Goal: Task Accomplishment & Management: Complete application form

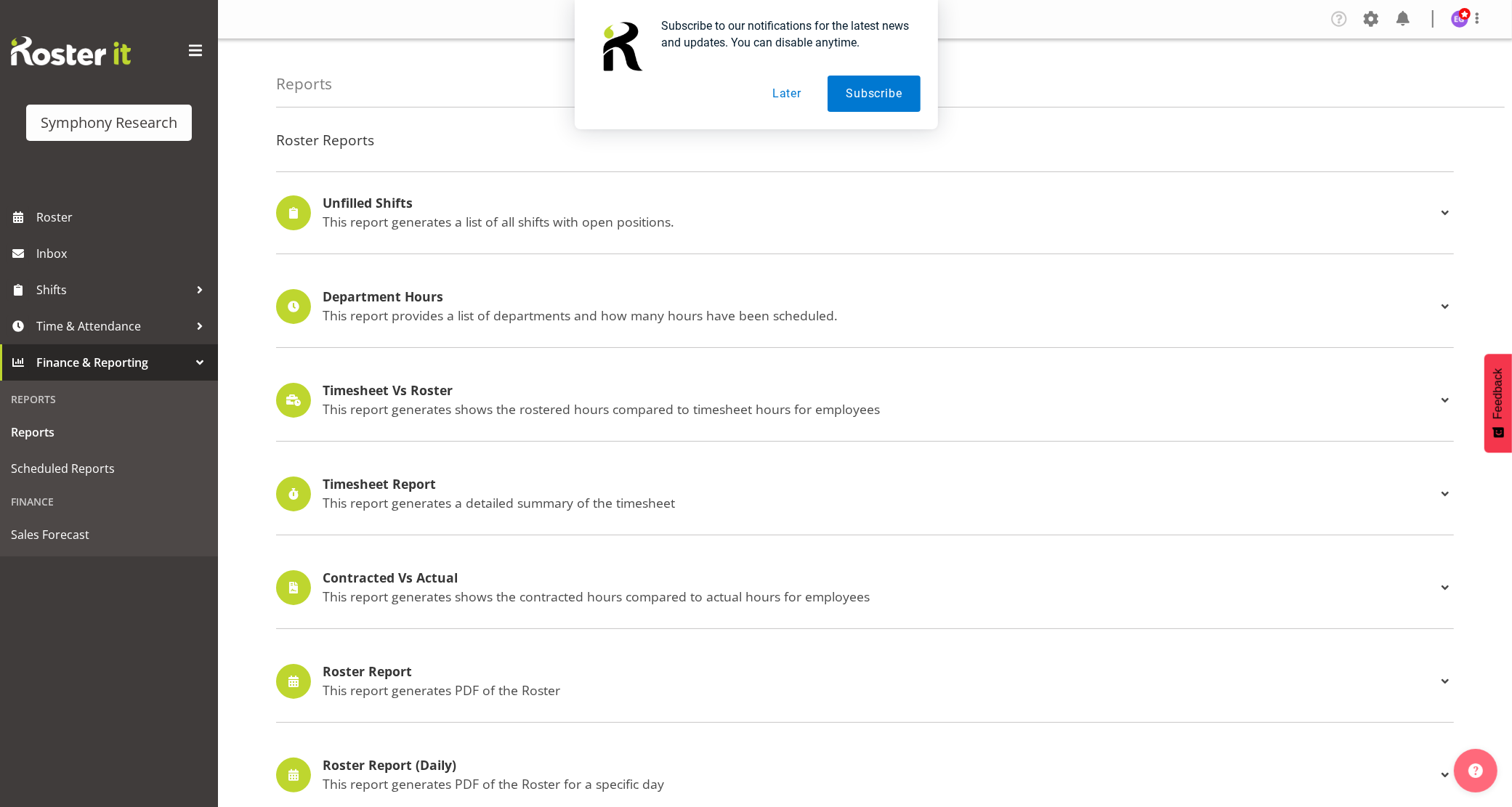
click at [1375, 19] on div "Subscribe to our notifications for the latest news and updates. You can disable…" at bounding box center [756, 64] width 1512 height 129
click at [781, 91] on button "Later" at bounding box center [787, 94] width 66 height 36
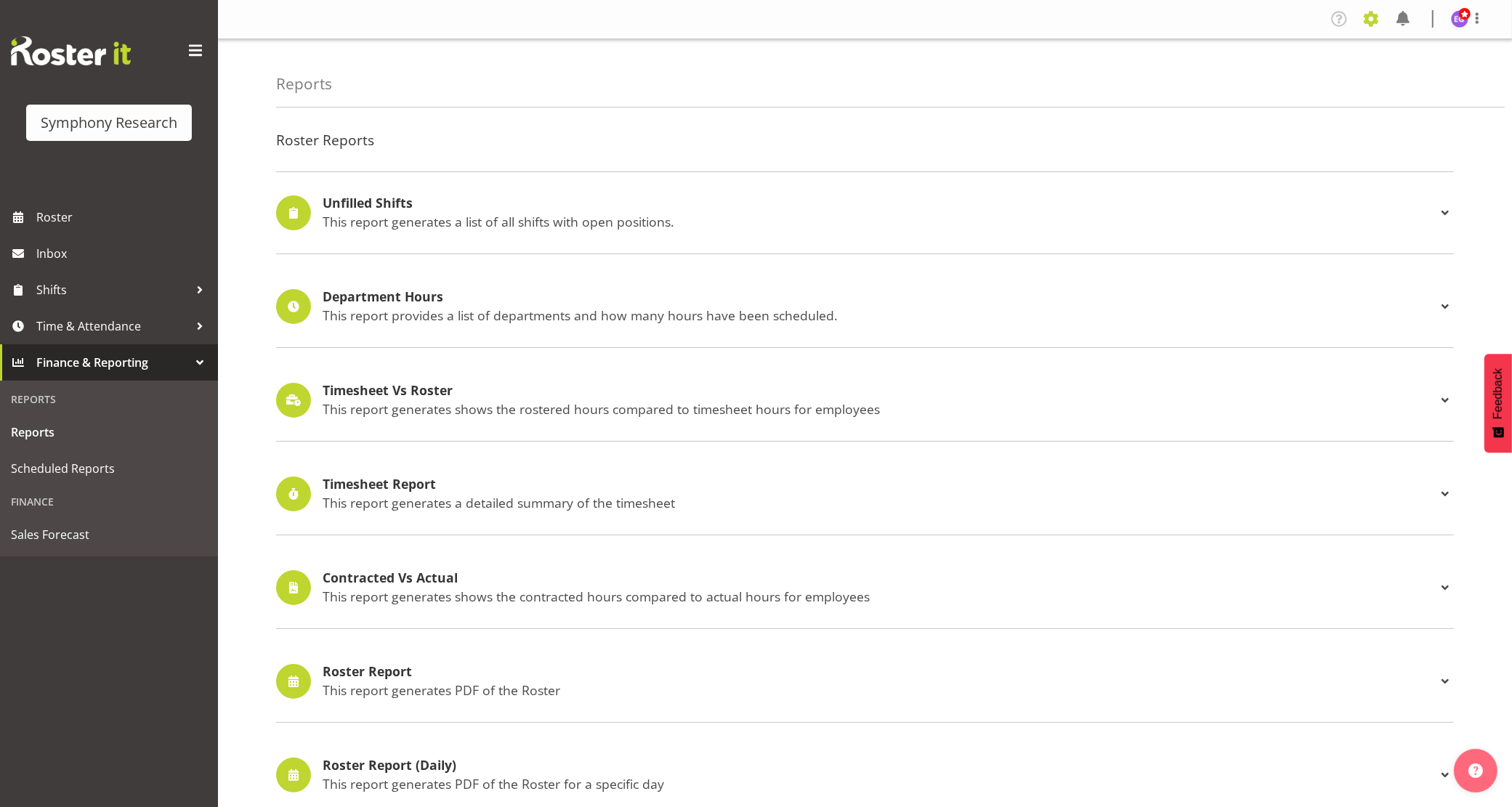
click at [1373, 17] on span at bounding box center [1370, 19] width 23 height 23
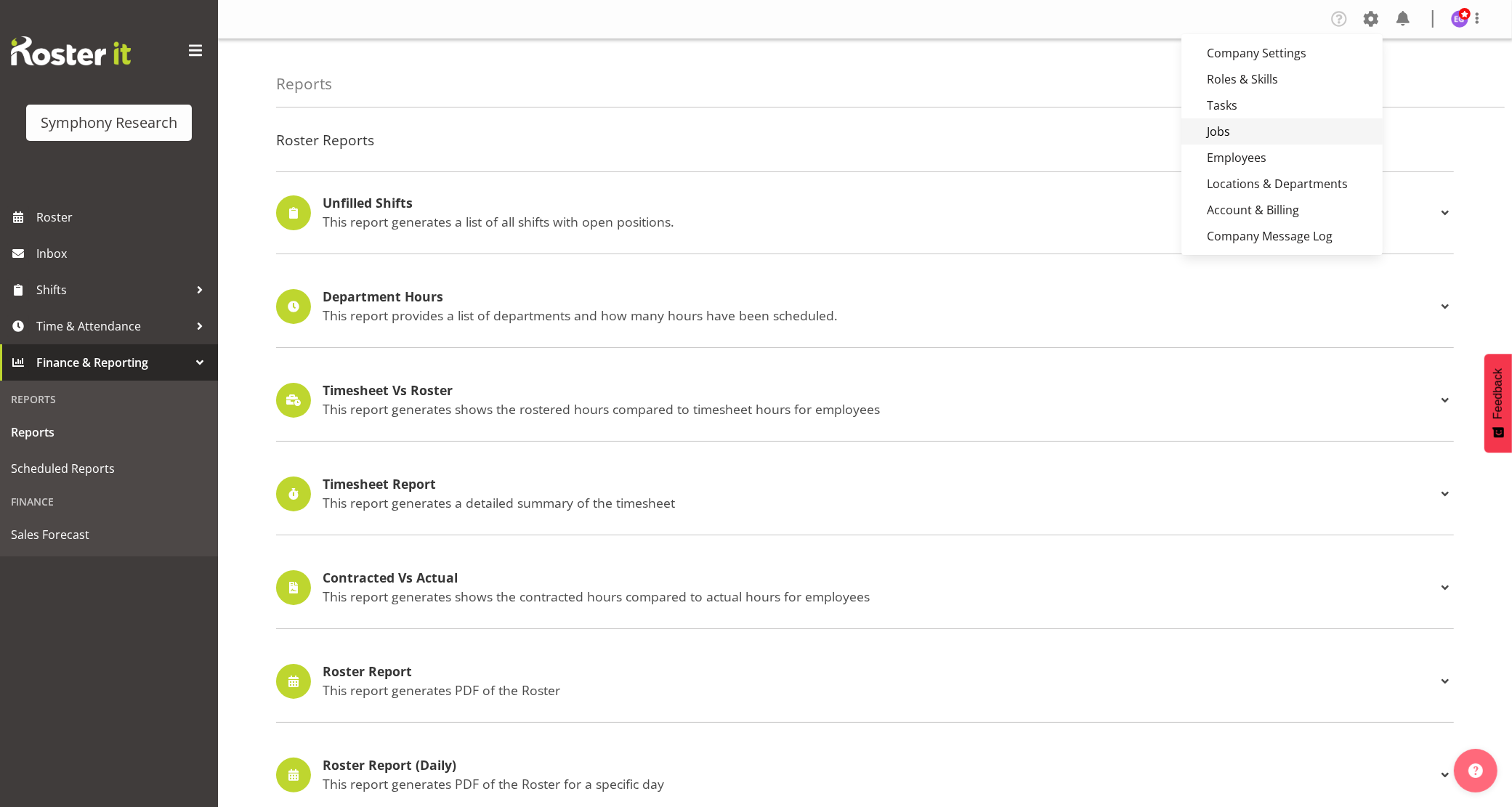
click at [1255, 134] on link "Jobs" at bounding box center [1282, 131] width 202 height 26
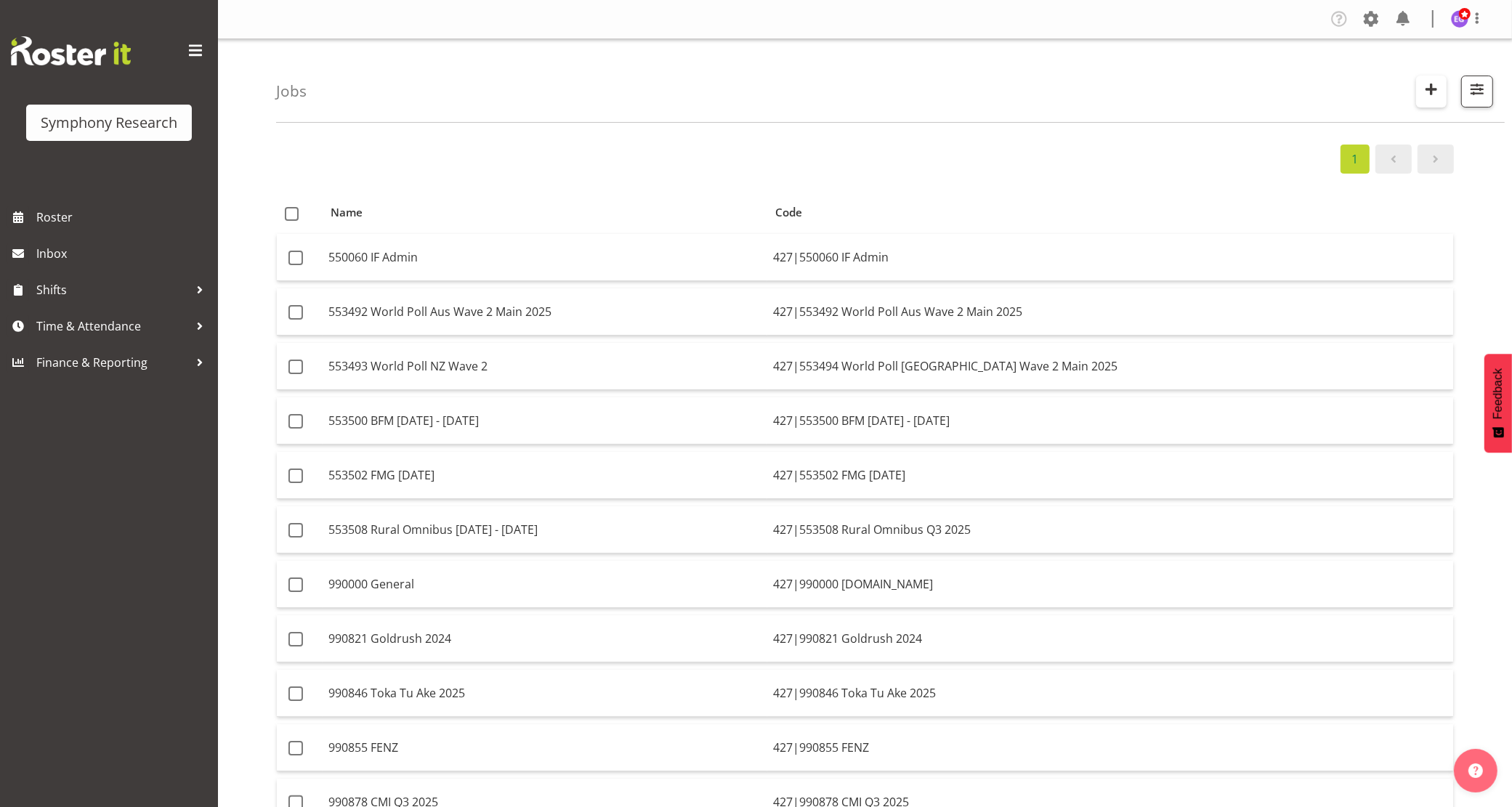
click at [1433, 82] on span "button" at bounding box center [1430, 89] width 19 height 19
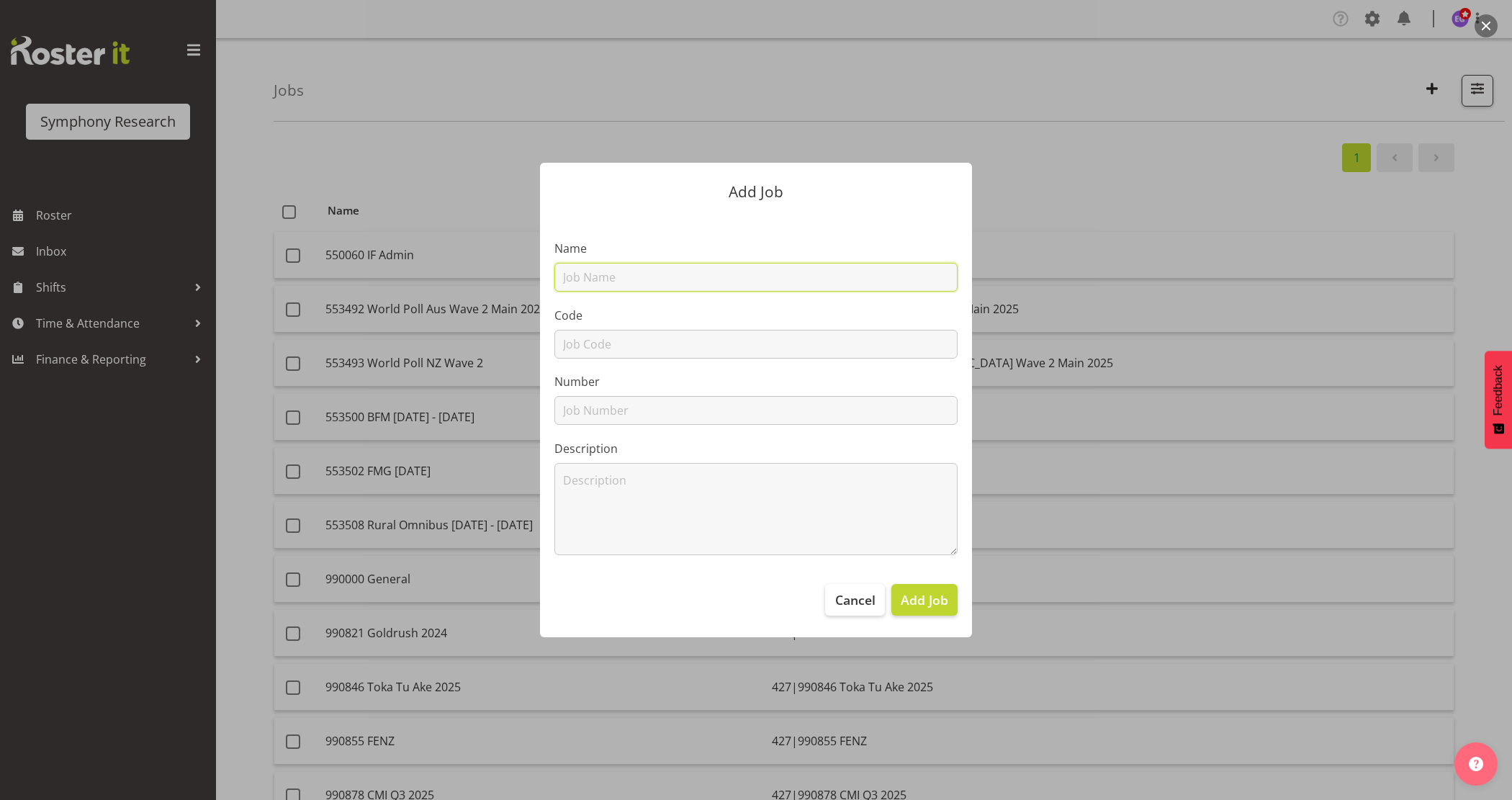
click at [760, 275] on input "text" at bounding box center [756, 277] width 403 height 28
paste input "990892 Blippy Pilot"
type input "990892 Blippy Pilot"
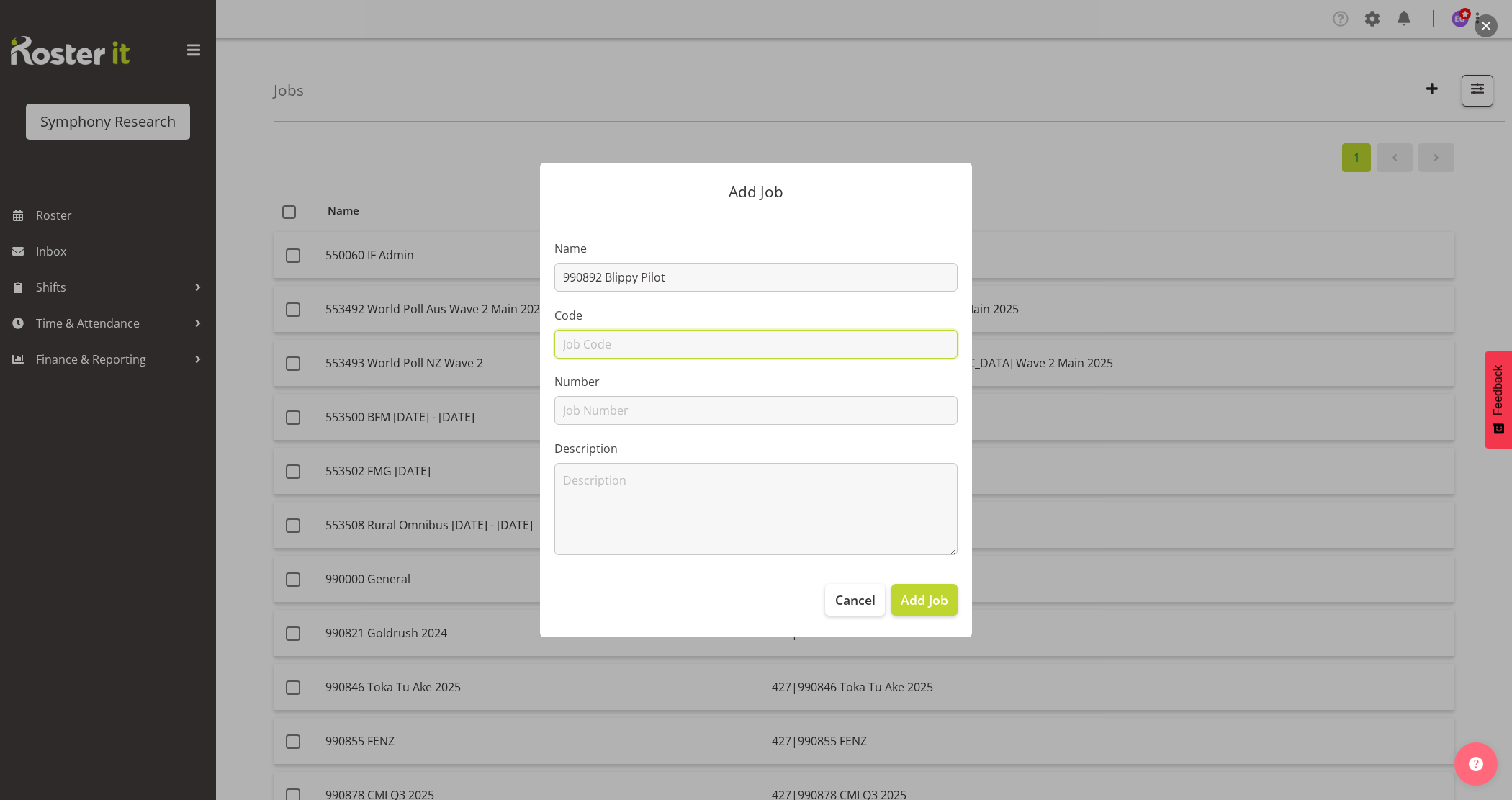
click at [652, 337] on input "text" at bounding box center [756, 344] width 403 height 28
paste input "990892 Blippy Pilot"
type input "990892 Blippy Pilot"
drag, startPoint x: 617, startPoint y: 397, endPoint x: 616, endPoint y: 405, distance: 8.1
click at [617, 397] on input "text" at bounding box center [756, 410] width 403 height 28
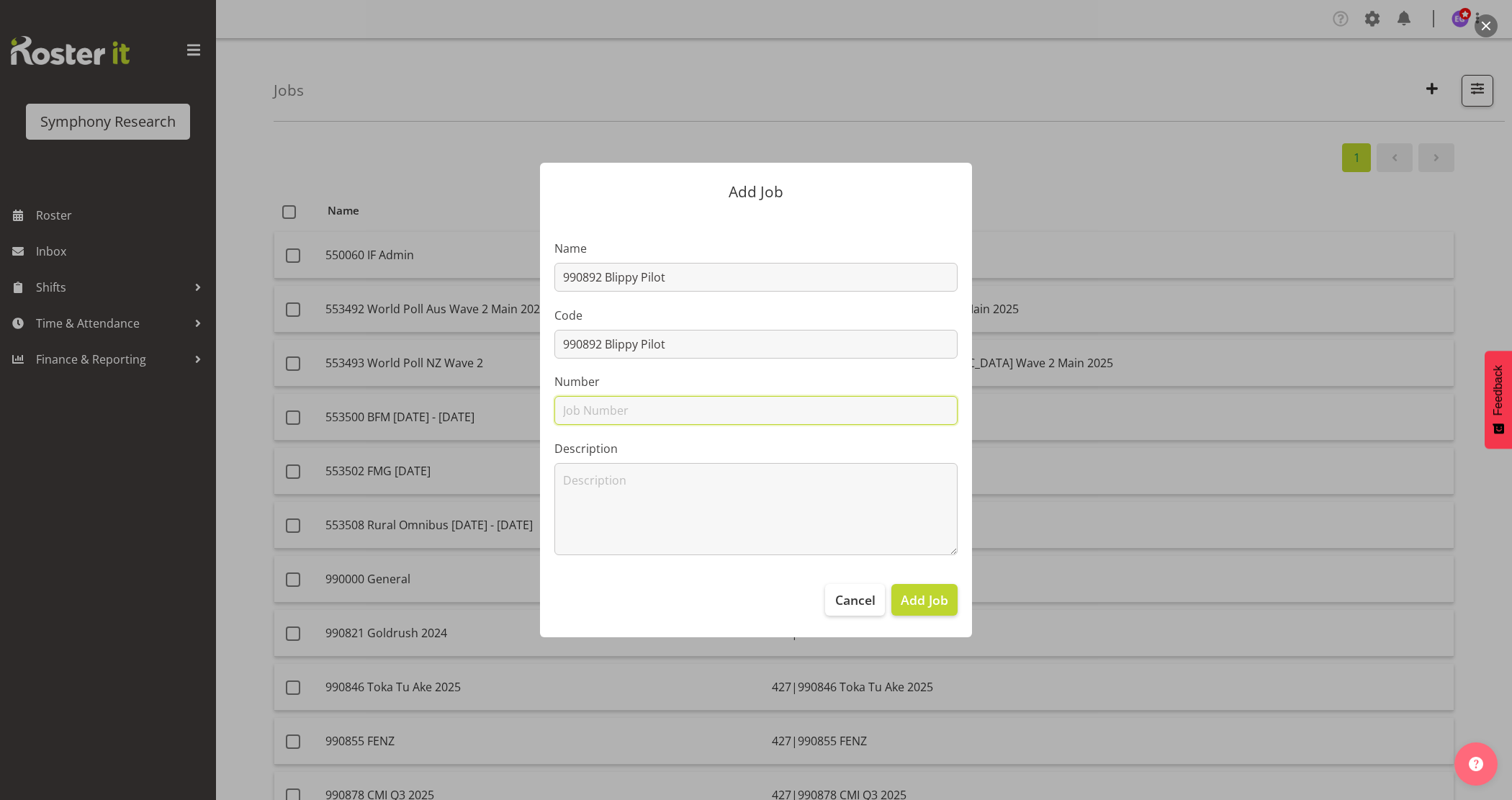
paste input "990892 Blippy Pilot"
type input "990892 Blippy Pilot"
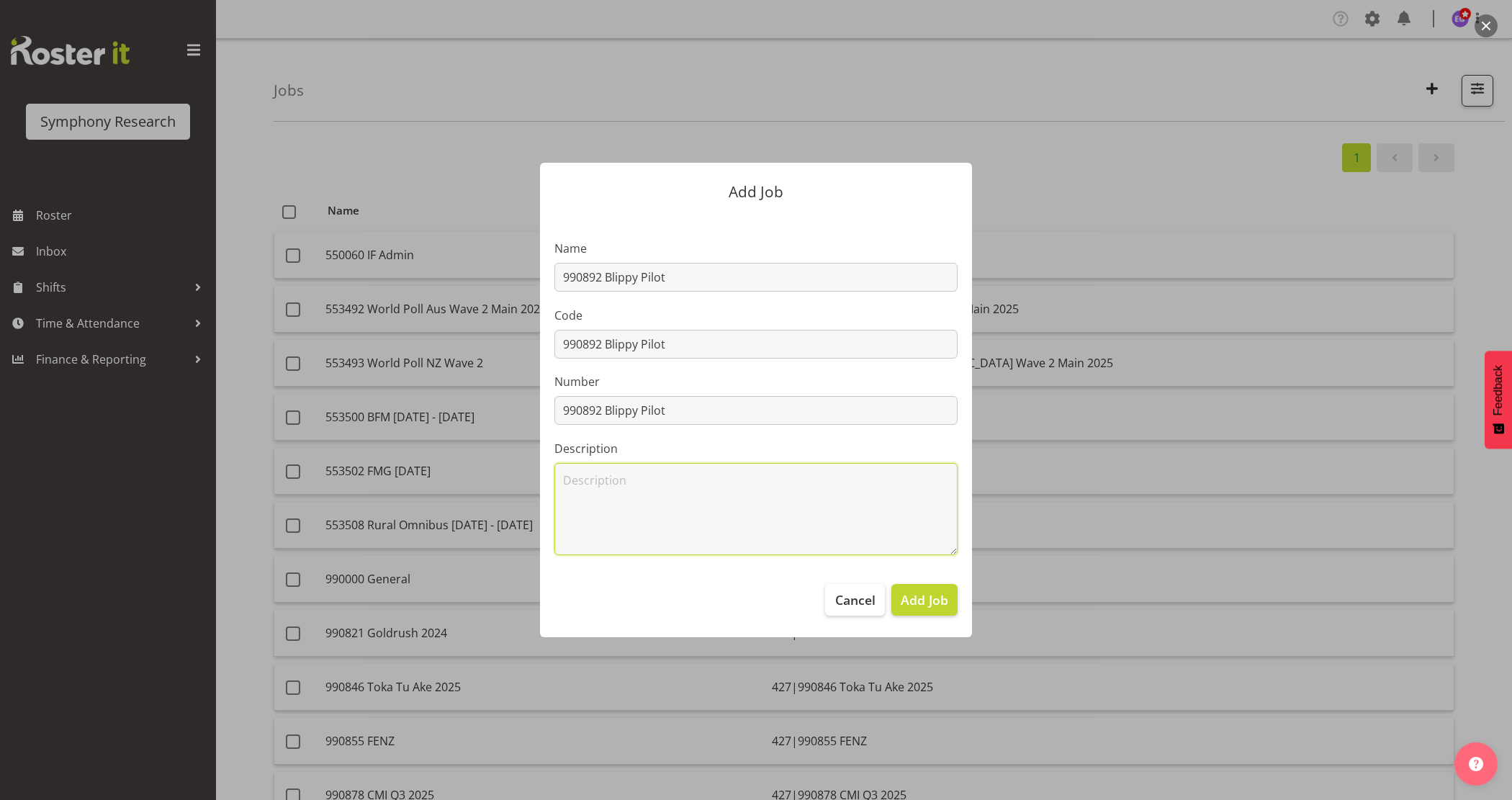
click at [614, 487] on textarea at bounding box center [756, 509] width 403 height 92
paste textarea "990892 Blippy Pilot"
type textarea "990892 Blippy Pilot"
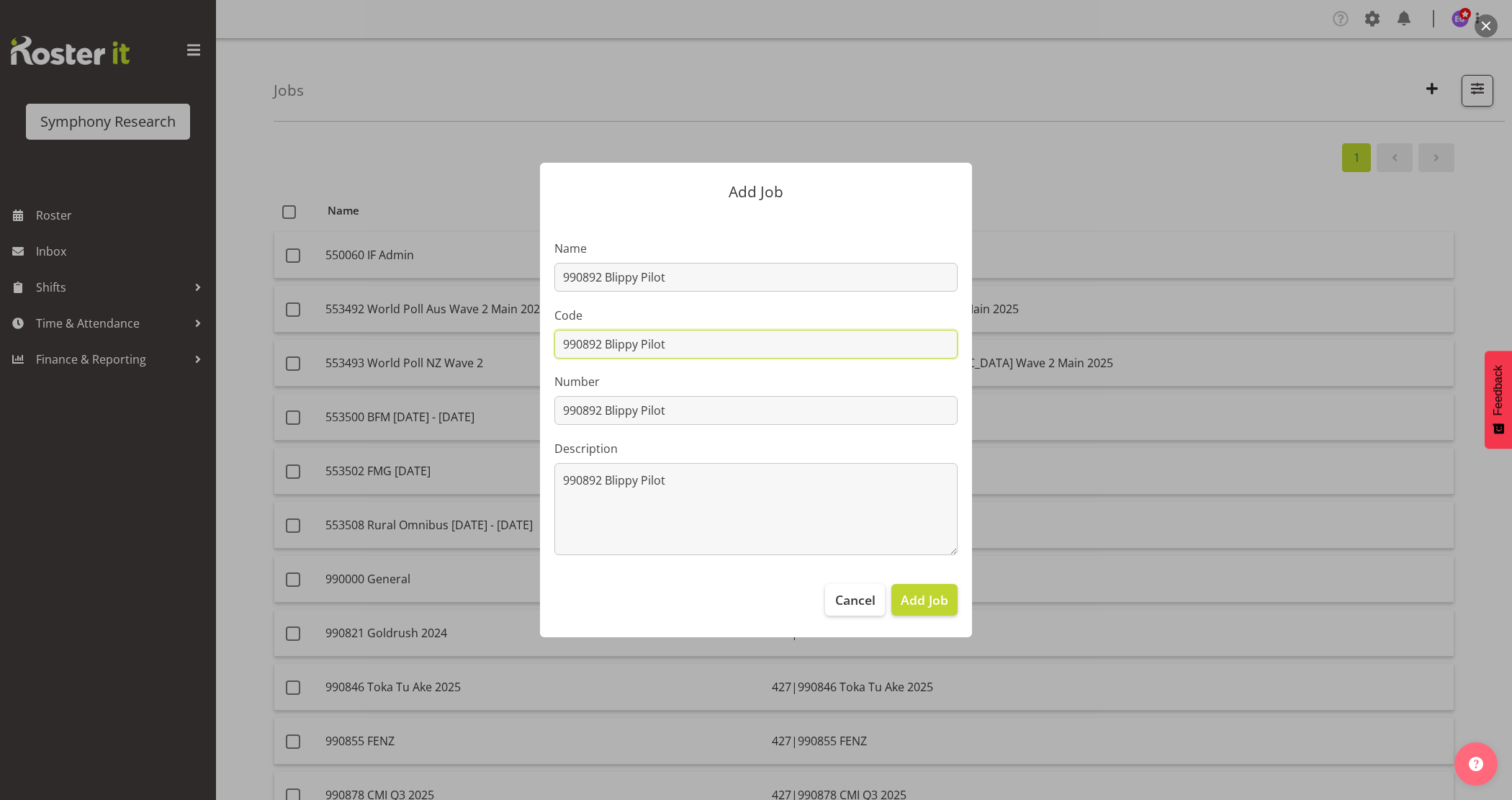
drag, startPoint x: 599, startPoint y: 343, endPoint x: 875, endPoint y: 338, distance: 276.0
click at [875, 338] on input "990892 Blippy Pilot" at bounding box center [756, 344] width 403 height 28
click at [562, 343] on input "990892 Blippy Pilot" at bounding box center [756, 344] width 403 height 28
type input "427|990892 Blippy Pilot"
drag, startPoint x: 605, startPoint y: 406, endPoint x: 830, endPoint y: 408, distance: 225.0
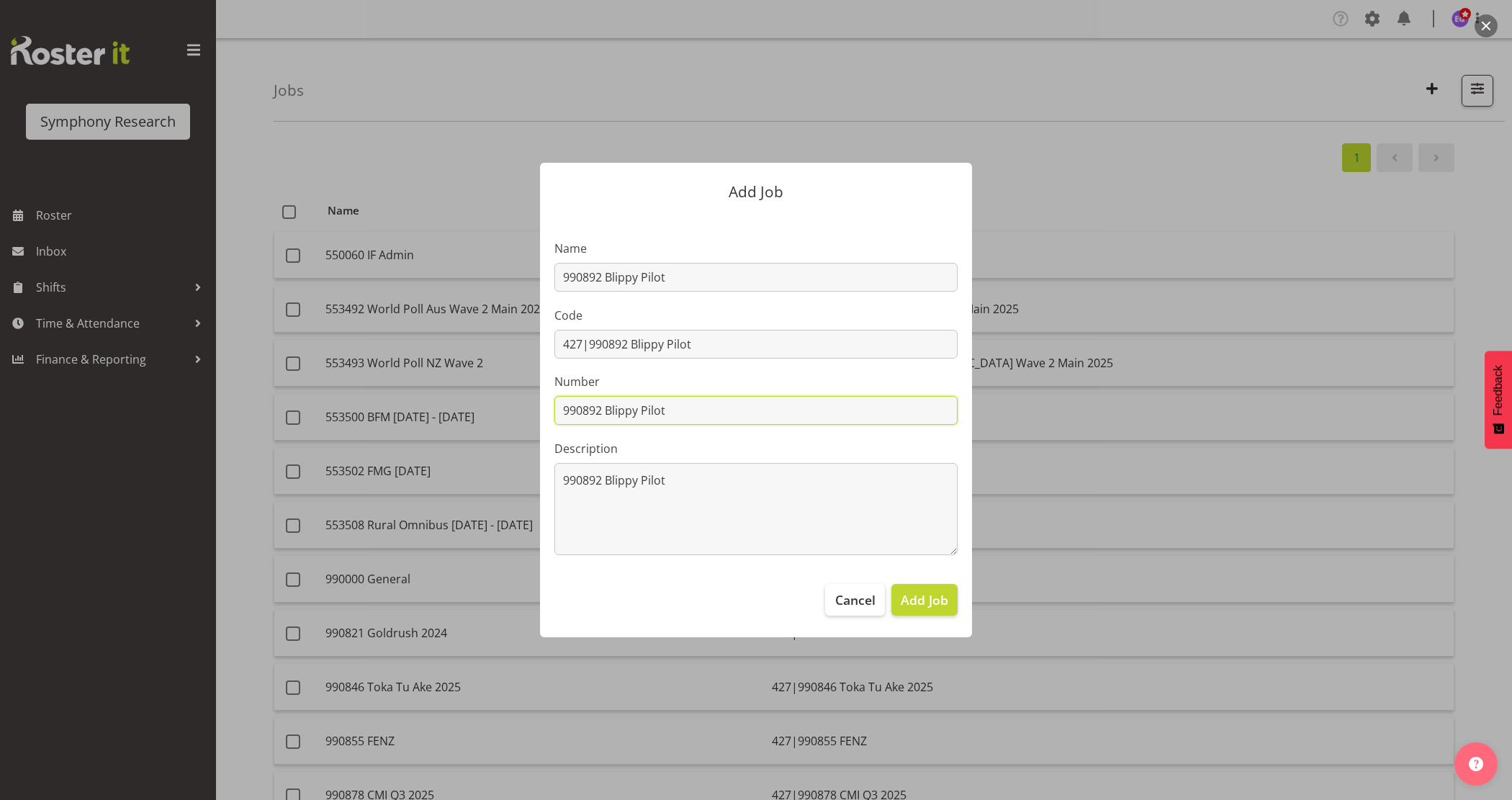
click at [830, 408] on input "990892 Blippy Pilot" at bounding box center [756, 410] width 403 height 28
type input "990892"
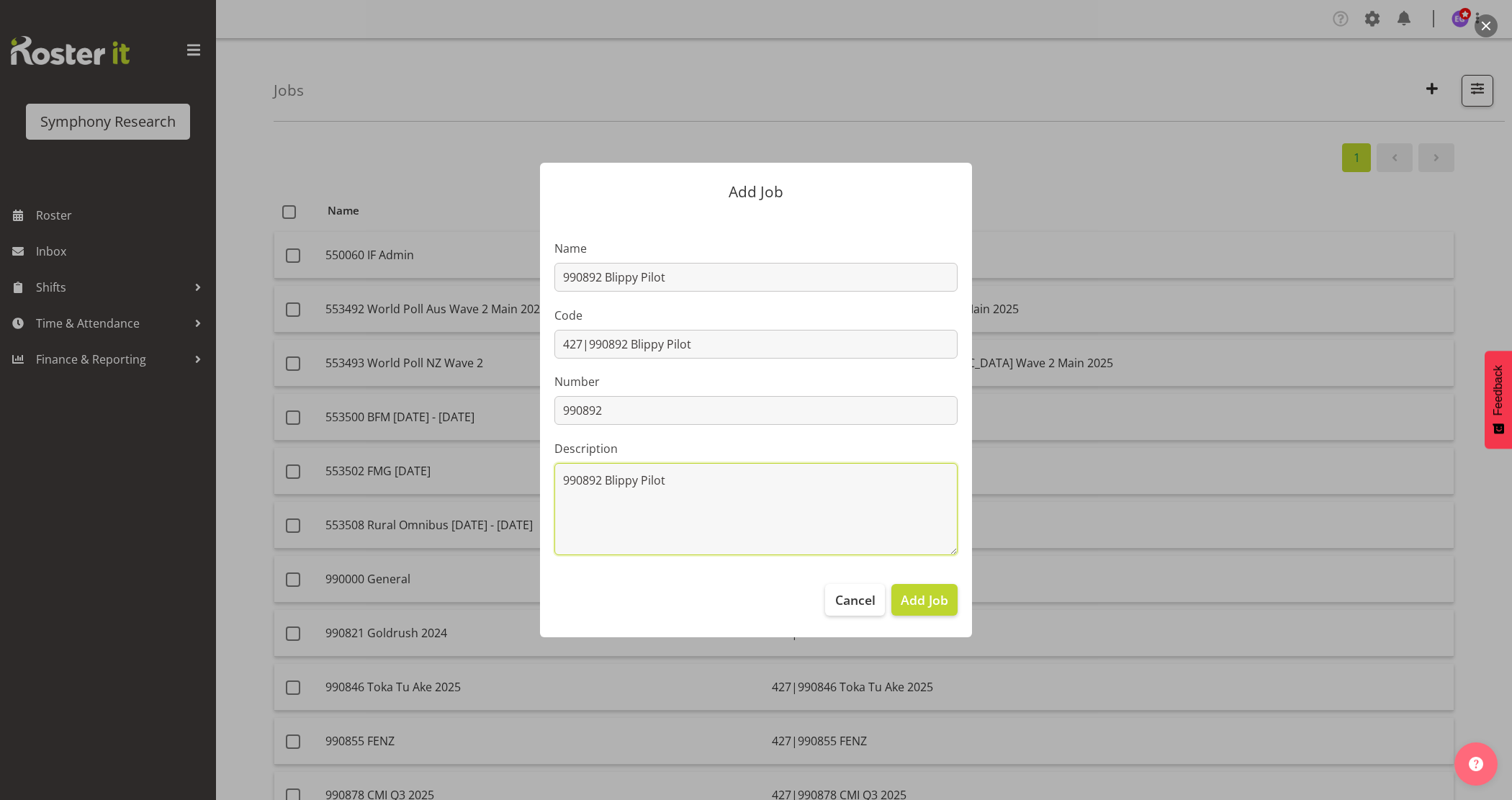
click at [680, 470] on textarea "990892 Blippy Pilot" at bounding box center [756, 509] width 403 height 92
type textarea "990892 Blippy Pilot - Childrens Media Recruit"
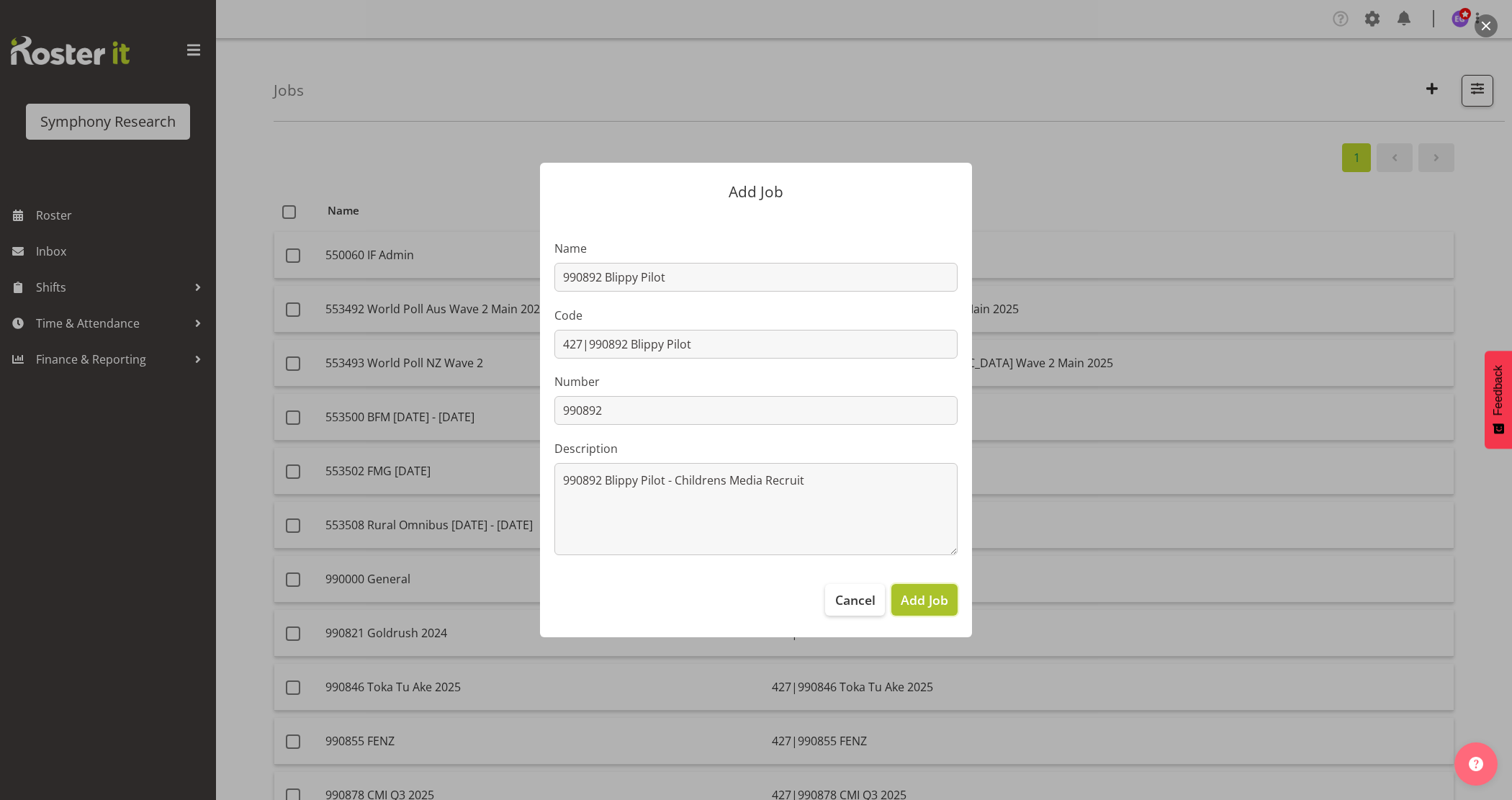
click at [936, 603] on span "Add Job" at bounding box center [925, 599] width 48 height 19
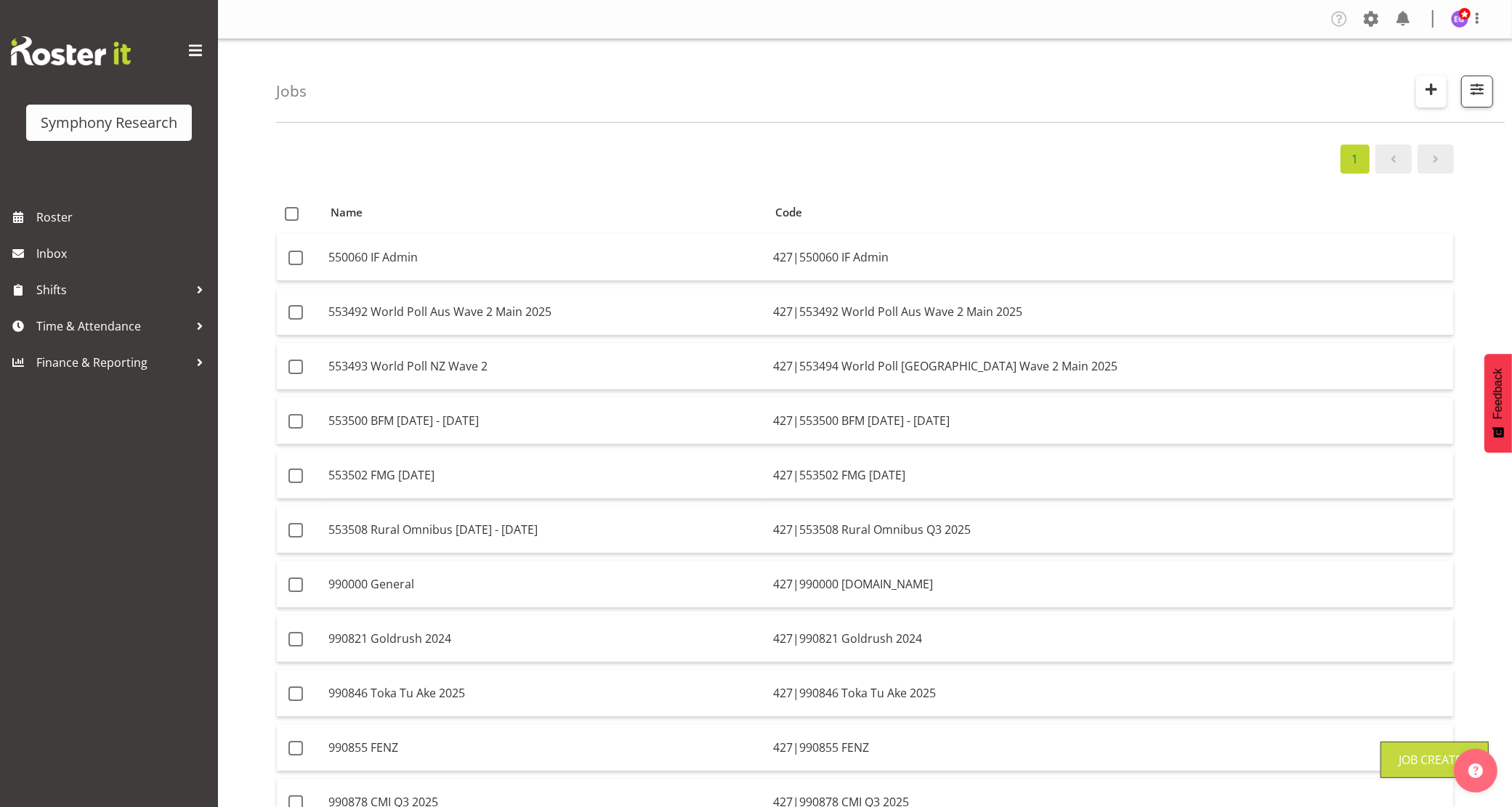
click at [1433, 89] on span "button" at bounding box center [1430, 89] width 19 height 19
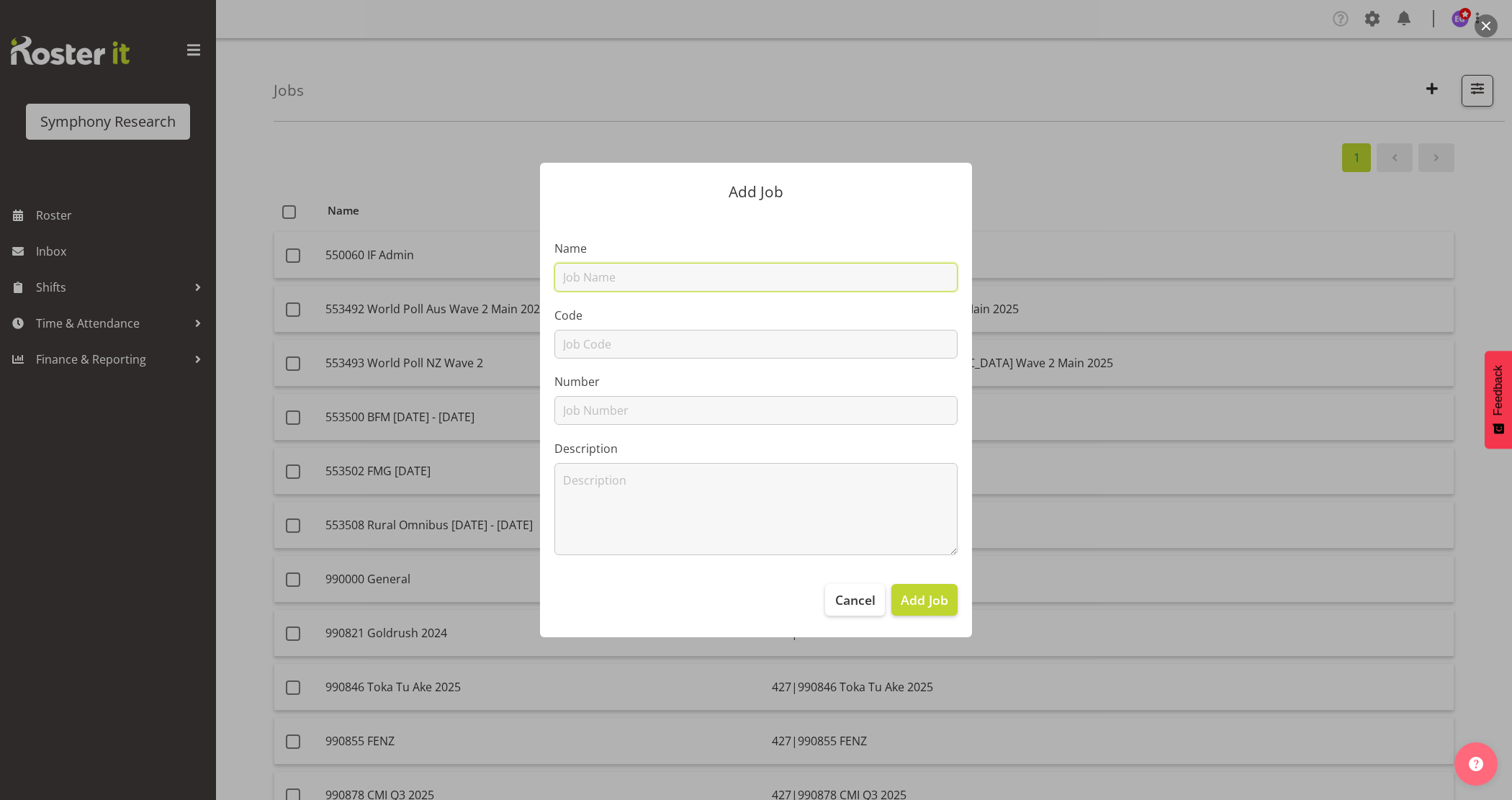
drag, startPoint x: 594, startPoint y: 290, endPoint x: 596, endPoint y: 275, distance: 15.1
click at [596, 275] on input "text" at bounding box center [756, 277] width 403 height 28
paste input "990893 CMI Q4 2025"
type input "990893 CMI Q4 2025"
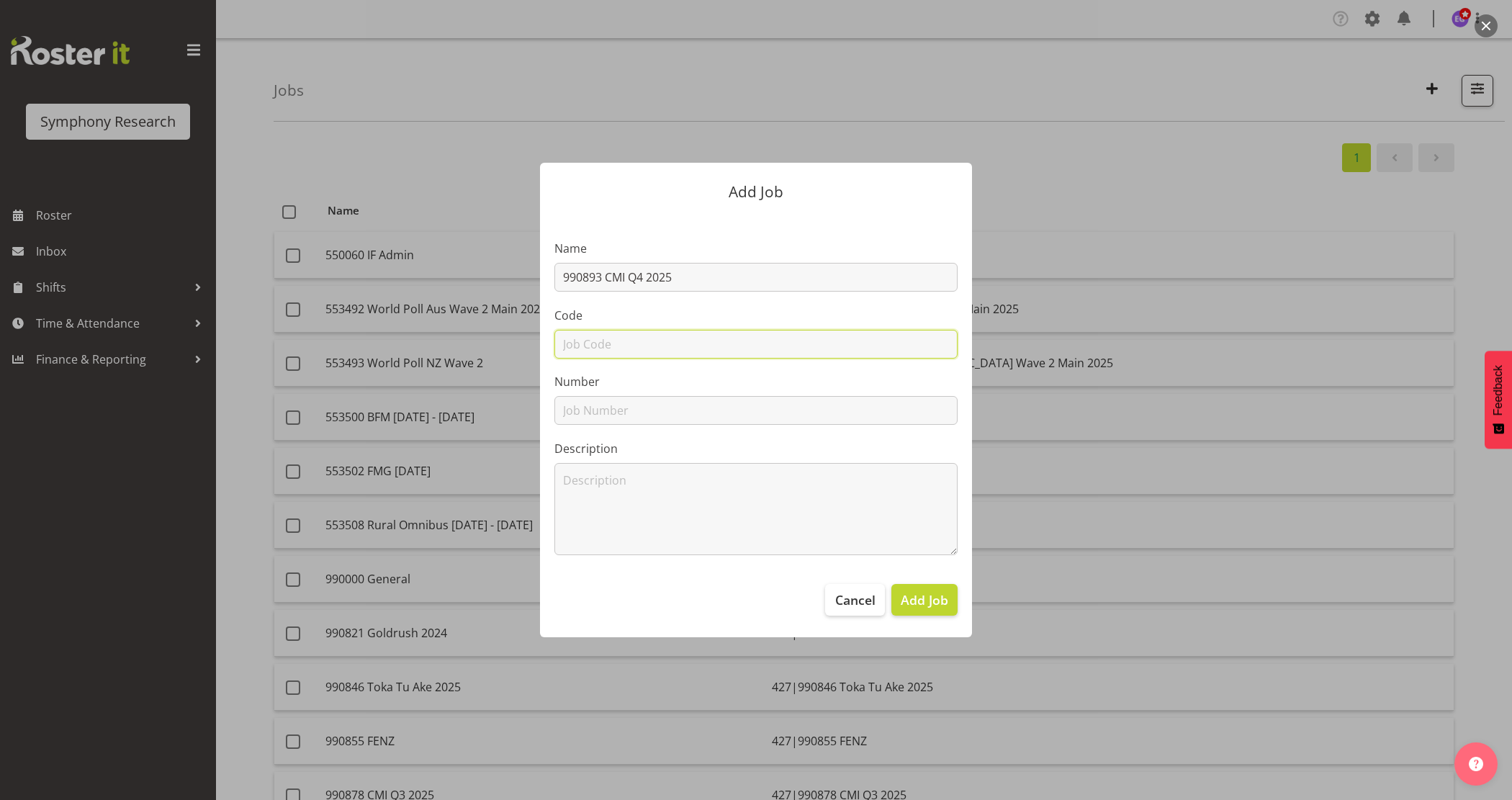
drag, startPoint x: 584, startPoint y: 341, endPoint x: 592, endPoint y: 353, distance: 14.4
click at [584, 341] on input "text" at bounding box center [756, 344] width 403 height 28
paste input "990893 CMI Q4 2025"
type input "990893 CMI Q4 2025"
click at [599, 415] on input "text" at bounding box center [756, 410] width 403 height 28
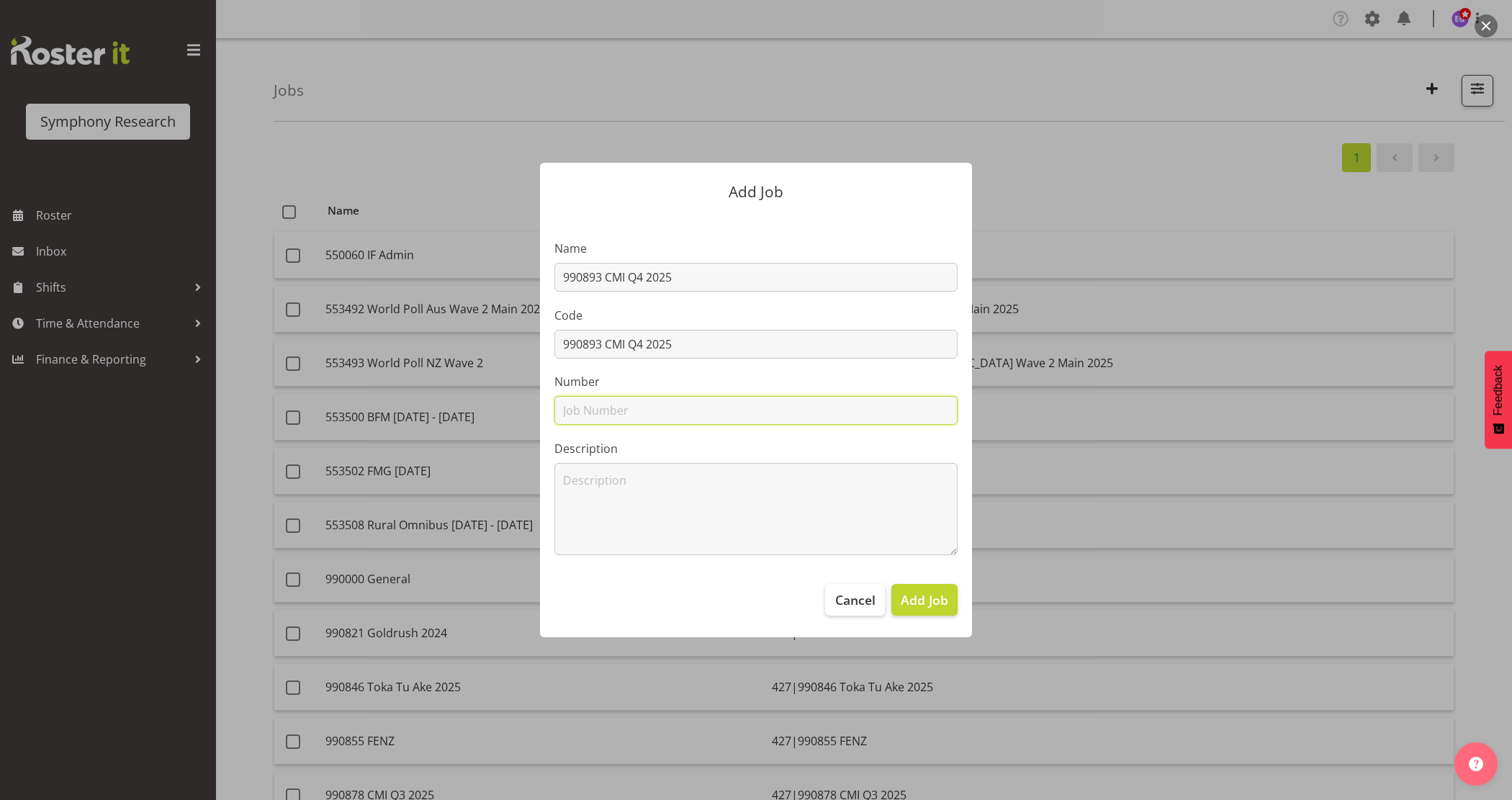
paste input "990893 CMI Q4 2025"
type input "990893 CMI Q4 2025"
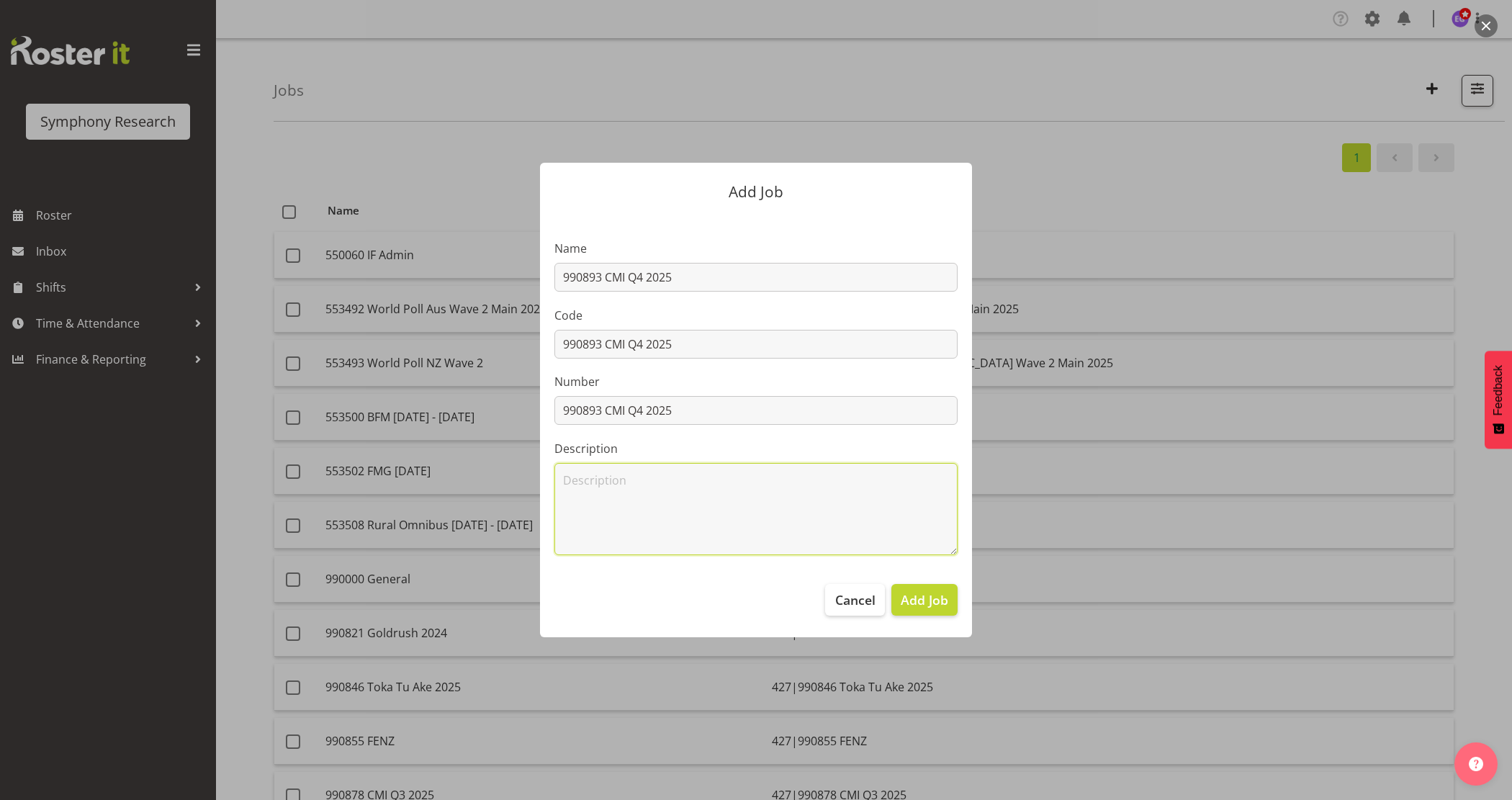
click at [603, 494] on textarea at bounding box center [756, 509] width 403 height 92
paste textarea "990893 CMI Q4 2025"
type textarea "990893 CMI Q4 2025"
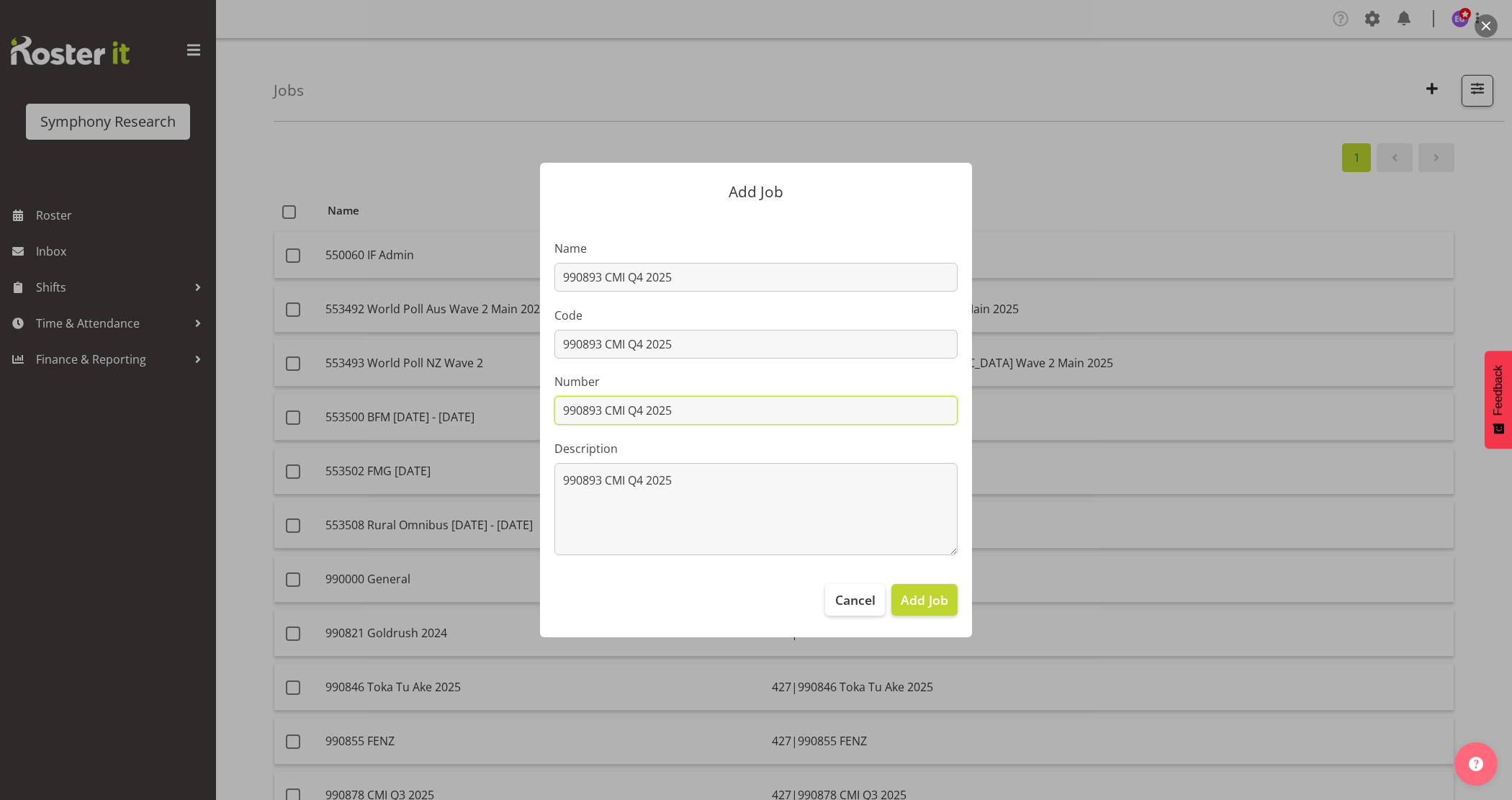
drag, startPoint x: 603, startPoint y: 409, endPoint x: 988, endPoint y: 397, distance: 385.2
click at [950, 416] on input "990893 CMI Q4 2025" at bounding box center [756, 410] width 403 height 28
type input "990893"
click at [555, 341] on input "990893 CMI Q4 2025" at bounding box center [756, 344] width 403 height 28
type input "427|990893 CMI Q4 2025"
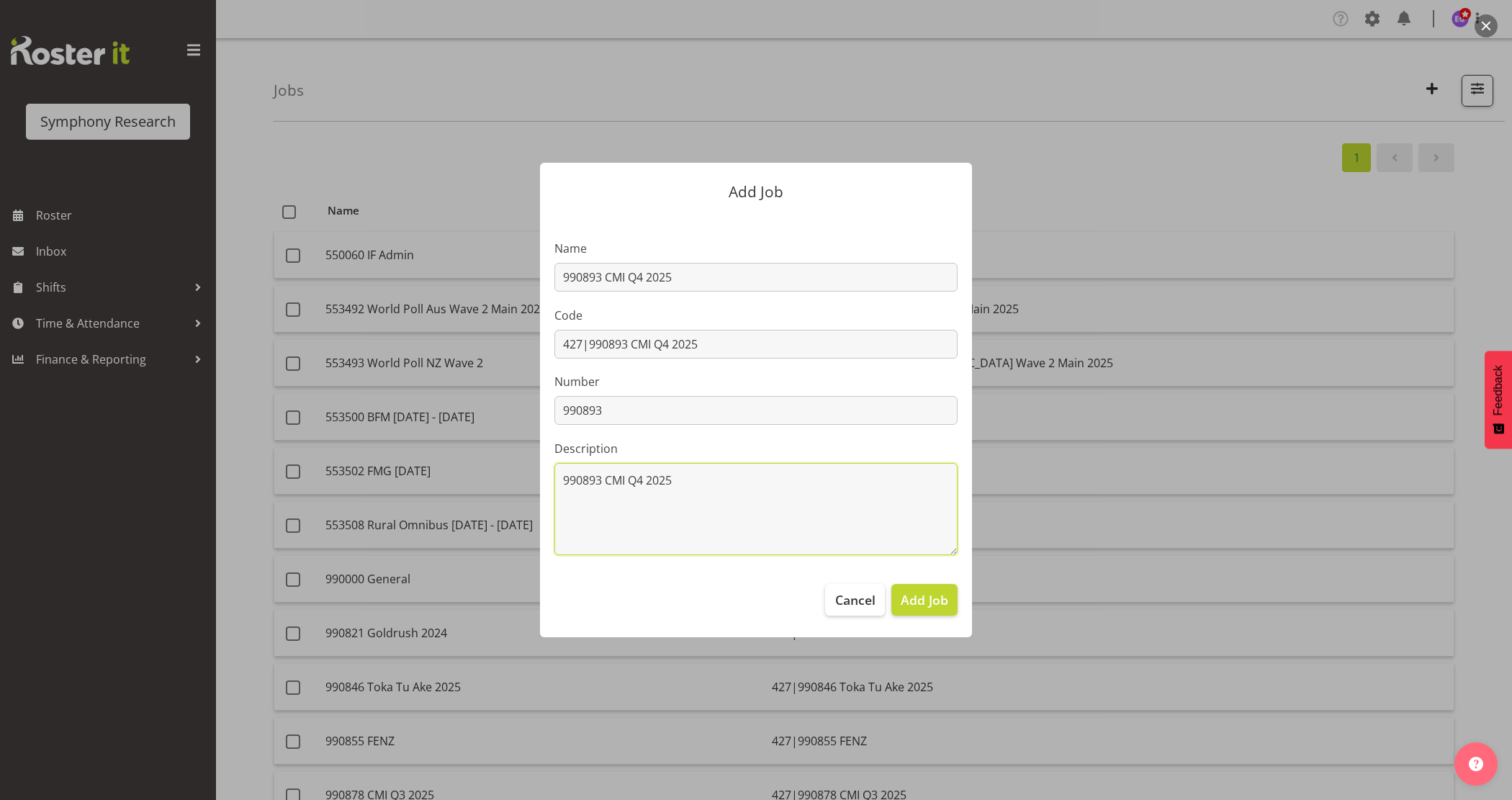
click at [630, 477] on textarea "990893 CMI Q4 2025" at bounding box center [756, 509] width 403 height 92
type textarea "990893 CMI Recruit Q4 2025"
click at [916, 605] on span "Add Job" at bounding box center [925, 599] width 48 height 19
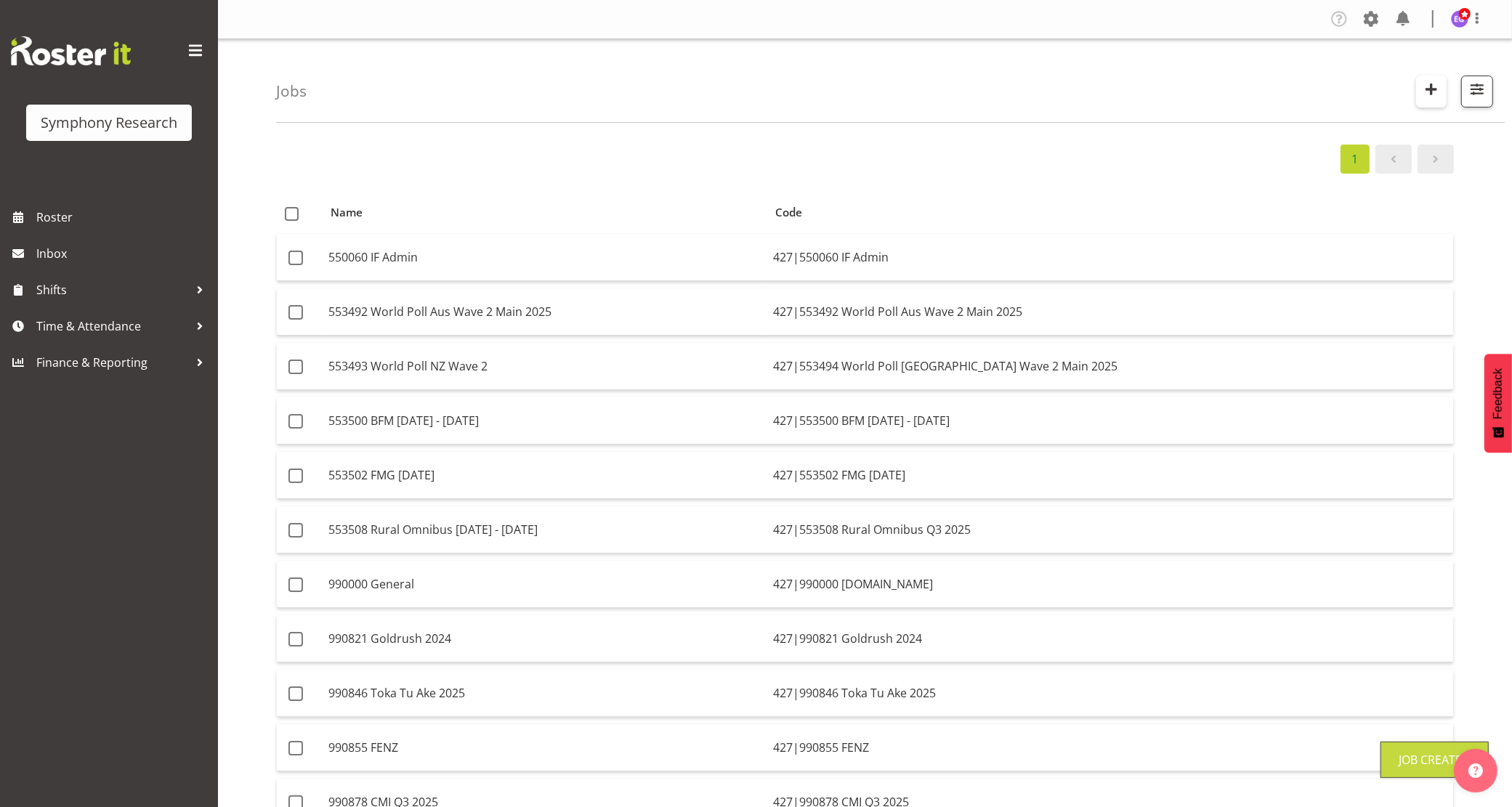
click at [1430, 91] on span "button" at bounding box center [1430, 89] width 19 height 19
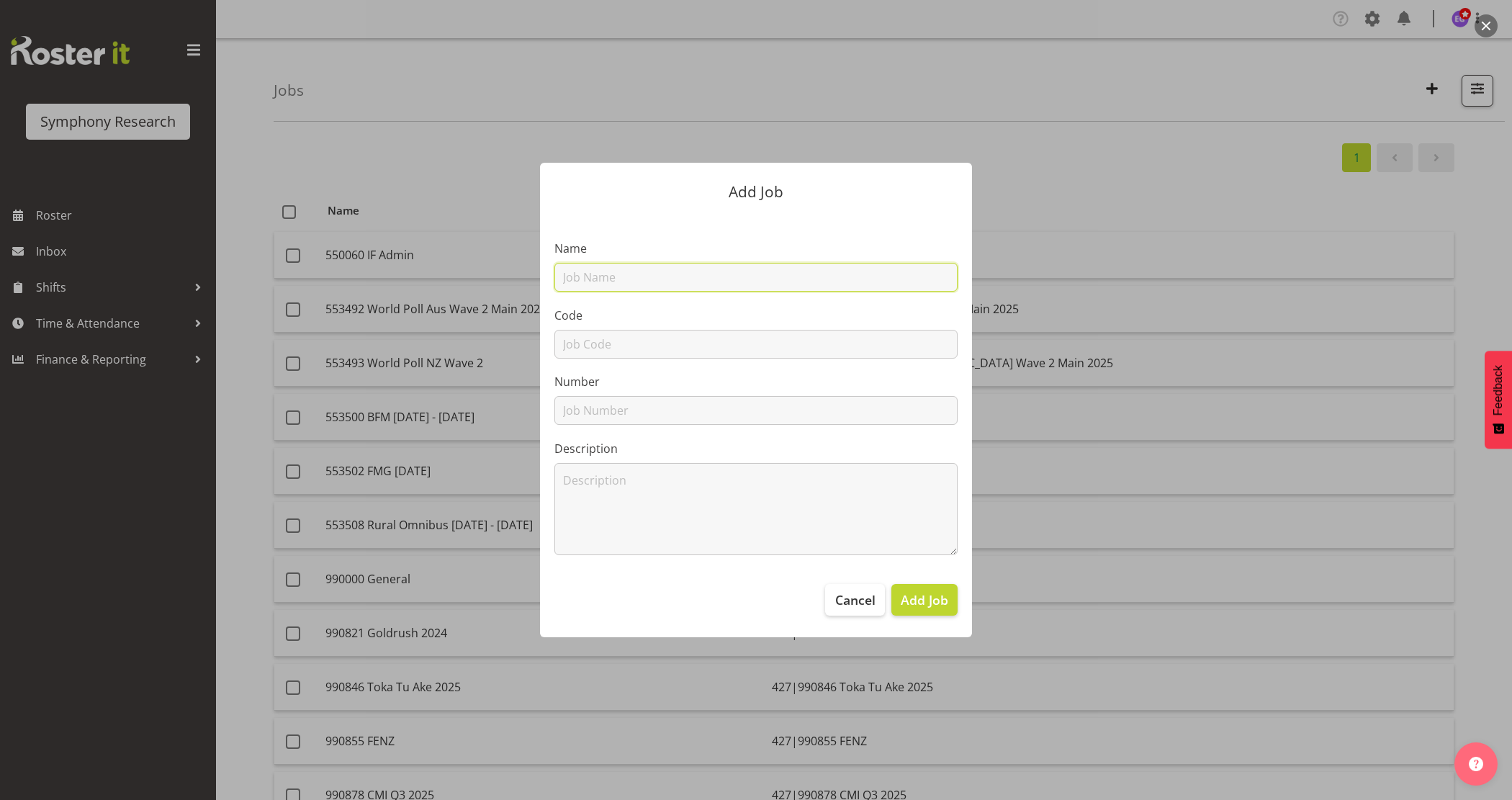
drag, startPoint x: 616, startPoint y: 271, endPoint x: 602, endPoint y: 284, distance: 19.1
click at [612, 275] on input "text" at bounding box center [756, 277] width 403 height 28
paste input "990894 Whitecliffe"
type input "990894 Whitecliffe"
drag, startPoint x: 593, startPoint y: 335, endPoint x: 593, endPoint y: 343, distance: 8.0
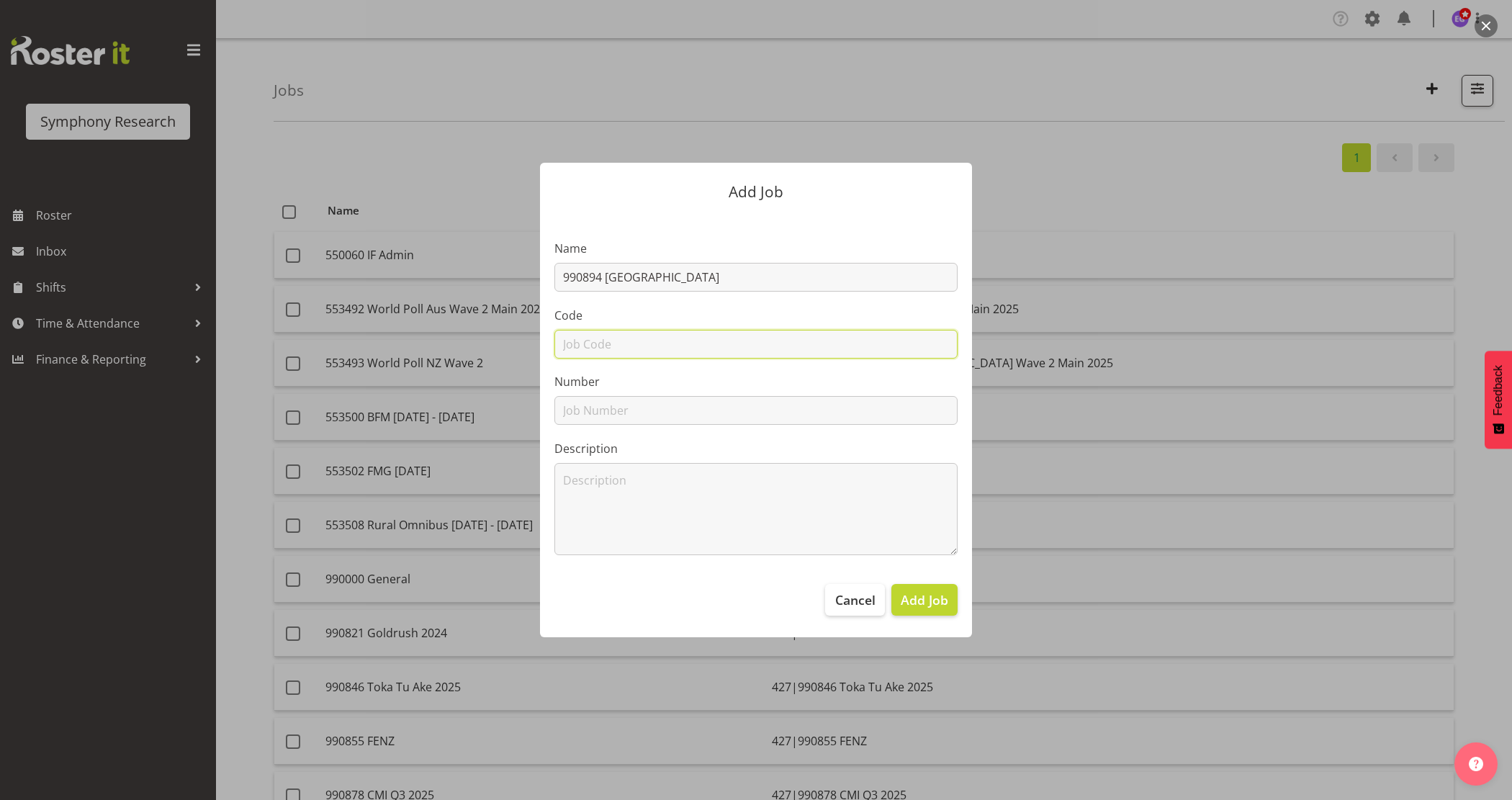
click at [593, 335] on input "text" at bounding box center [756, 344] width 403 height 28
paste input "990894 Whitecliffe"
type input "990894 Whitecliffe"
drag, startPoint x: 595, startPoint y: 411, endPoint x: 603, endPoint y: 441, distance: 31.0
click at [595, 411] on input "text" at bounding box center [756, 410] width 403 height 28
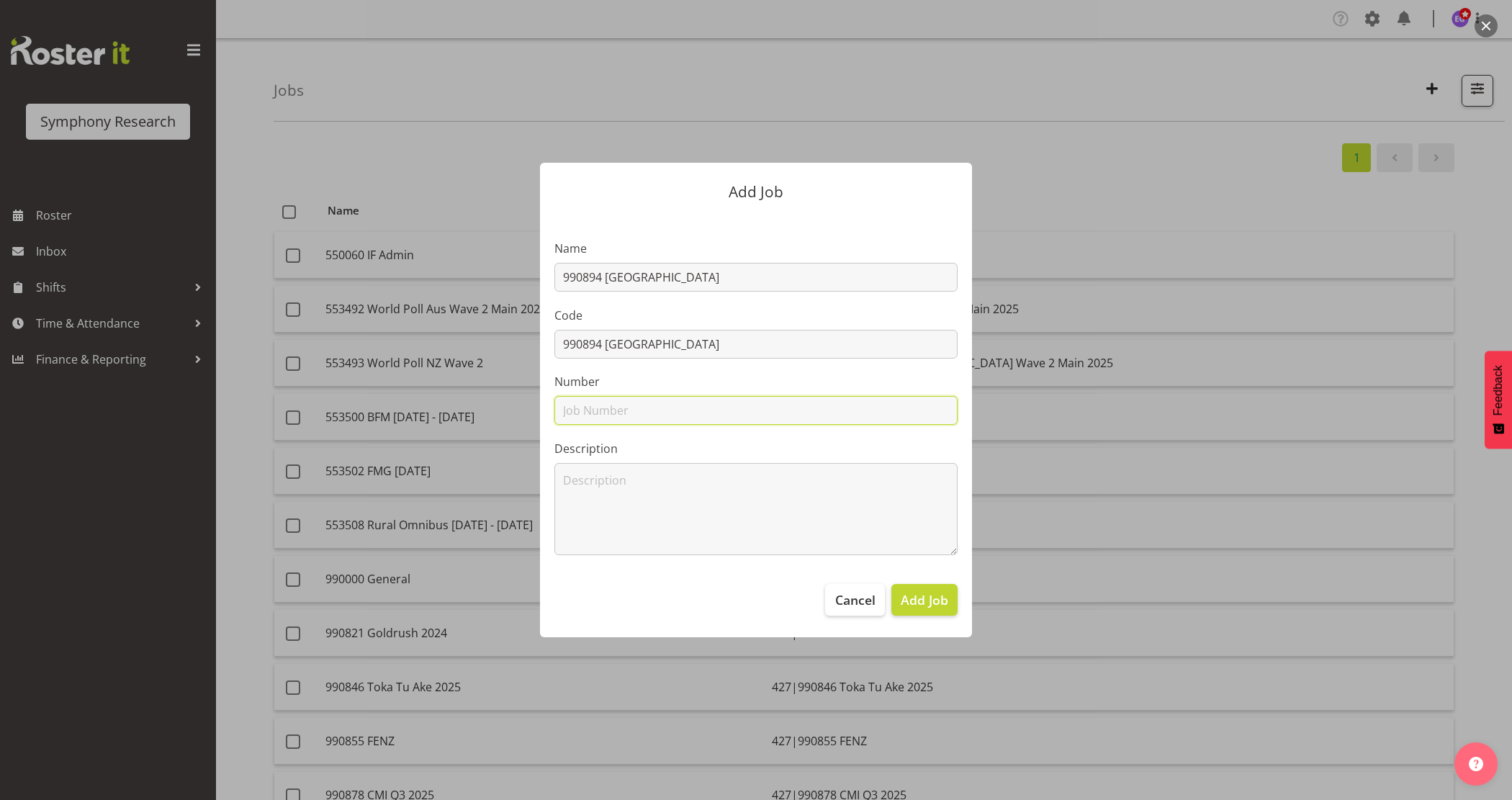
paste input "990894 Whitecliffe"
type input "990894 Whitecliffe"
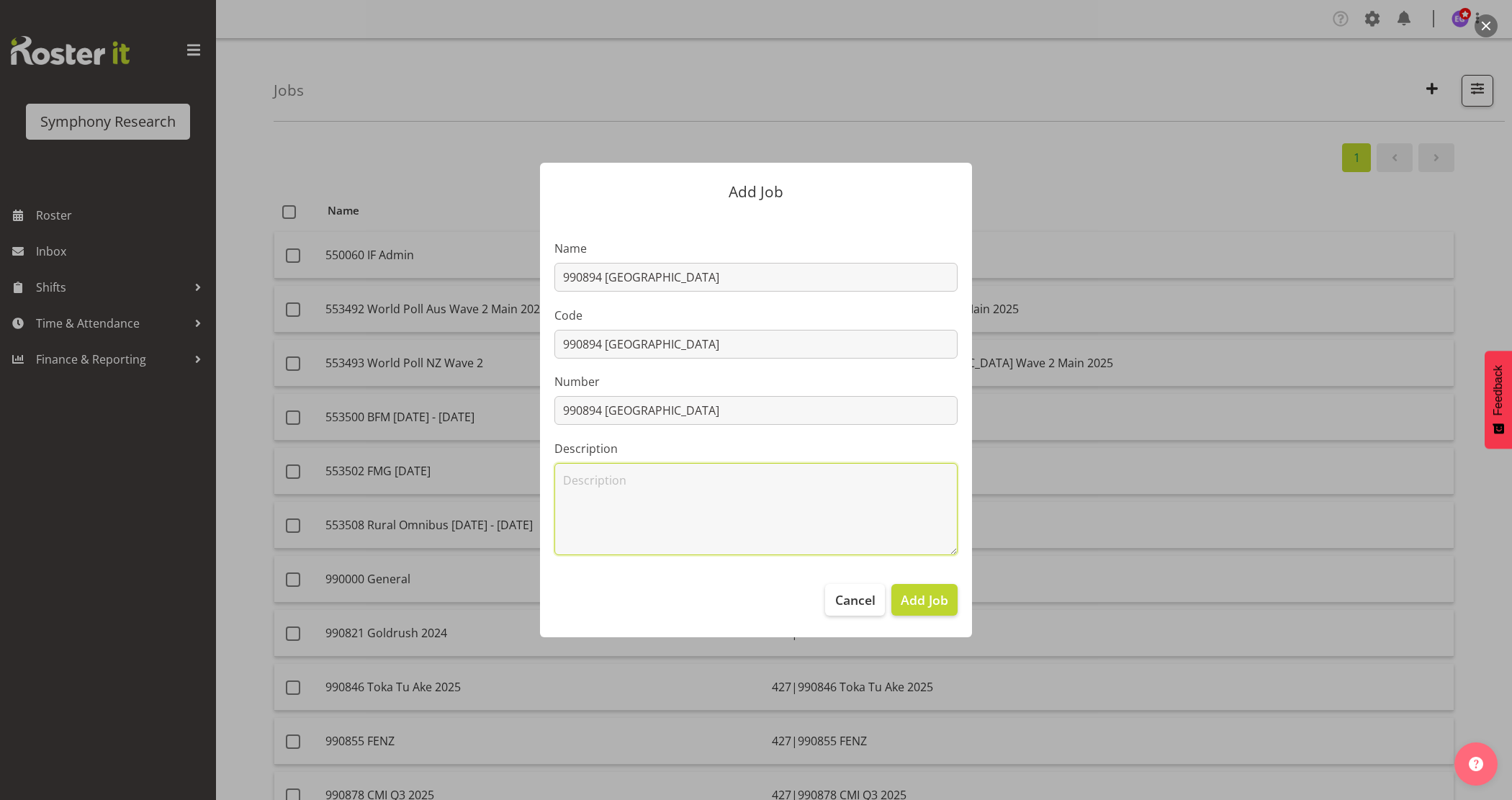
click at [598, 516] on textarea at bounding box center [756, 509] width 403 height 92
paste textarea "990894 Whitecliffe"
type textarea "990894 Whitecliffe"
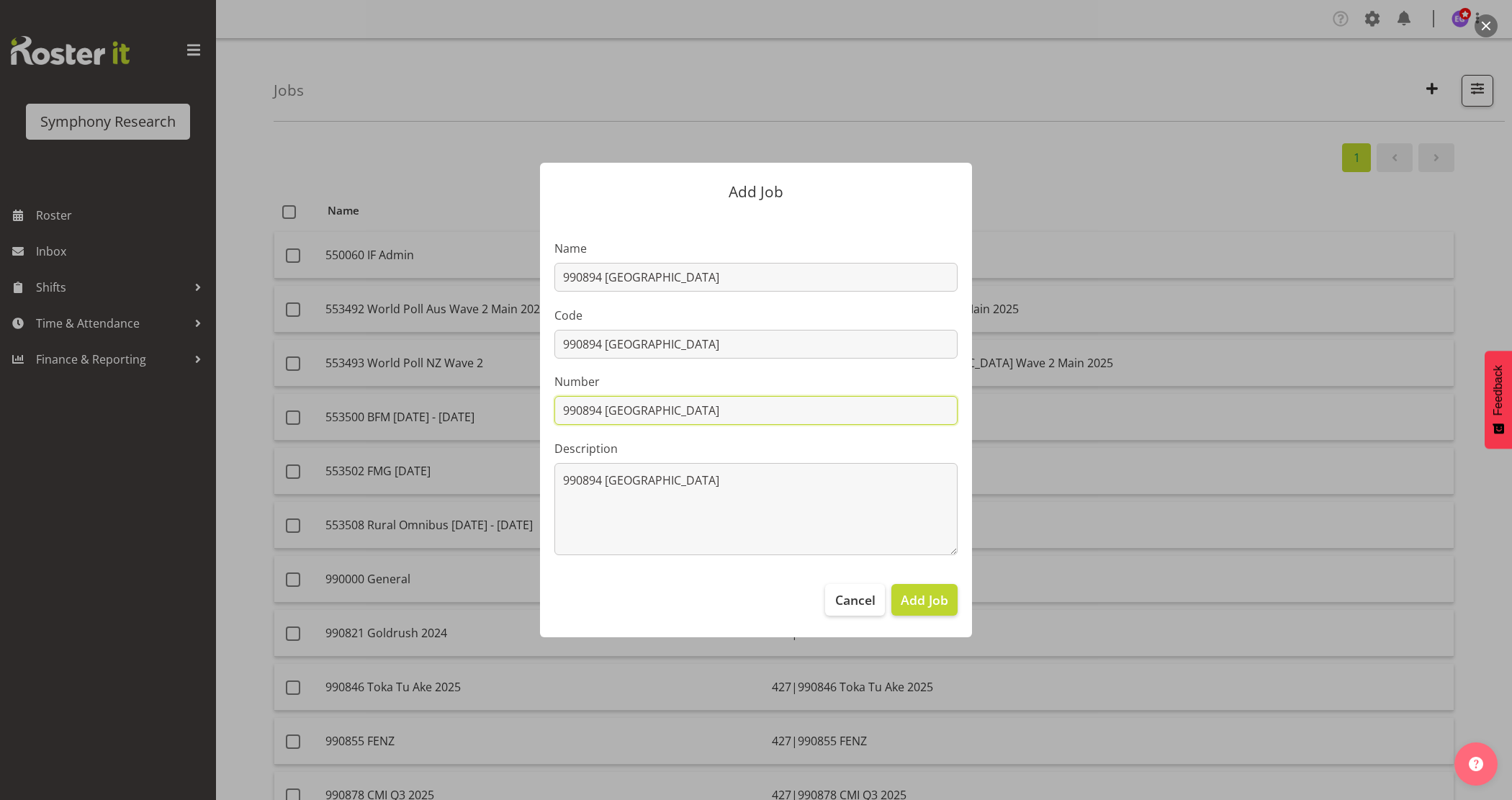
drag, startPoint x: 603, startPoint y: 411, endPoint x: 850, endPoint y: 401, distance: 247.2
click at [822, 409] on input "990894 Whitecliffe" at bounding box center [756, 410] width 403 height 28
type input "990894"
click at [559, 342] on input "990894 Whitecliffe" at bounding box center [756, 344] width 403 height 28
type input "427|990894 Whitecliffe"
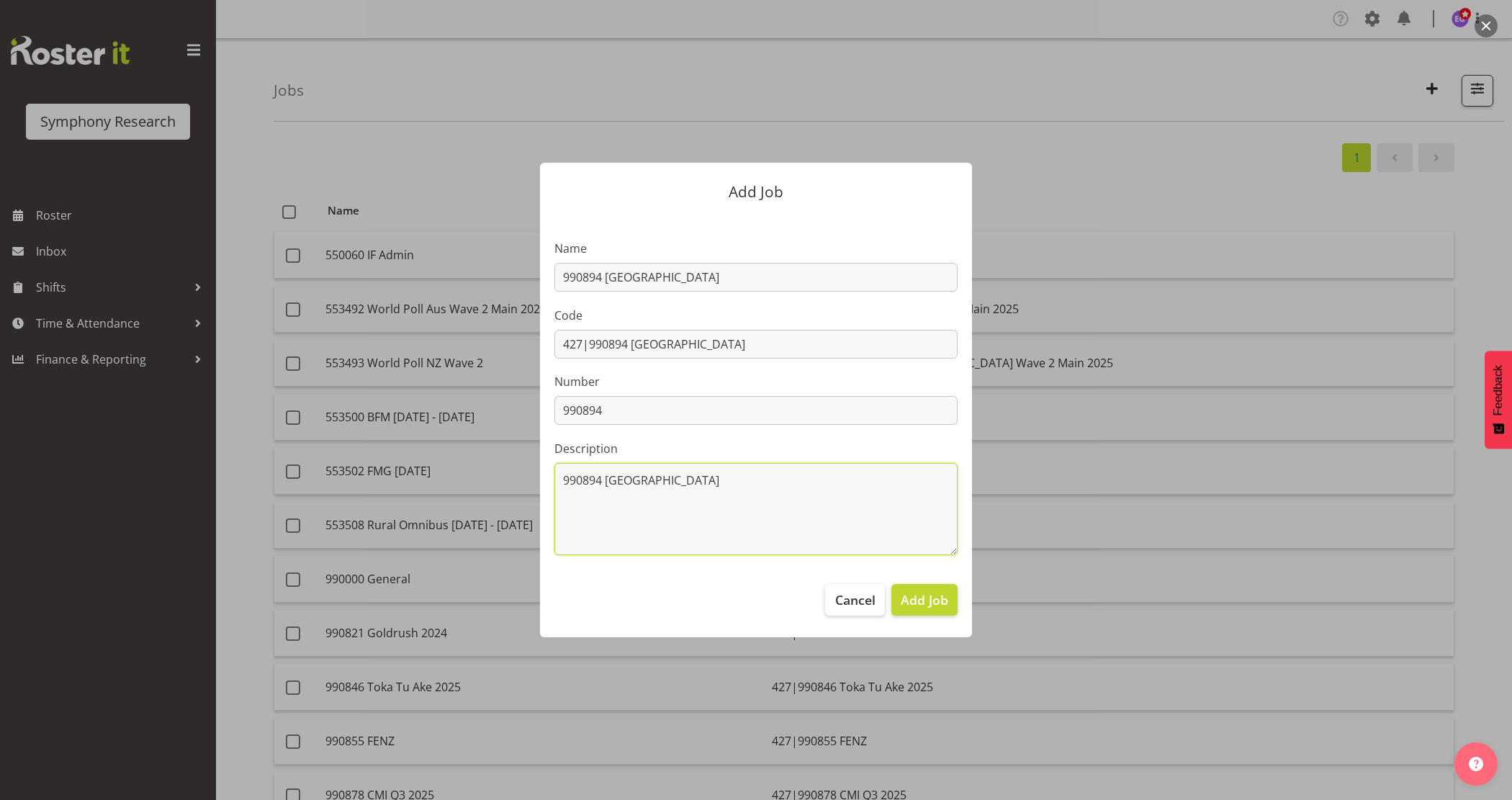
drag, startPoint x: 606, startPoint y: 480, endPoint x: 932, endPoint y: 511, distance: 327.5
click at [932, 511] on textarea "990894 Whitecliffe" at bounding box center [756, 509] width 403 height 92
click at [641, 475] on textarea "990894 Media School Design" at bounding box center [756, 509] width 403 height 92
type textarea "990894 Media Design School Graduates"
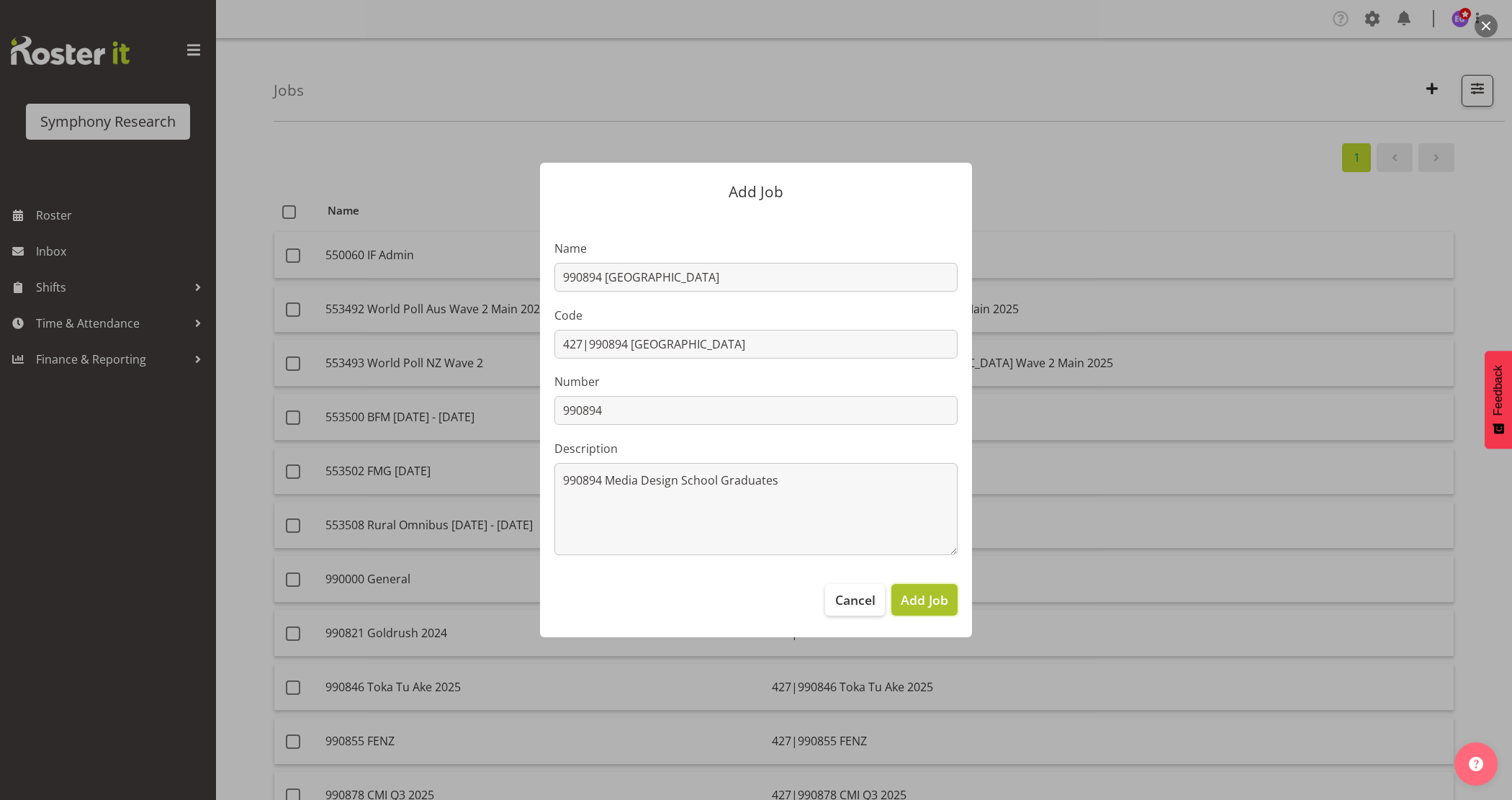
click at [928, 599] on span "Add Job" at bounding box center [925, 599] width 48 height 19
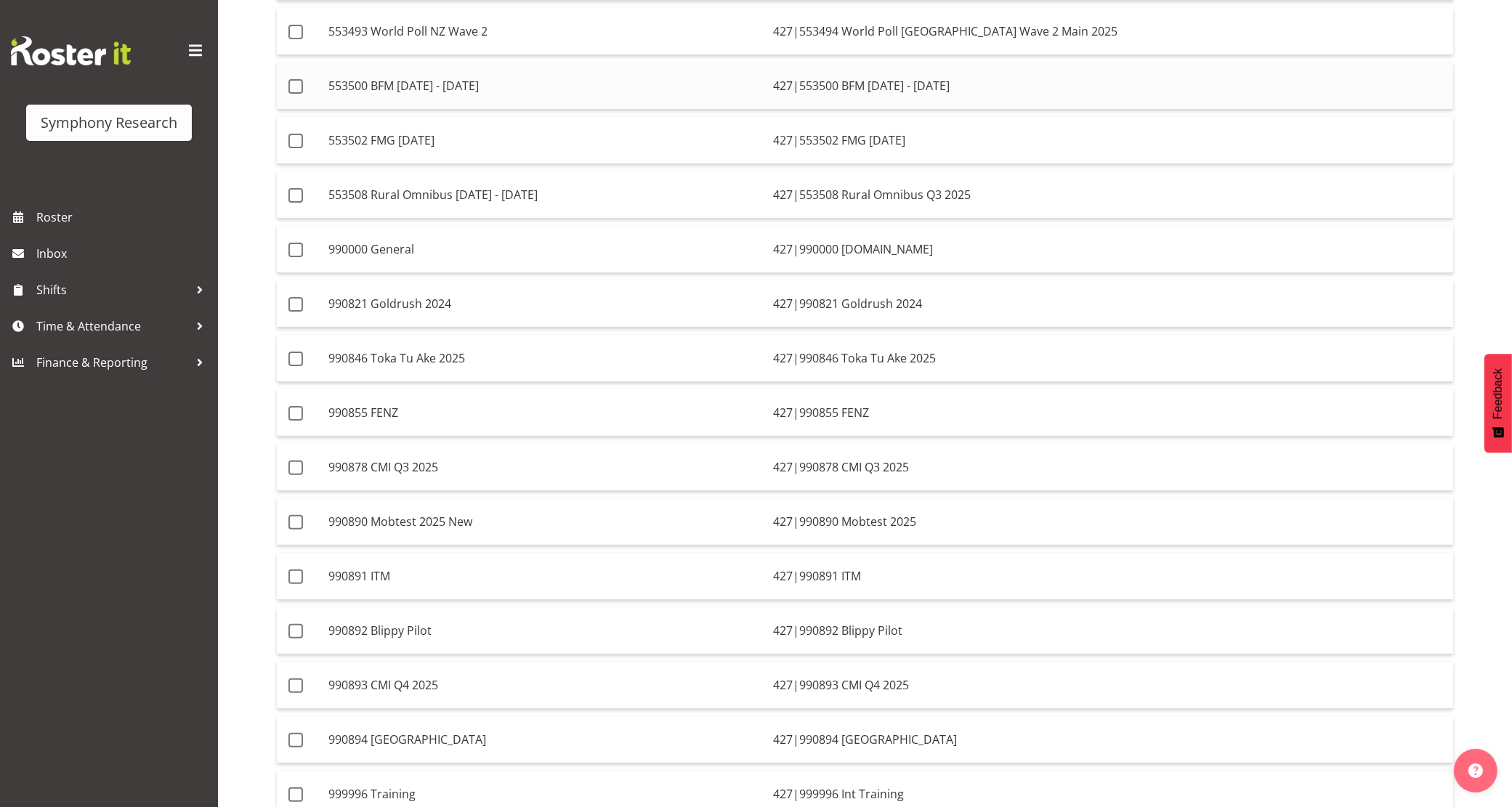
scroll to position [363, 0]
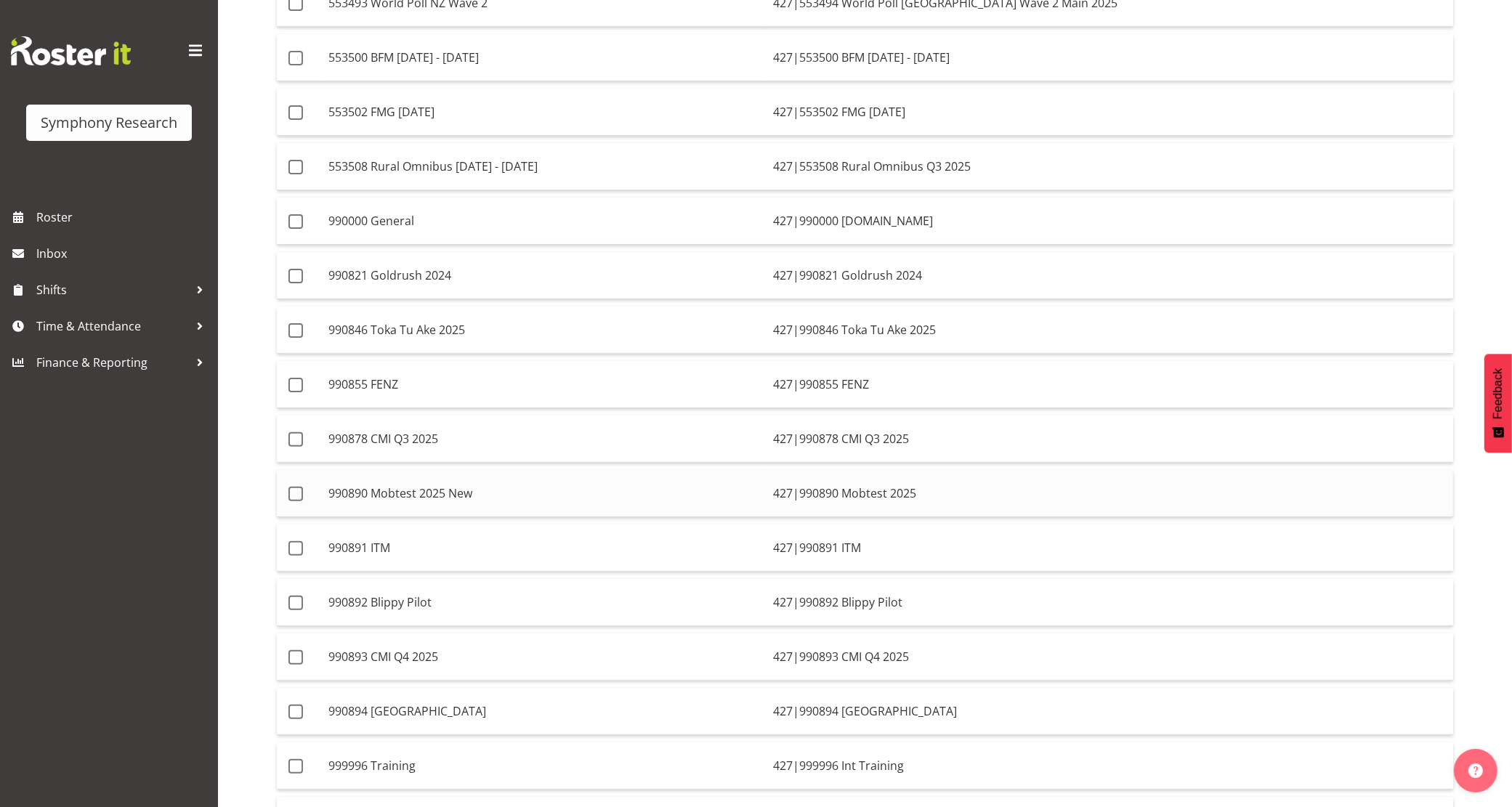
click at [473, 505] on td "990890 Mobtest 2025 New" at bounding box center [544, 494] width 445 height 48
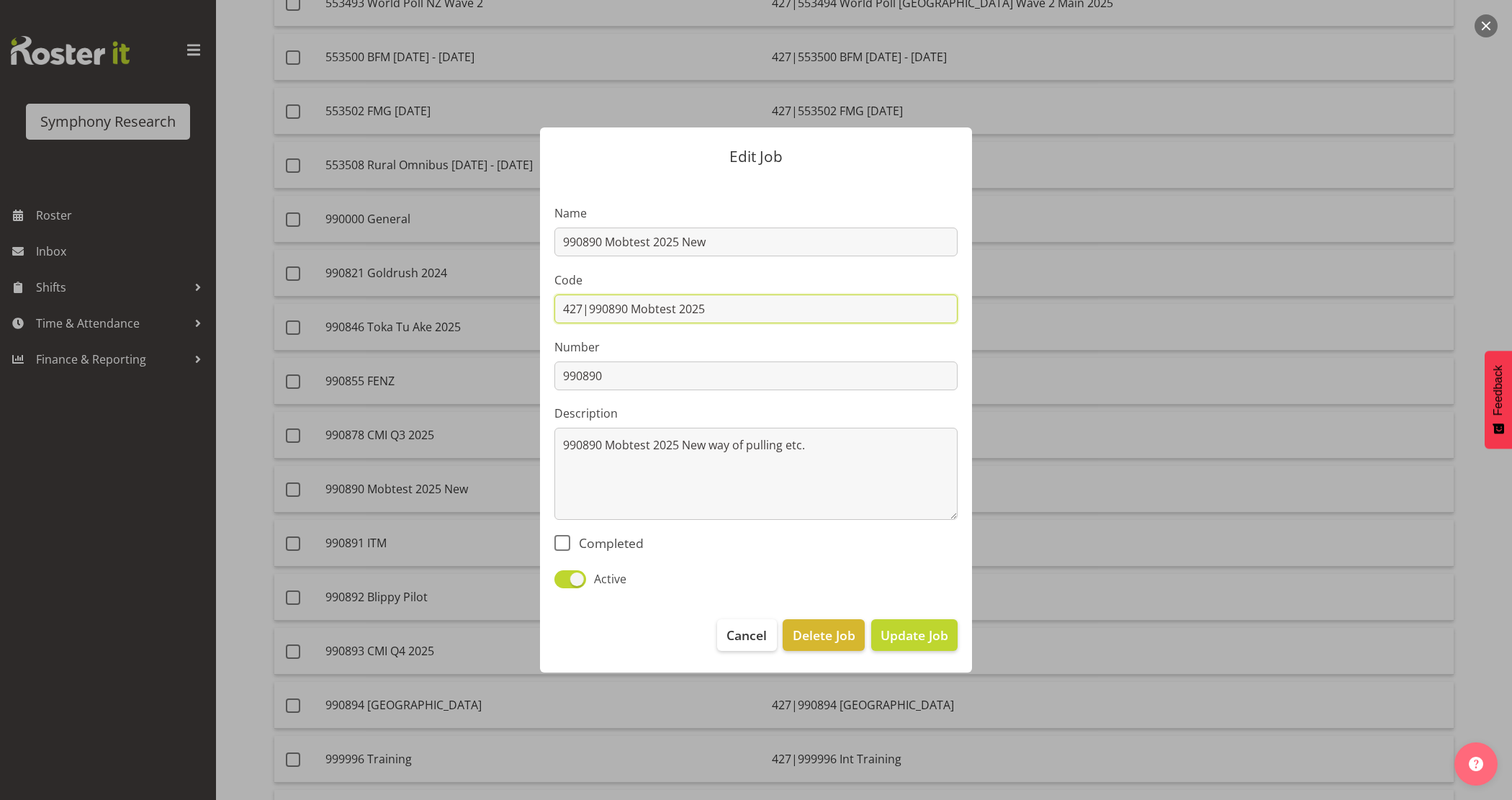
drag, startPoint x: 589, startPoint y: 306, endPoint x: 824, endPoint y: 315, distance: 235.2
click at [824, 315] on input "427|990890 Mobtest 2025" at bounding box center [756, 309] width 403 height 28
click at [1062, 480] on div "Edit Job Name 990890 Mobtest 2025 New Code 427|990890 Mobtest 2025 Number 99089…" at bounding box center [756, 400] width 691 height 617
click at [739, 638] on span "Cancel" at bounding box center [747, 635] width 40 height 19
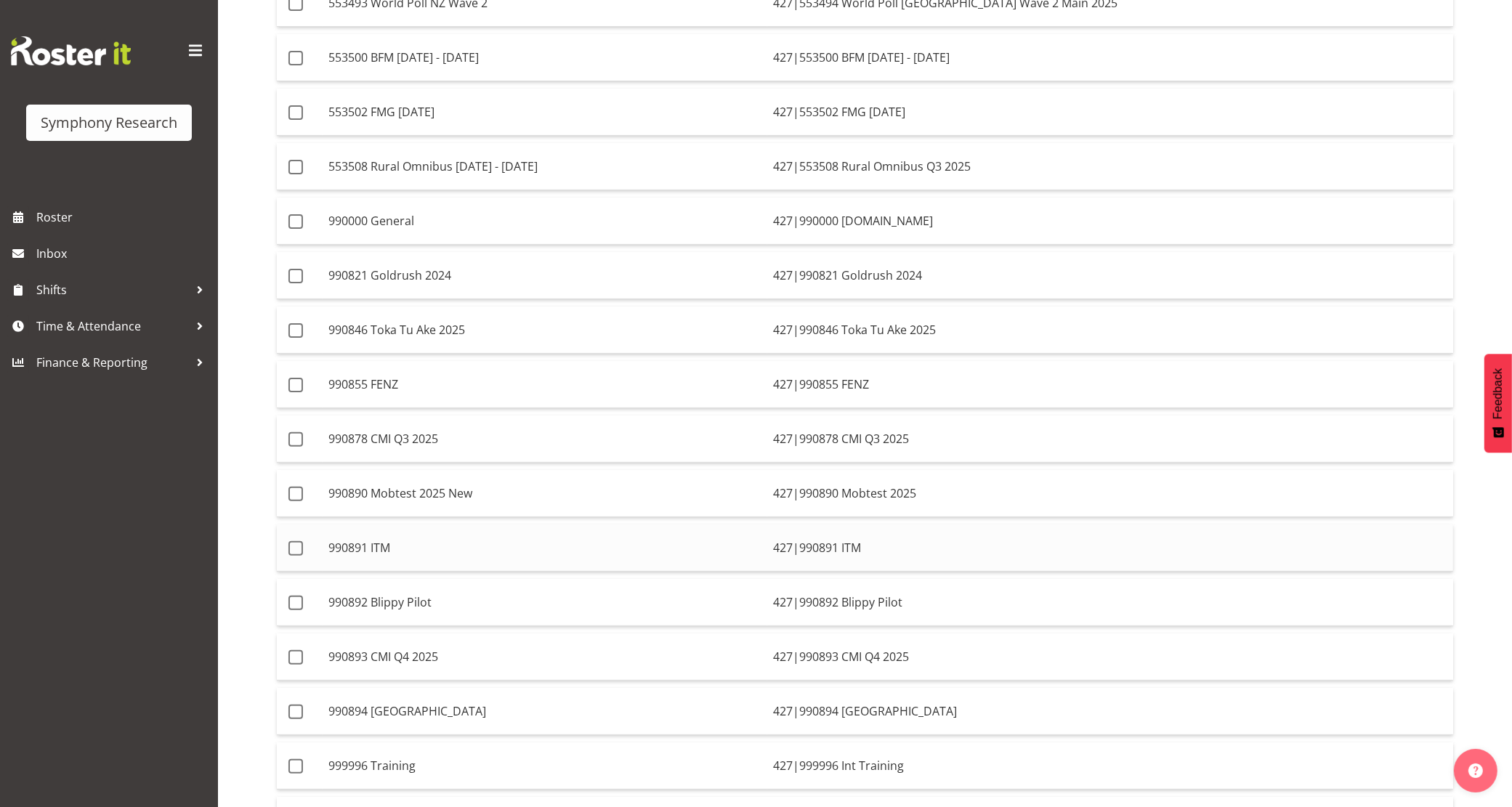
click at [531, 544] on td "990891 ITM" at bounding box center [544, 548] width 445 height 48
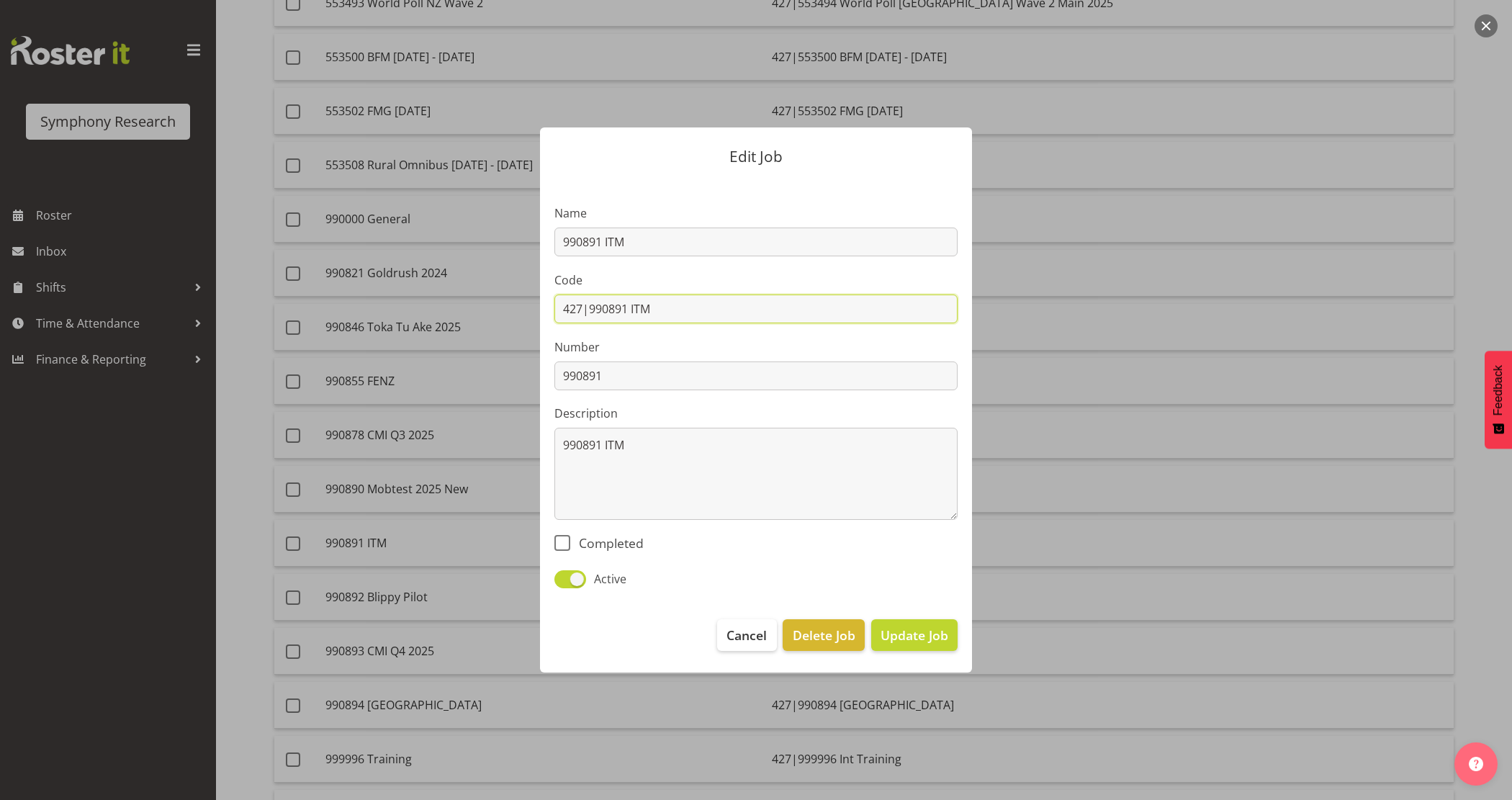
drag, startPoint x: 656, startPoint y: 304, endPoint x: 587, endPoint y: 299, distance: 69.2
click at [587, 299] on input "427|990891 ITM" at bounding box center [756, 309] width 403 height 28
click at [1095, 603] on div "Edit Job Name 990891 ITM Code 427|990891 ITM Number 990891 Description 990891 I…" at bounding box center [756, 400] width 691 height 617
click at [731, 635] on span "Cancel" at bounding box center [747, 635] width 40 height 19
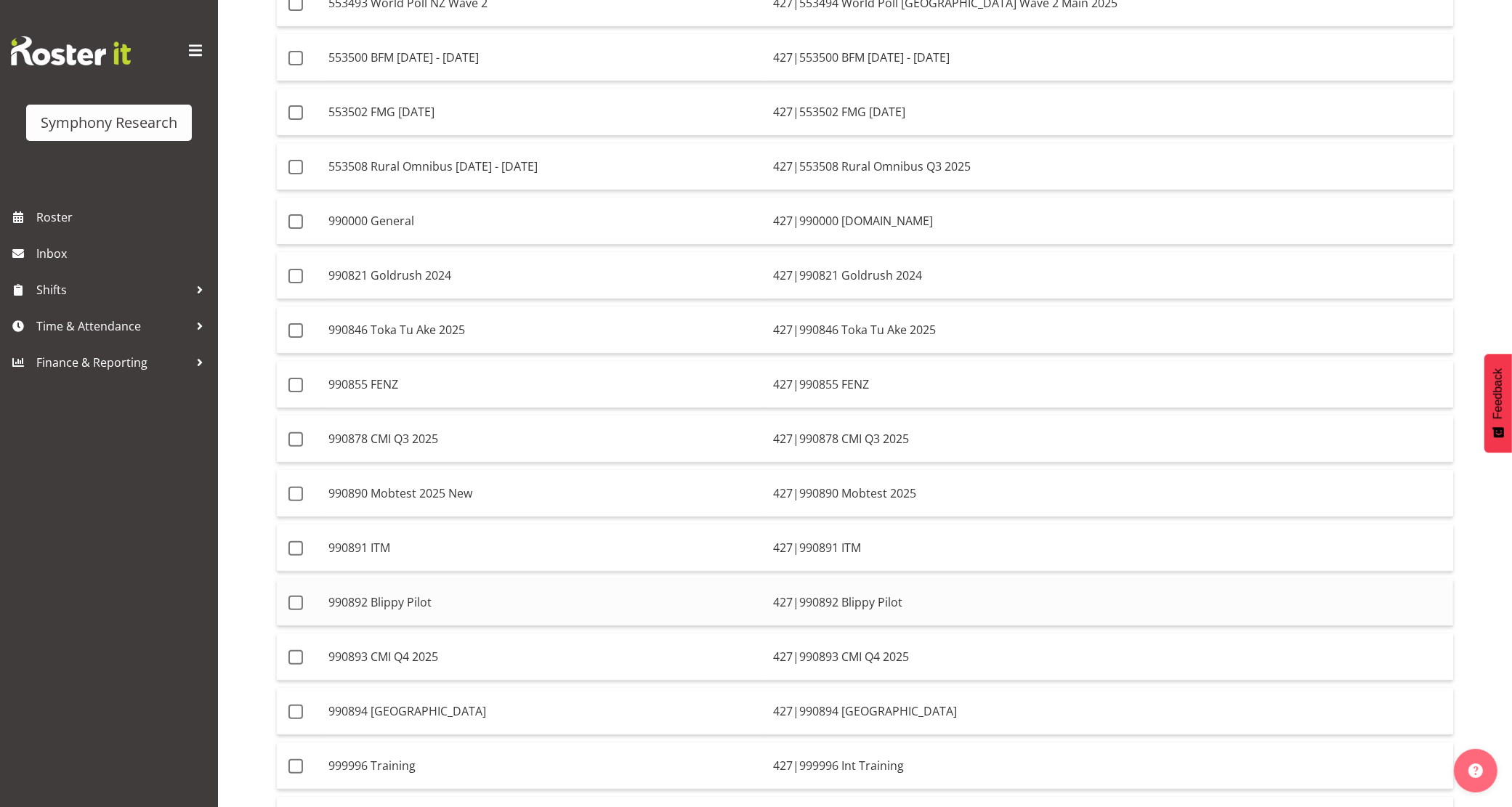
click at [470, 601] on td "990892 Blippy Pilot" at bounding box center [544, 602] width 445 height 48
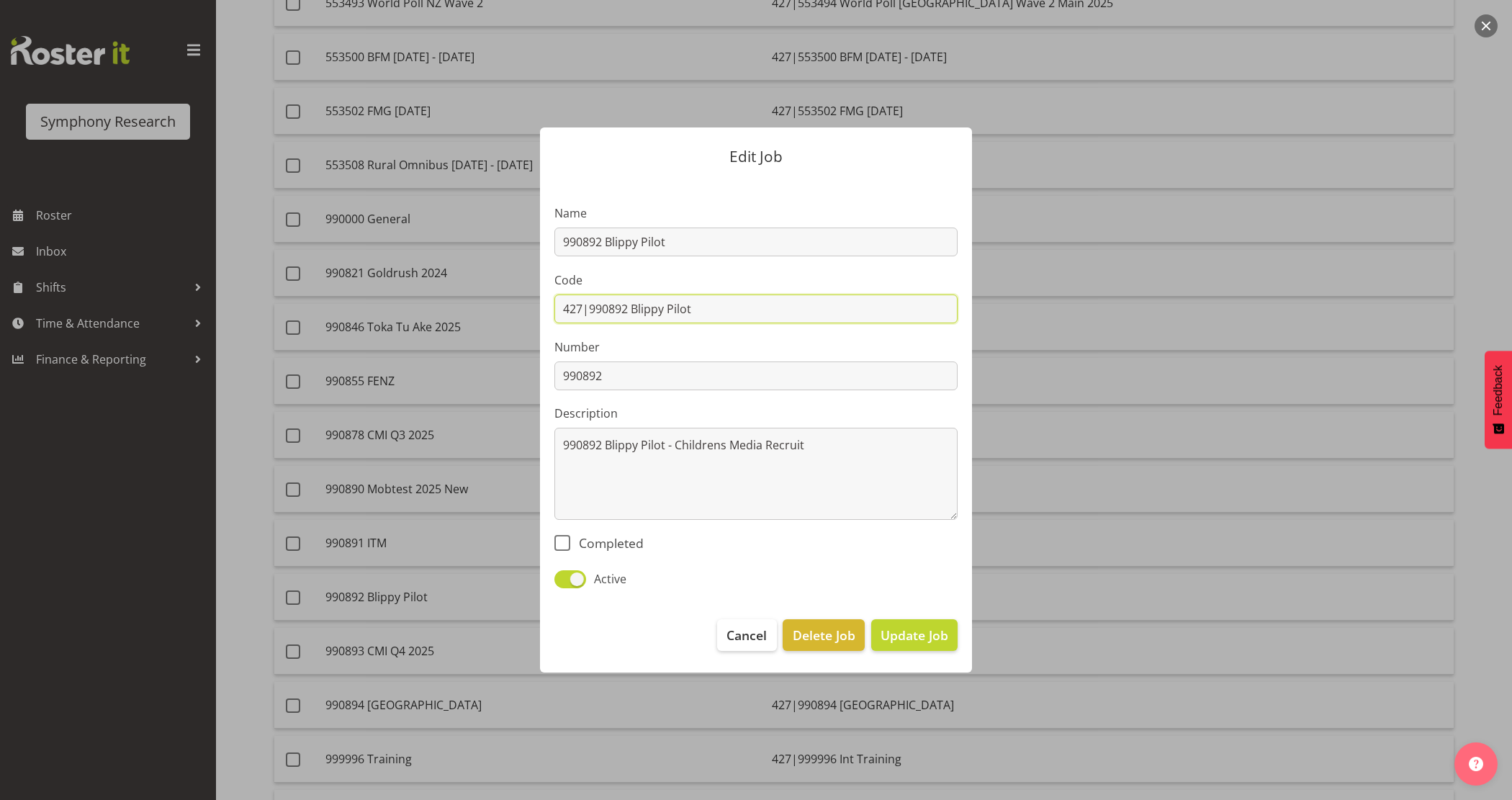
drag, startPoint x: 713, startPoint y: 310, endPoint x: 591, endPoint y: 293, distance: 123.2
click at [591, 295] on input "427|990892 Blippy Pilot" at bounding box center [756, 309] width 403 height 28
click at [720, 639] on button "Cancel" at bounding box center [746, 635] width 59 height 31
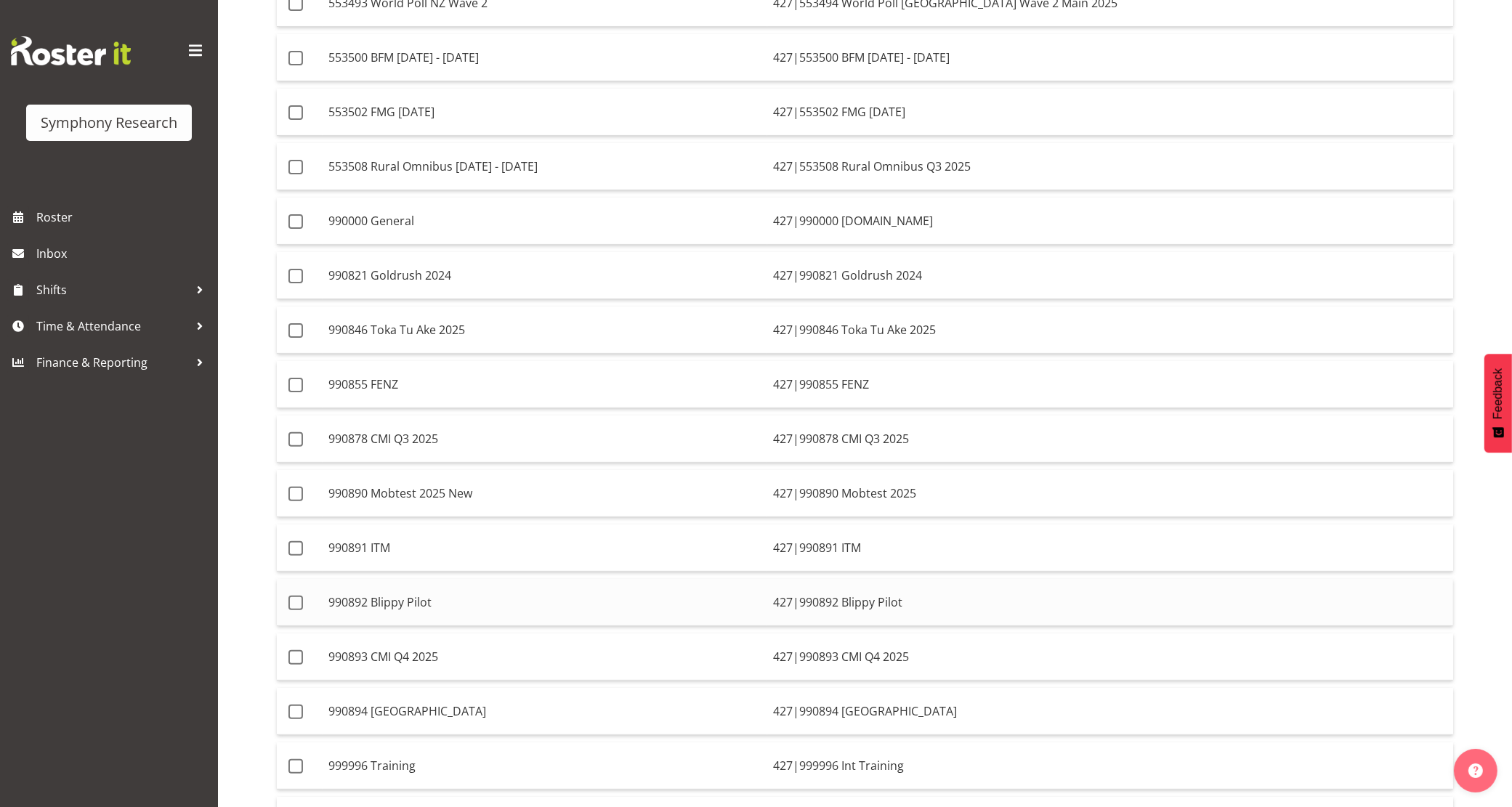
click at [547, 608] on td "990892 Blippy Pilot" at bounding box center [544, 602] width 445 height 48
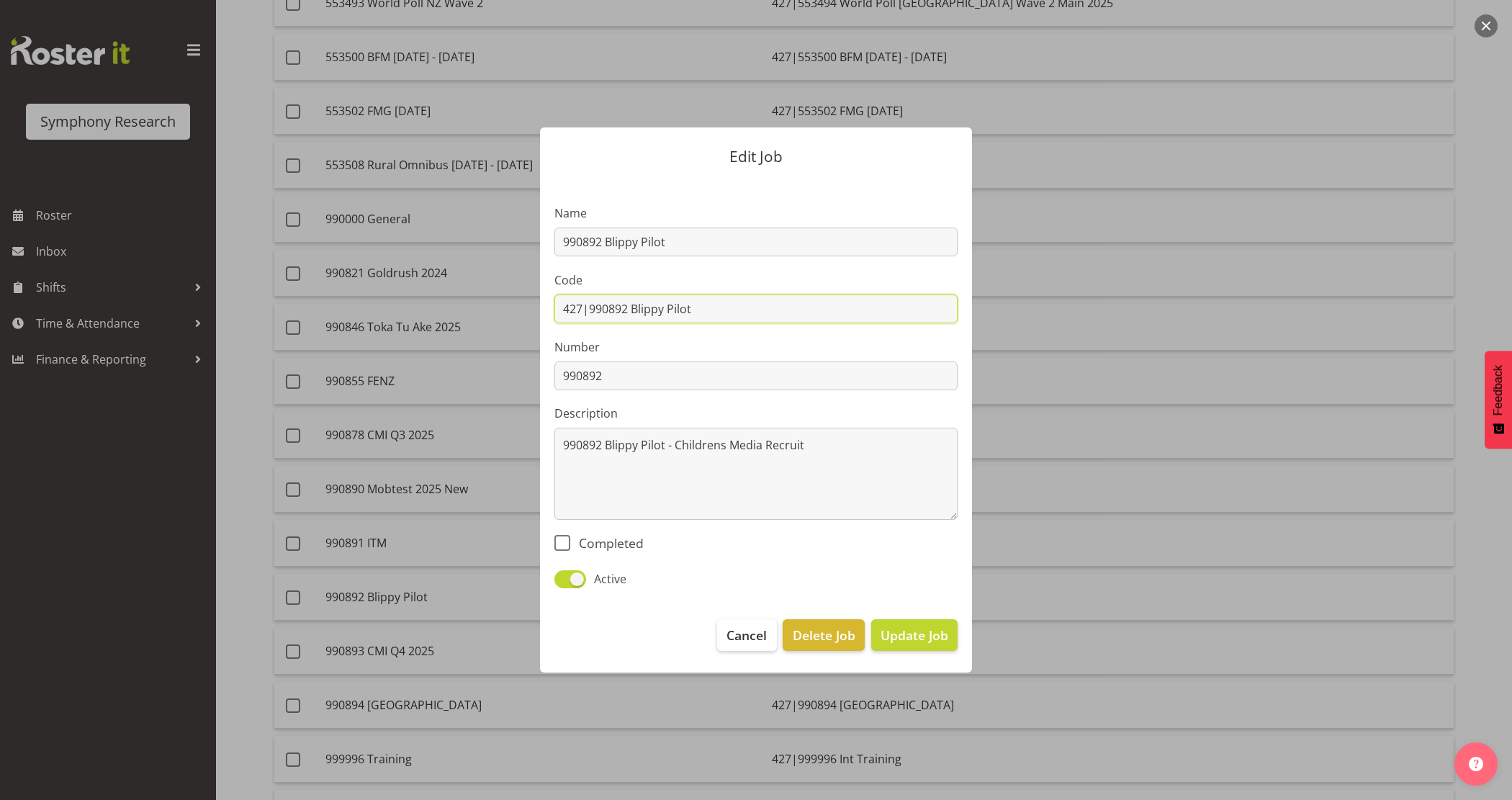
drag, startPoint x: 723, startPoint y: 299, endPoint x: 590, endPoint y: 297, distance: 133.0
click at [590, 297] on input "427|990892 Blippy Pilot" at bounding box center [756, 309] width 403 height 28
click at [1145, 632] on div at bounding box center [756, 400] width 1512 height 800
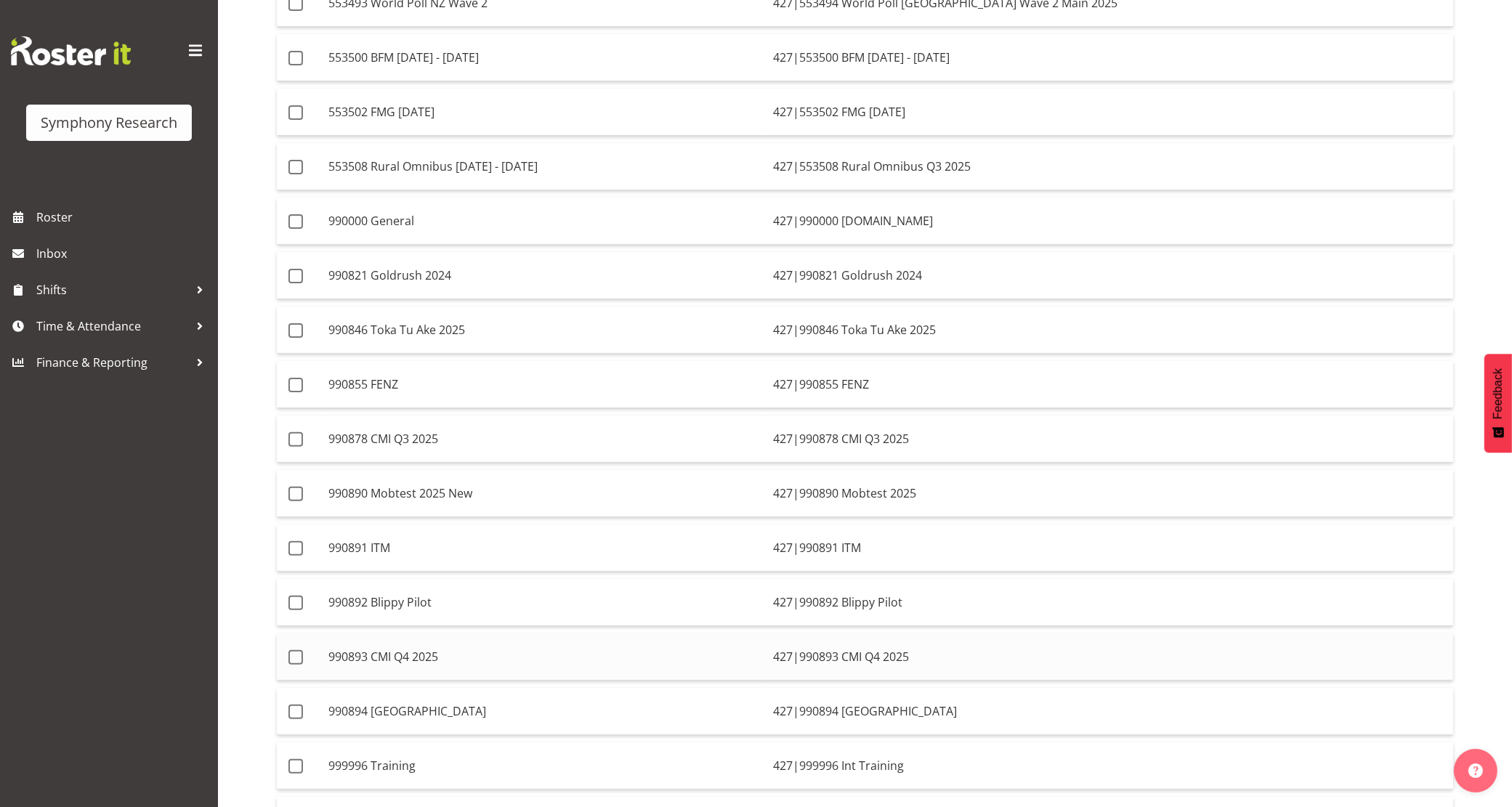
click at [491, 664] on td "990893 CMI Q4 2025" at bounding box center [544, 657] width 445 height 48
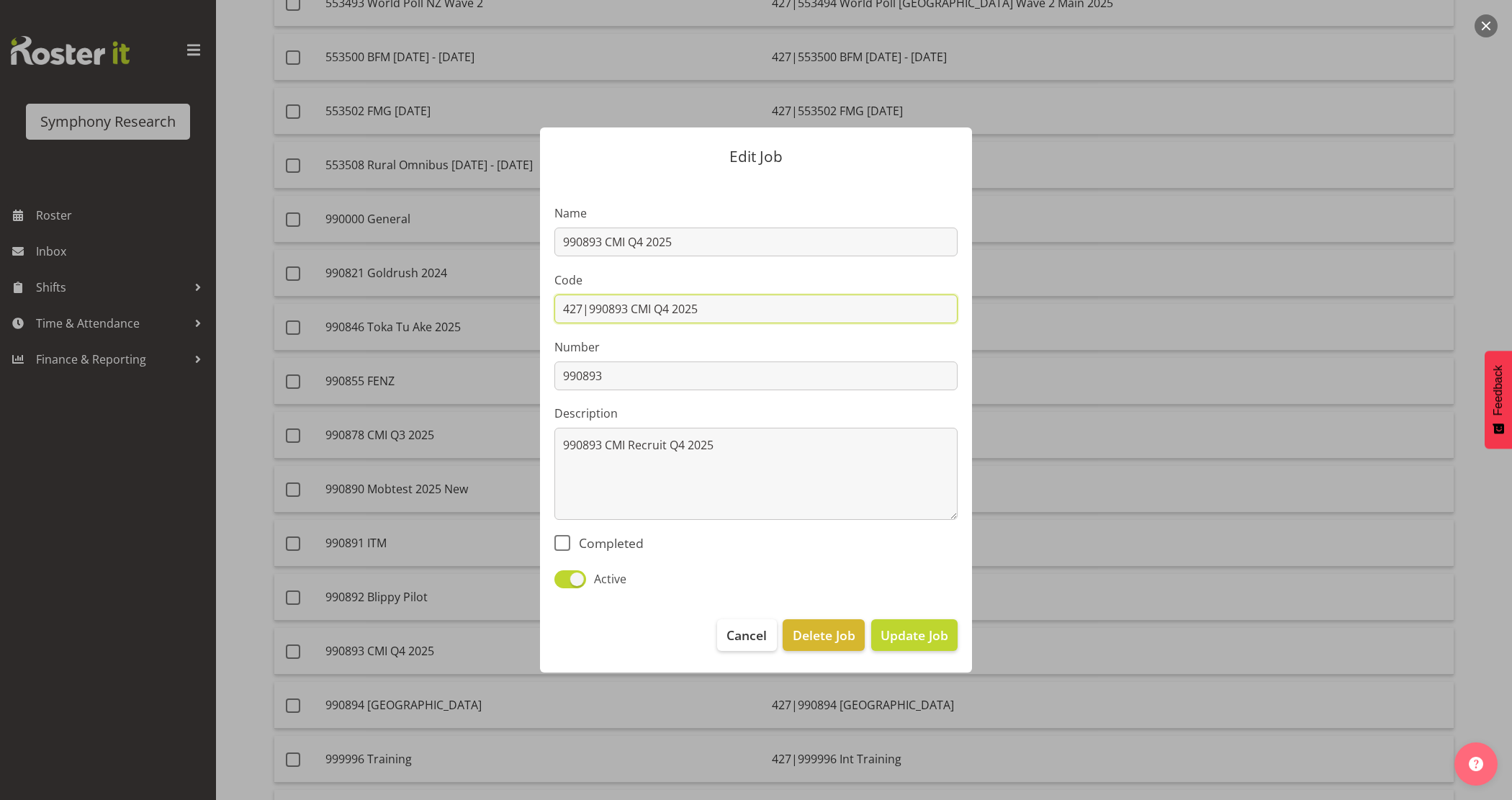
drag, startPoint x: 592, startPoint y: 301, endPoint x: 848, endPoint y: 305, distance: 256.0
click at [848, 305] on input "427|990893 CMI Q4 2025" at bounding box center [756, 309] width 403 height 28
click at [1220, 451] on div at bounding box center [756, 400] width 1512 height 800
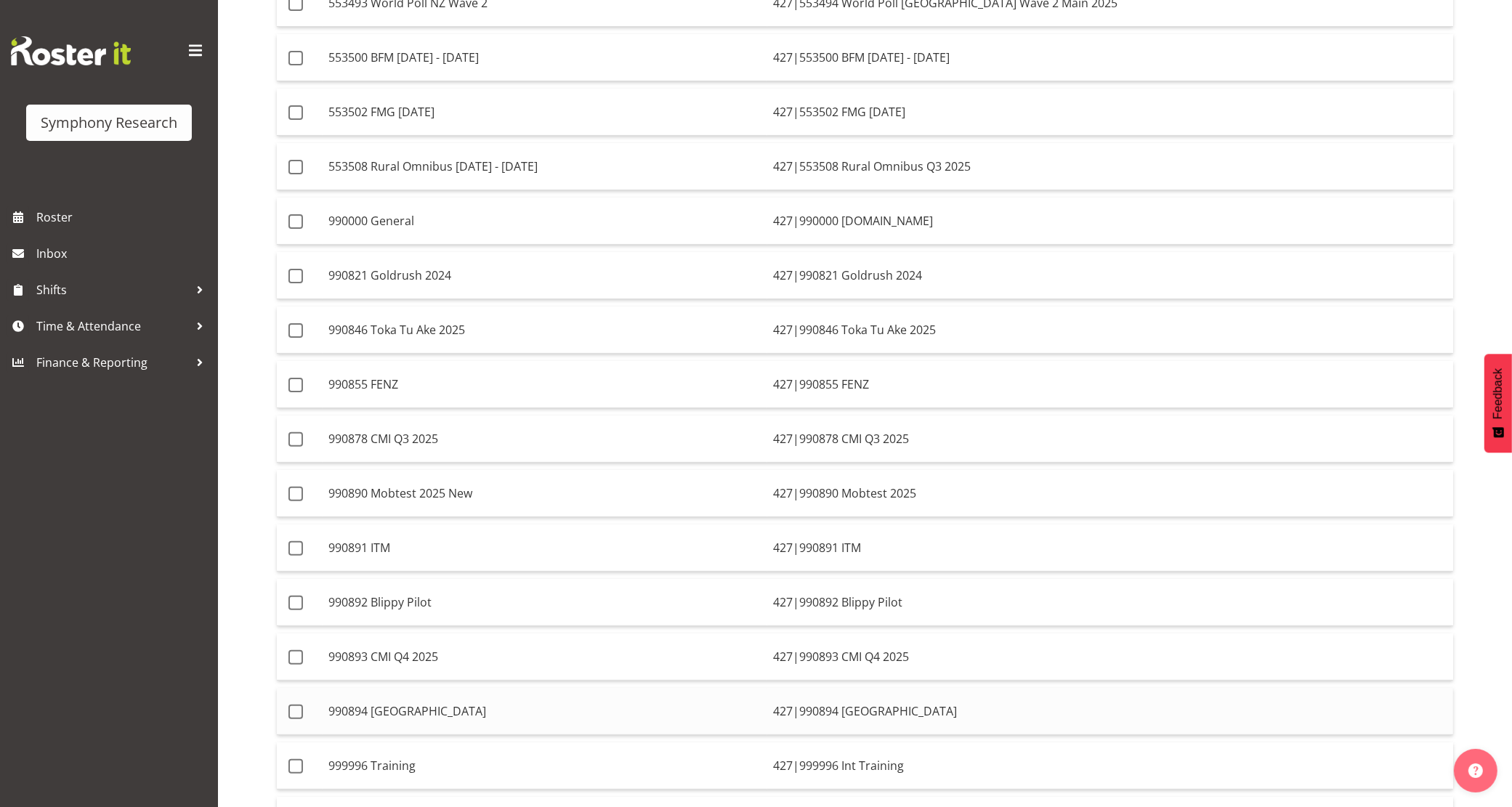
click at [430, 710] on td "990894 Whitecliffe" at bounding box center [544, 711] width 445 height 48
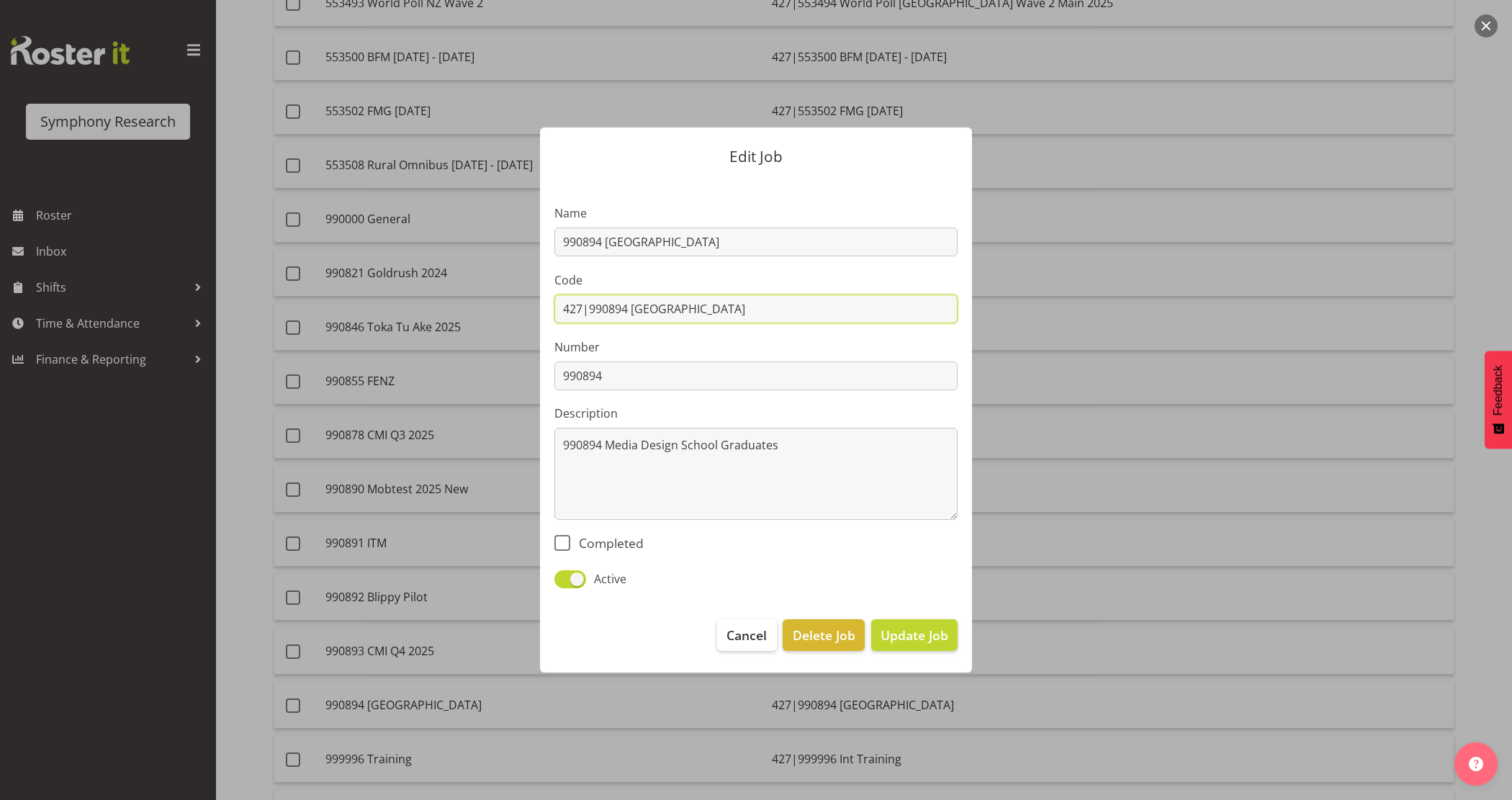
drag, startPoint x: 590, startPoint y: 304, endPoint x: 1017, endPoint y: 299, distance: 427.0
click at [1017, 299] on div "Edit Job Name 990894 Whitecliffe Code 427|990894 Whitecliffe Number 990894 Desc…" at bounding box center [756, 400] width 691 height 617
click at [1161, 416] on div at bounding box center [756, 400] width 1512 height 800
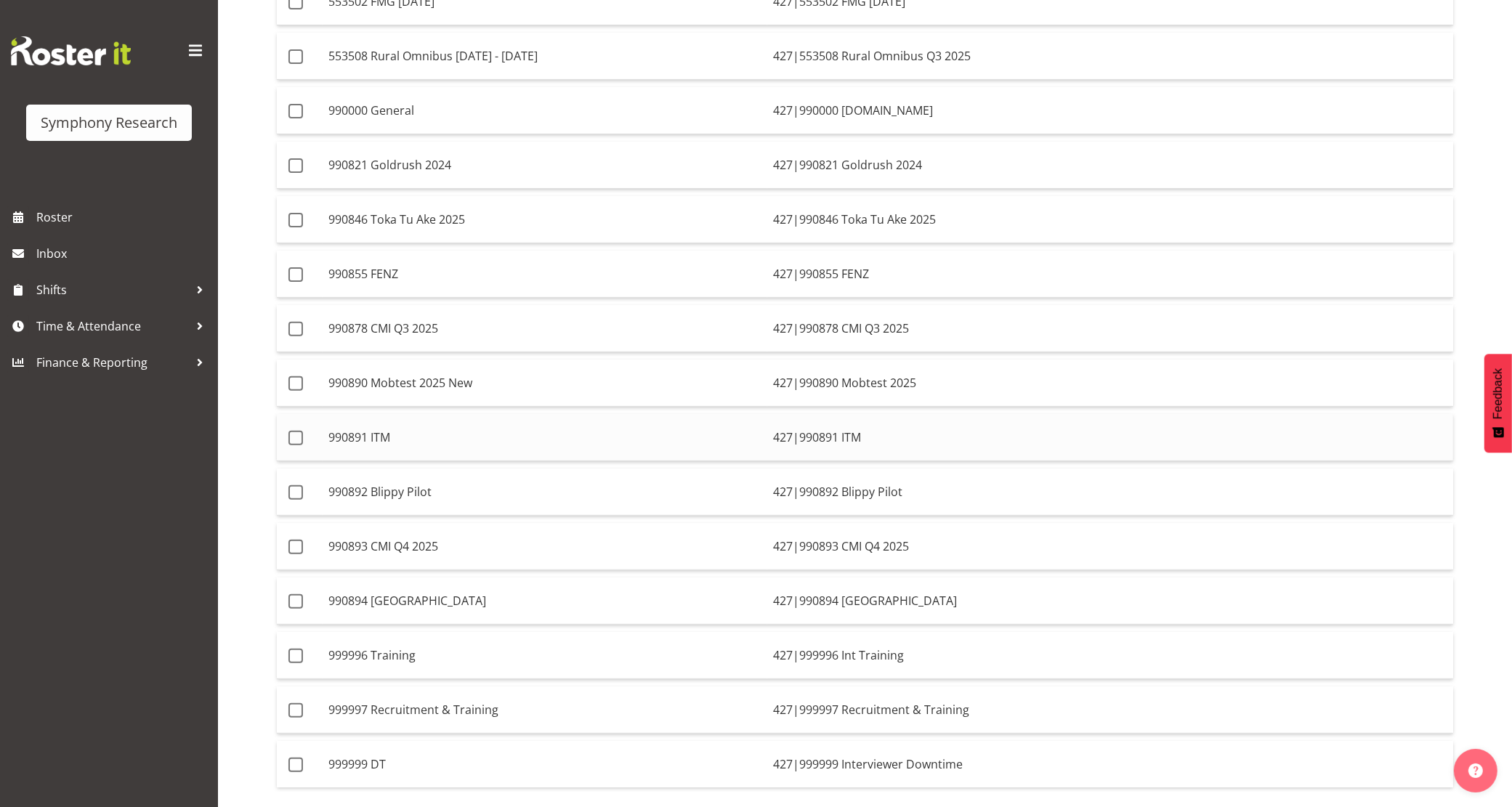
scroll to position [536, 0]
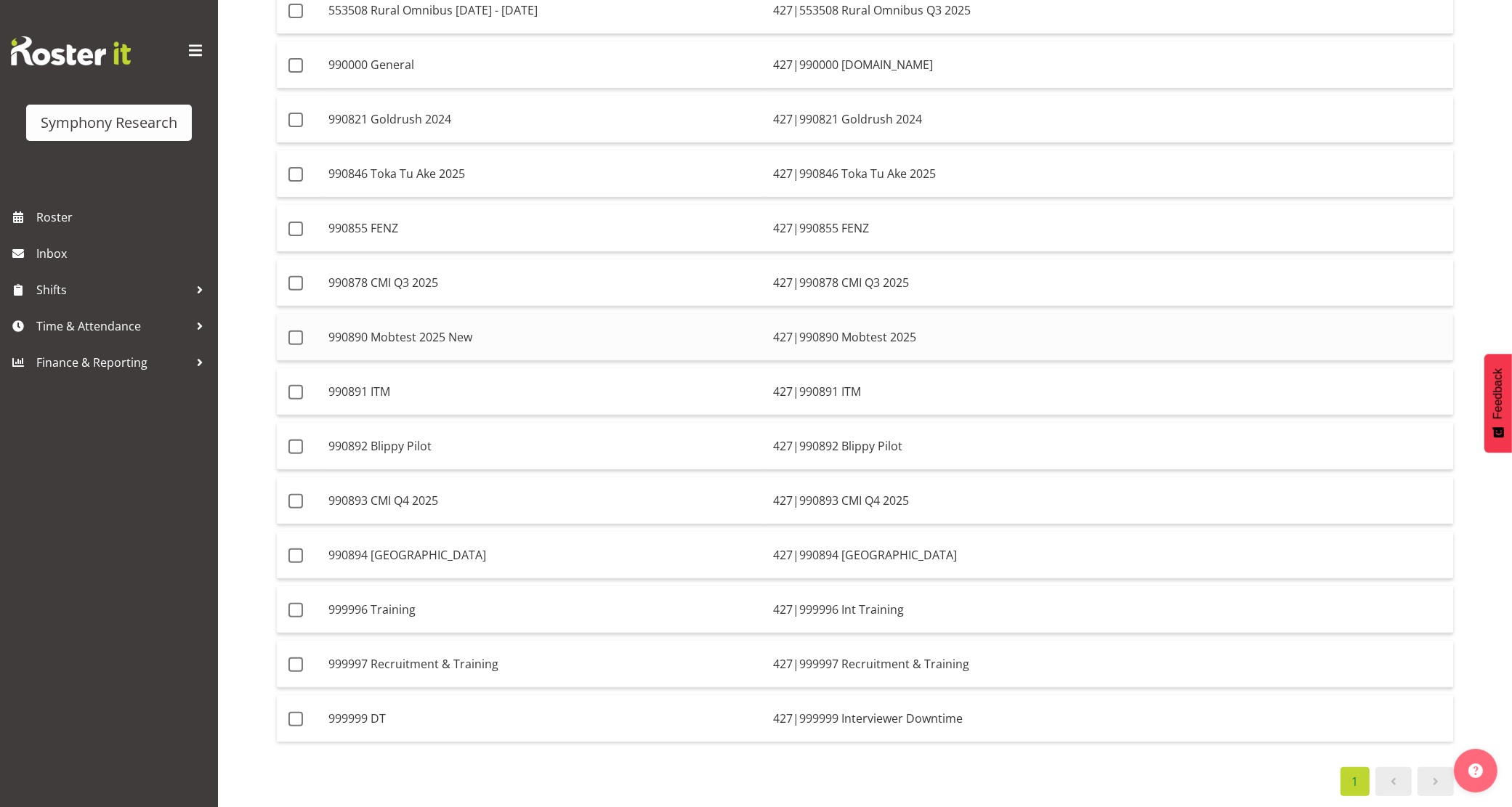
click at [963, 316] on td "427|990890 Mobtest 2025" at bounding box center [1110, 337] width 685 height 48
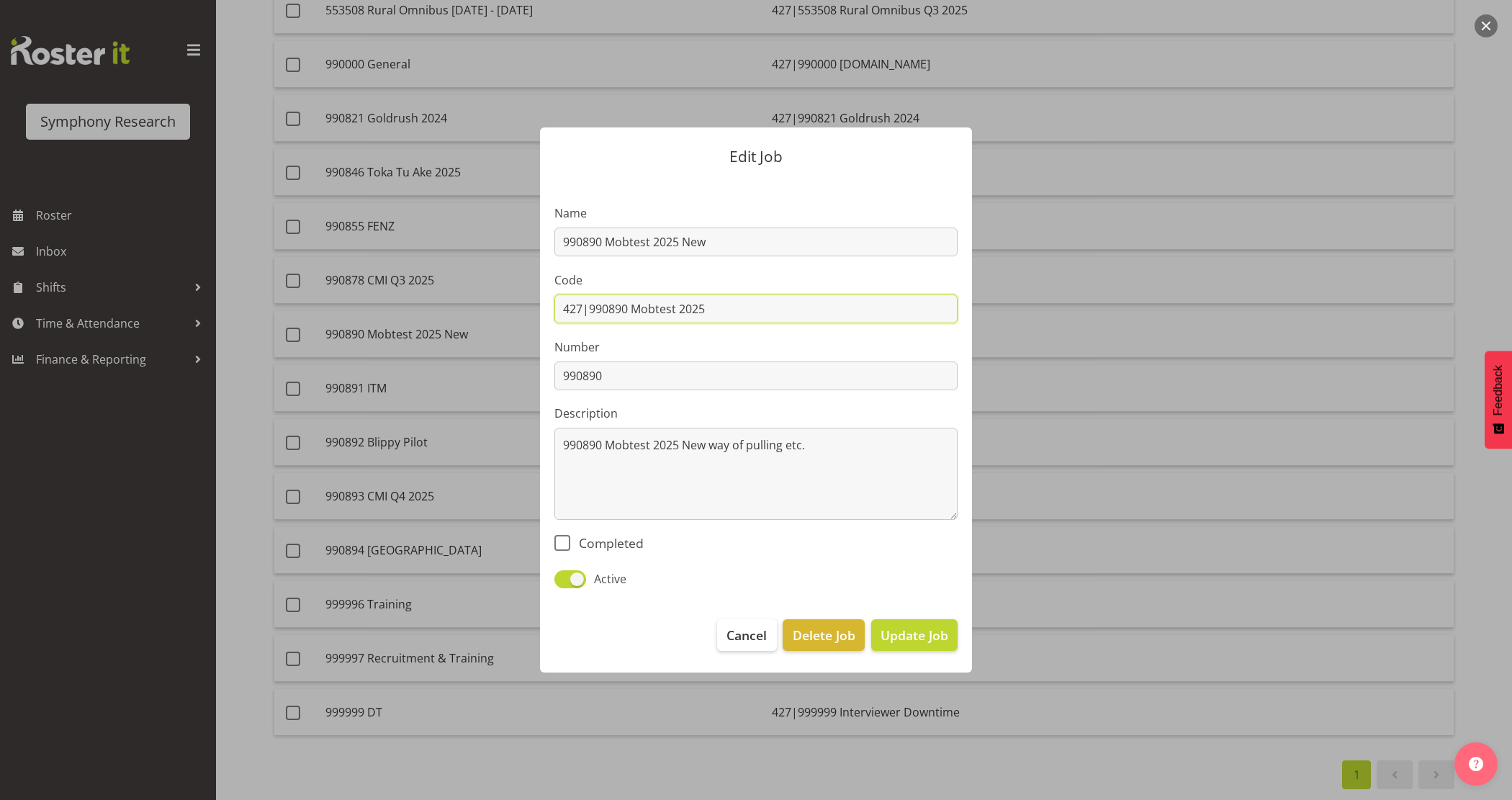
drag, startPoint x: 725, startPoint y: 305, endPoint x: 494, endPoint y: 296, distance: 231.2
click at [494, 296] on div "Edit Job Name 990890 Mobtest 2025 New Code 427|990890 Mobtest 2025 Number 99089…" at bounding box center [756, 400] width 691 height 617
click at [600, 315] on input "427|990890 Mobtest 2025" at bounding box center [756, 309] width 403 height 28
drag, startPoint x: 587, startPoint y: 306, endPoint x: 806, endPoint y: 304, distance: 219.0
click at [806, 304] on input "427|990890 Mobtest 2025" at bounding box center [756, 309] width 403 height 28
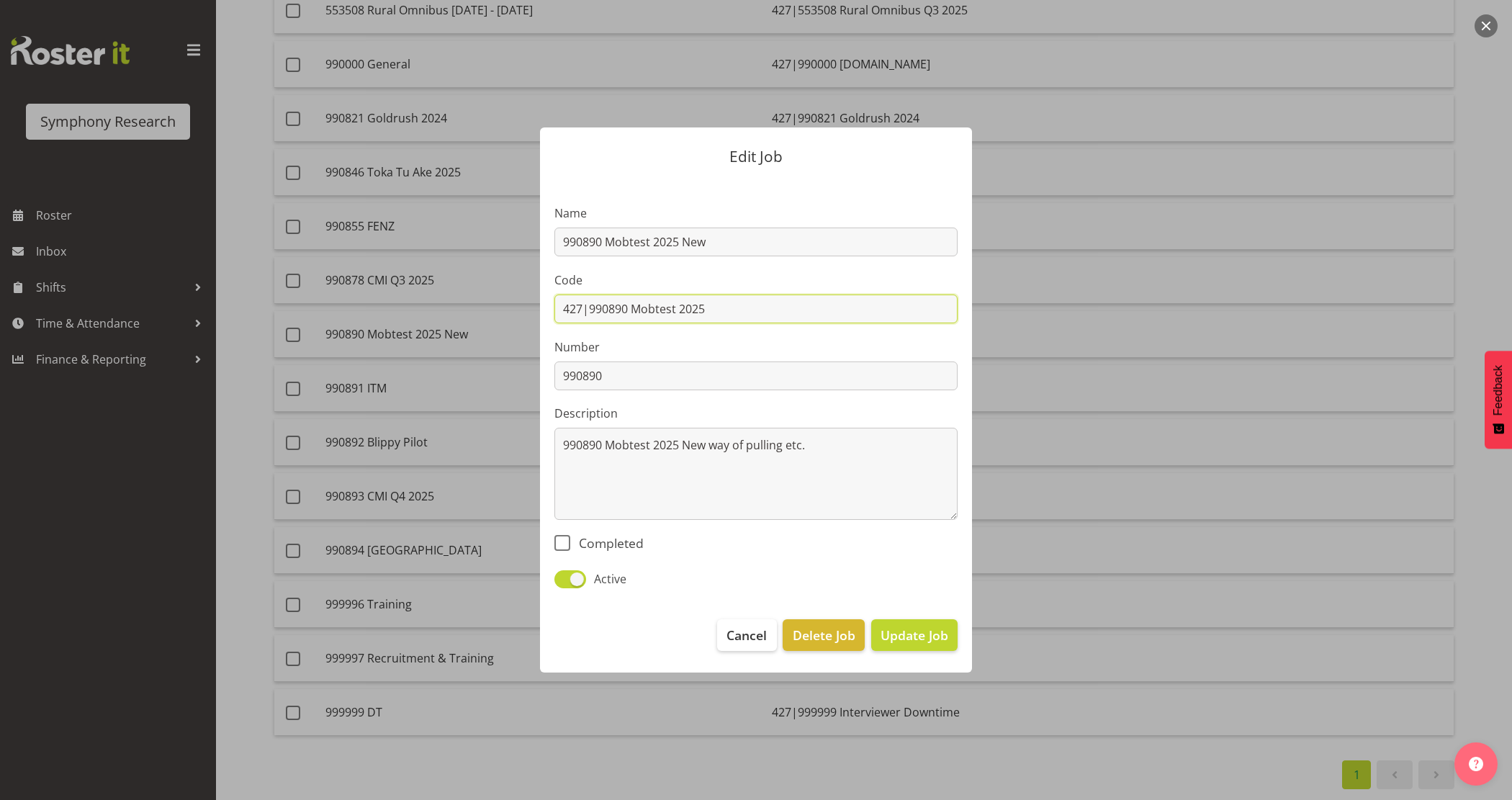
paste input "427|"
drag, startPoint x: 616, startPoint y: 308, endPoint x: 587, endPoint y: 301, distance: 29.8
click at [587, 301] on input "427|427|990890 Mobtest 2025" at bounding box center [756, 309] width 403 height 28
type input "427|990890 Mobtest 2025"
drag, startPoint x: 742, startPoint y: 315, endPoint x: 587, endPoint y: 296, distance: 156.2
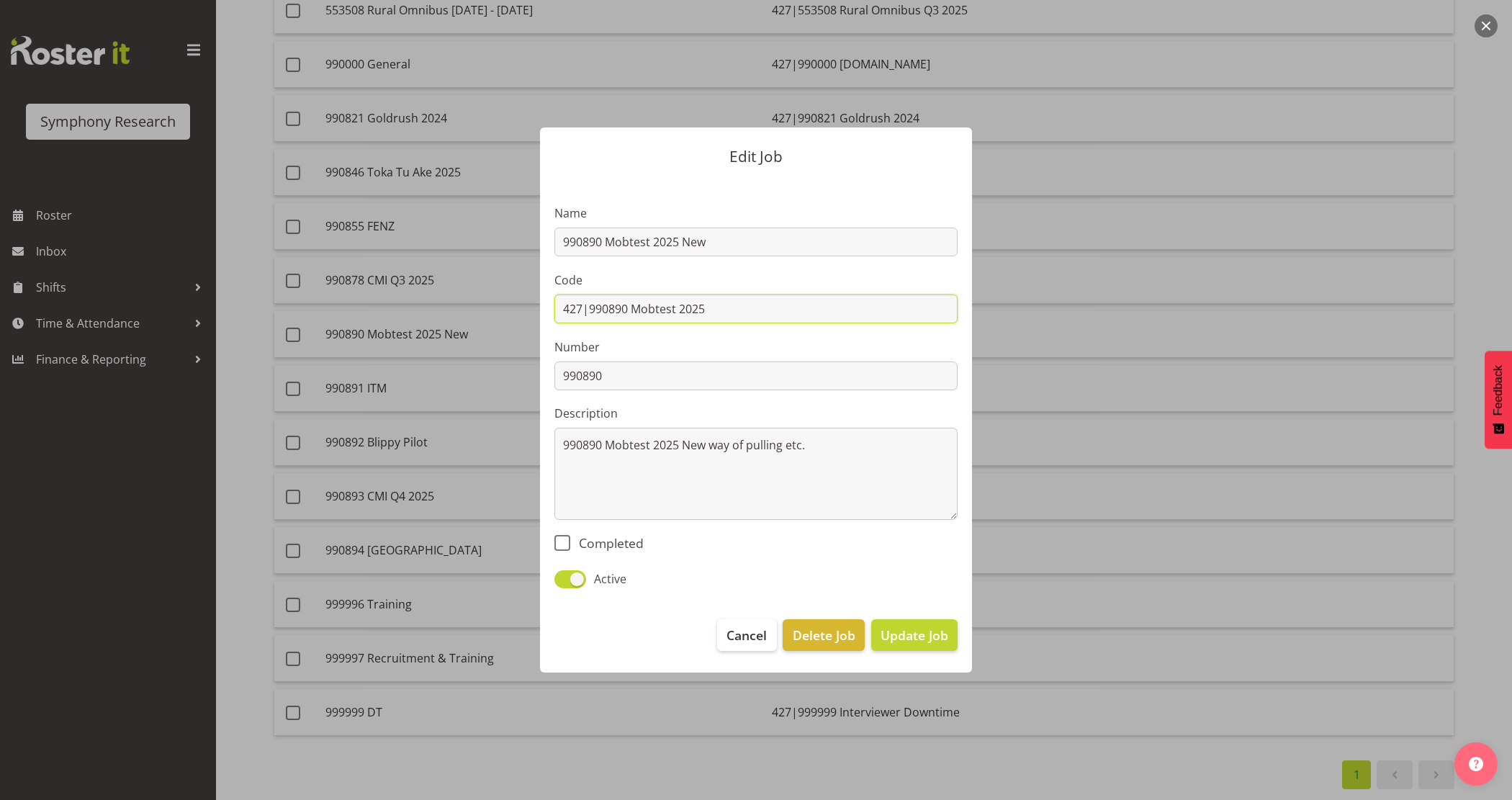
click at [587, 296] on input "427|990890 Mobtest 2025" at bounding box center [756, 309] width 403 height 28
click at [1269, 427] on div at bounding box center [756, 400] width 1512 height 800
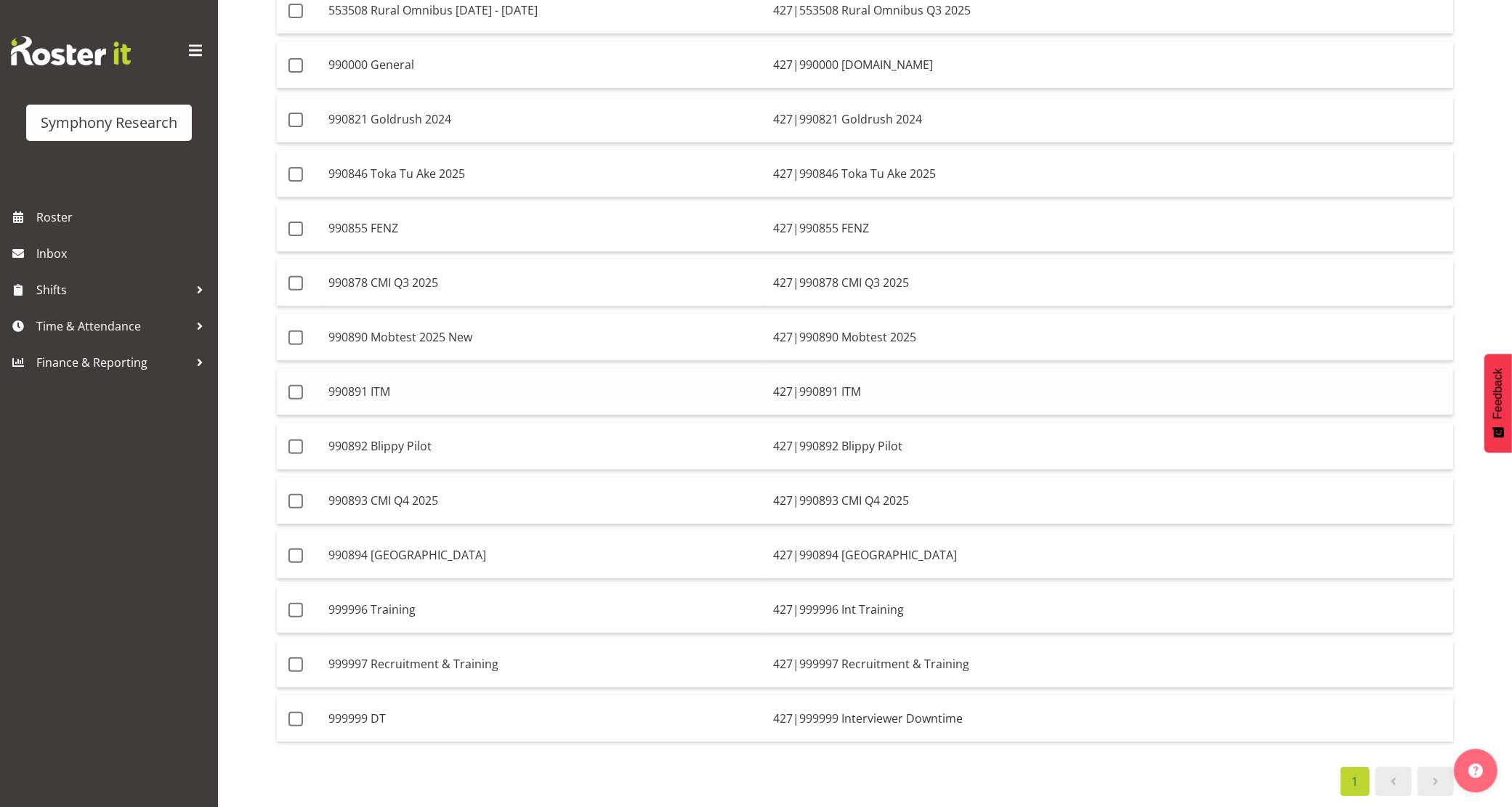
click at [502, 368] on td "990891 ITM" at bounding box center [544, 392] width 445 height 48
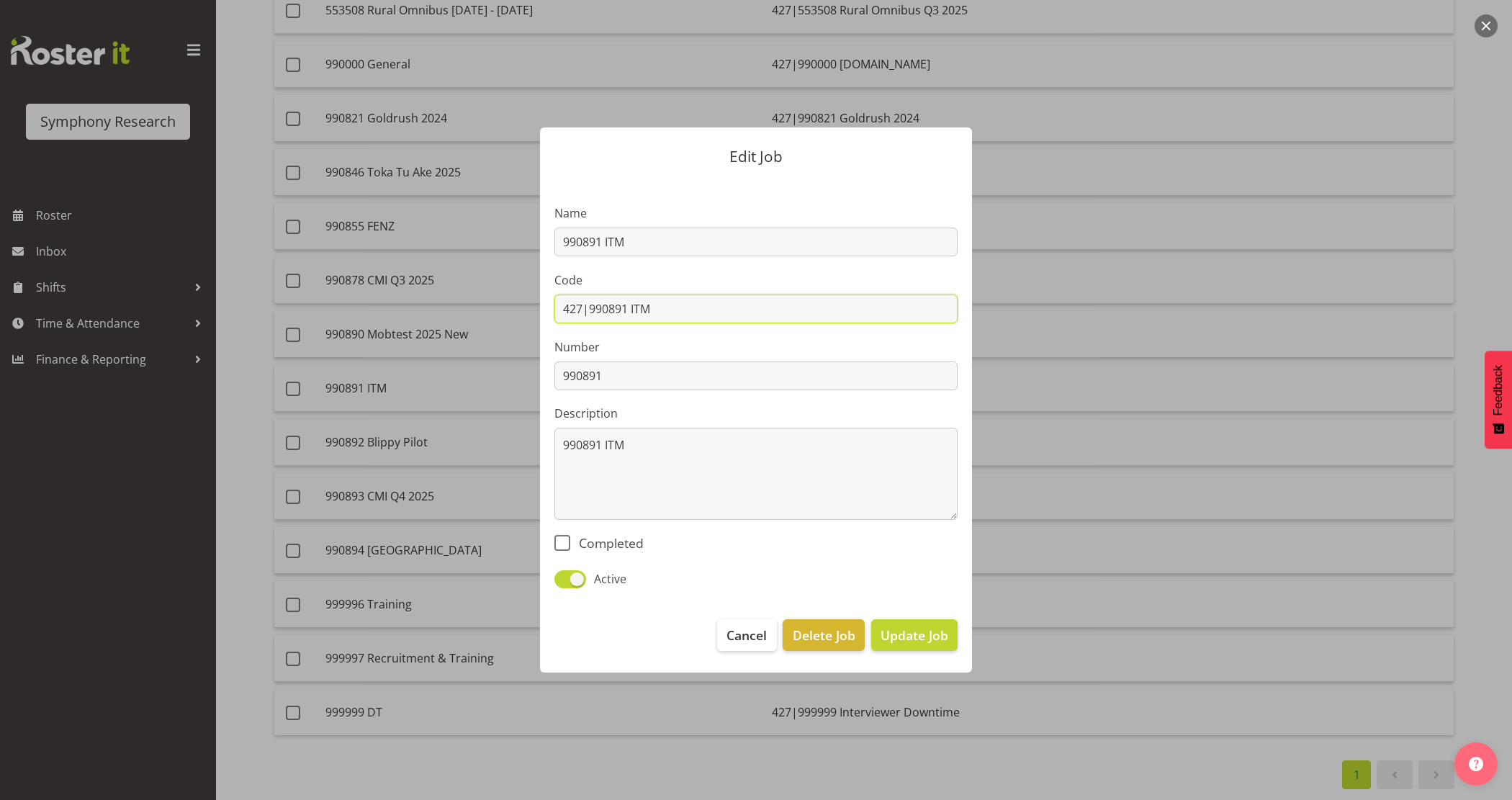
drag, startPoint x: 692, startPoint y: 311, endPoint x: 587, endPoint y: 307, distance: 105.1
click at [587, 307] on input "427|990891 ITM" at bounding box center [756, 309] width 403 height 28
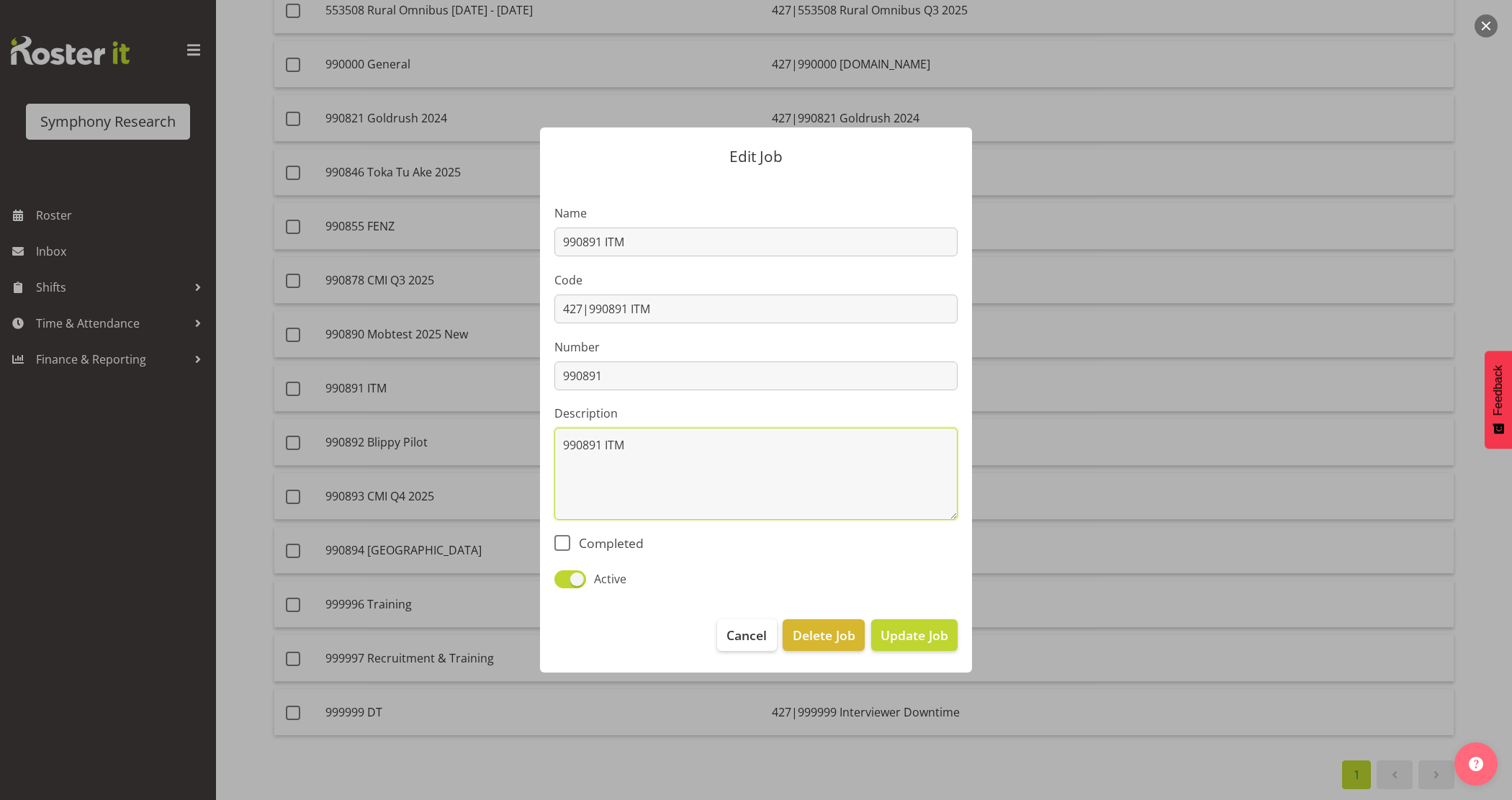
click at [827, 492] on textarea "990891 ITM" at bounding box center [756, 474] width 403 height 92
drag, startPoint x: 786, startPoint y: 440, endPoint x: 661, endPoint y: 439, distance: 125.0
click at [661, 439] on textarea "990891 ITM Biluders and DIYers" at bounding box center [756, 474] width 403 height 92
click at [634, 447] on textarea "990891 ITM Biluders and DIYers" at bounding box center [756, 474] width 403 height 92
drag, startPoint x: 738, startPoint y: 443, endPoint x: 603, endPoint y: 443, distance: 135.0
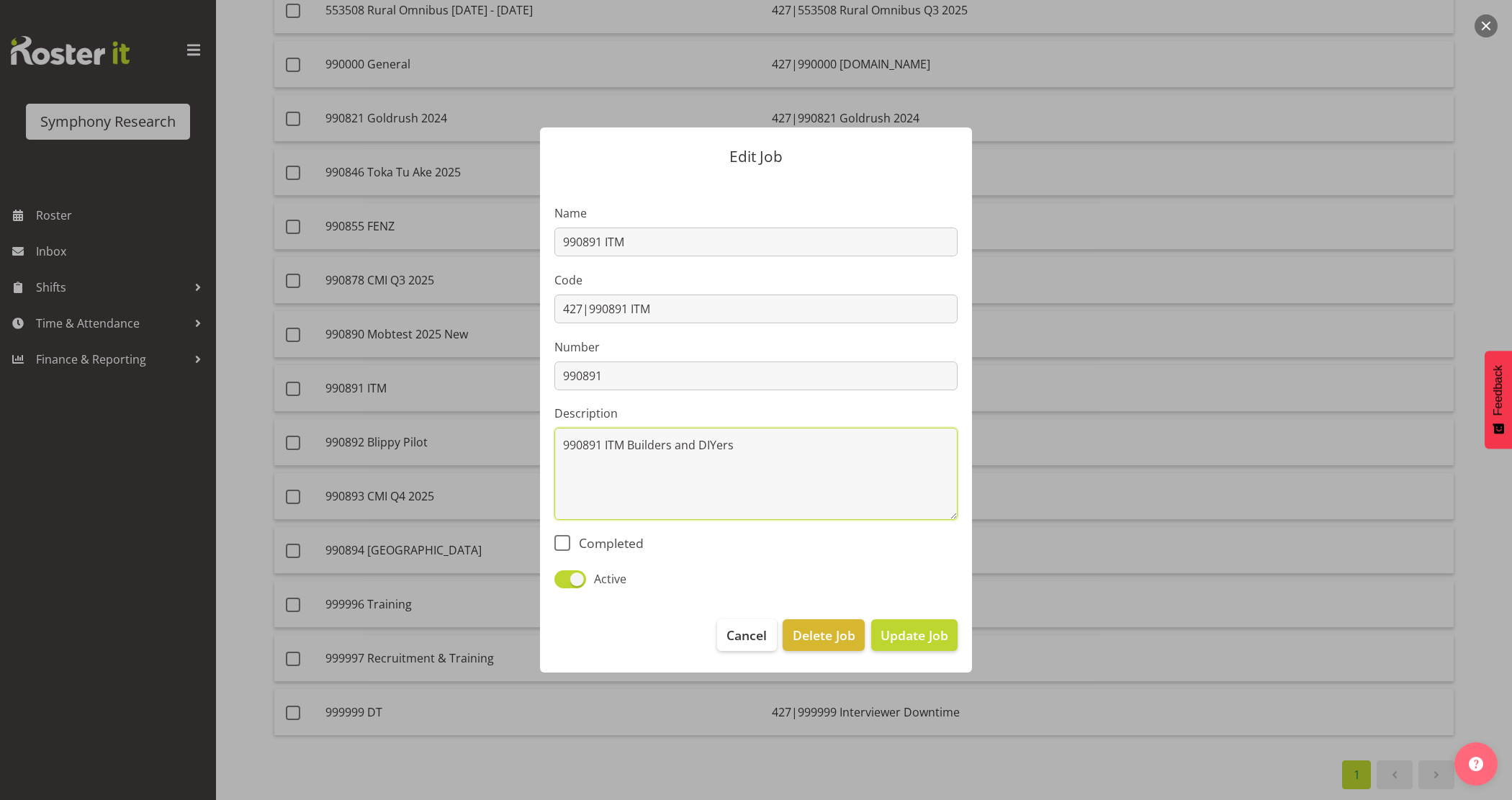
click at [603, 443] on textarea "990891 ITM Builders and DIYers" at bounding box center [756, 474] width 403 height 92
type textarea "990891 ITM Builders and DIYers"
click at [1251, 405] on div at bounding box center [756, 400] width 1512 height 800
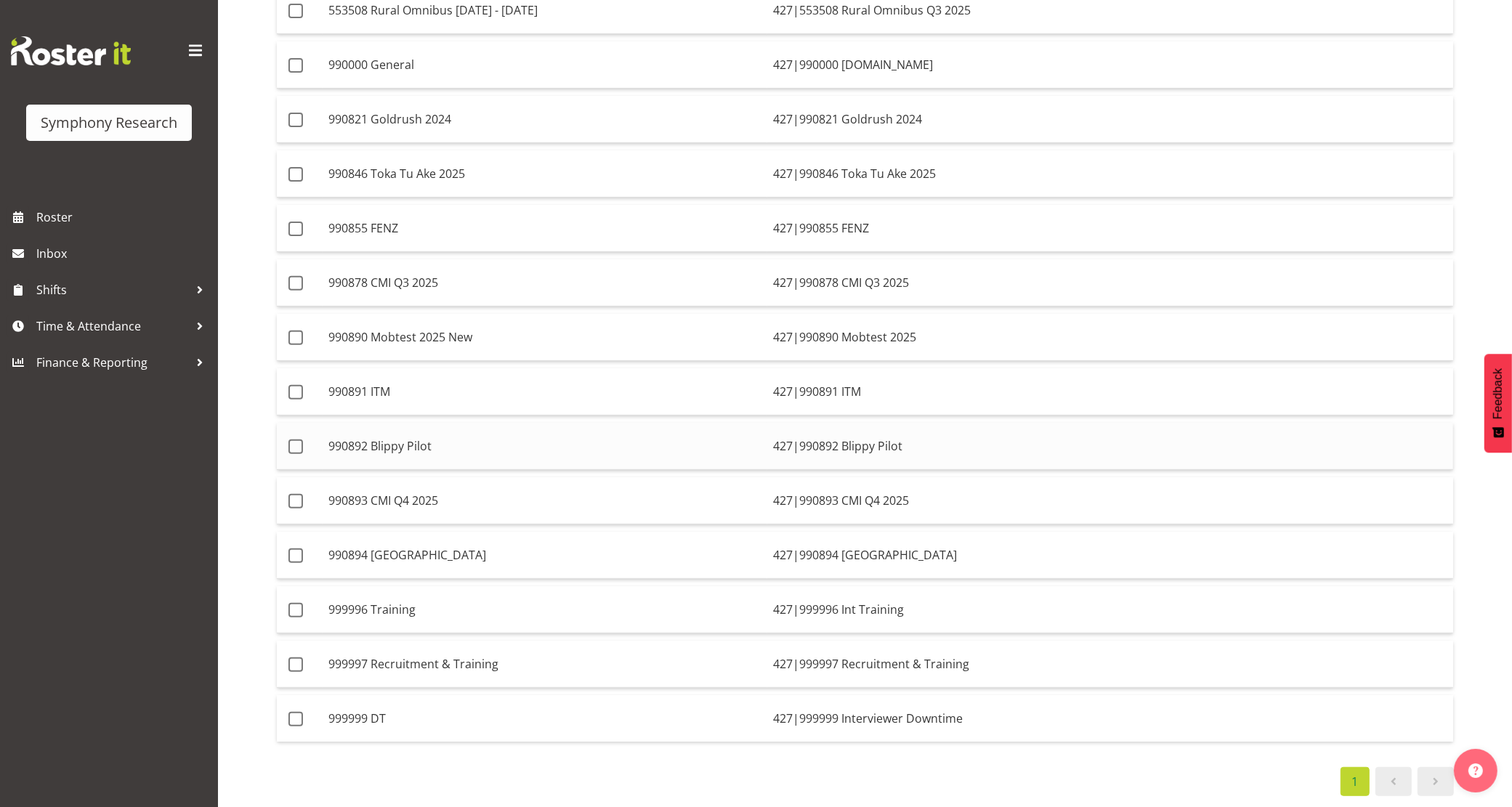
click at [507, 433] on td "990892 Blippy Pilot" at bounding box center [544, 446] width 445 height 48
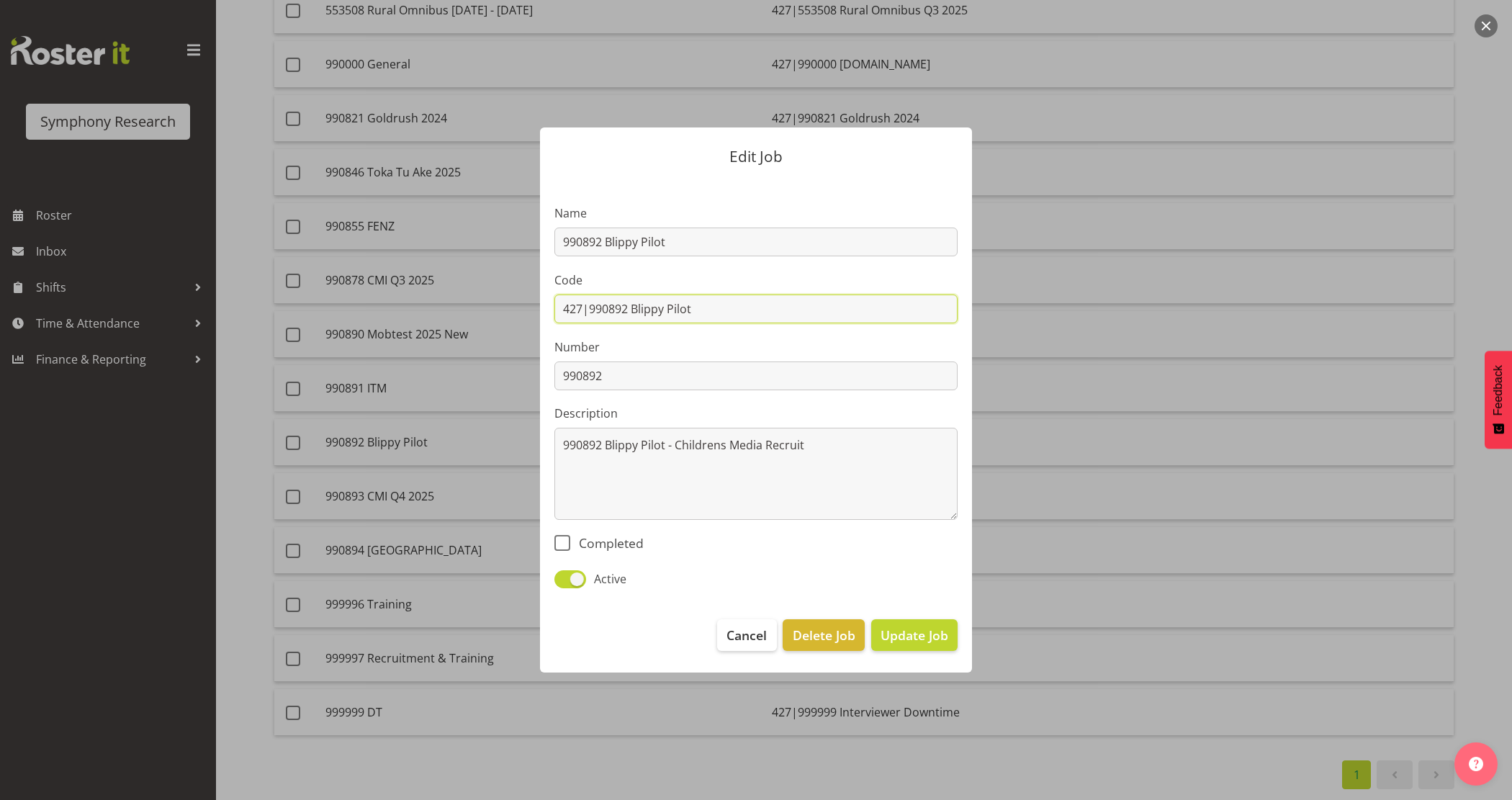
drag, startPoint x: 589, startPoint y: 311, endPoint x: 824, endPoint y: 317, distance: 235.1
click at [824, 317] on input "427|990892 Blippy Pilot" at bounding box center [756, 309] width 403 height 28
click at [1045, 441] on div "Edit Job Name 990892 Blippy Pilot Code 427|990892 Blippy Pilot Number 990892 De…" at bounding box center [756, 400] width 691 height 617
click at [448, 454] on div "Edit Job Name 990892 Blippy Pilot Code 427|990892 Blippy Pilot Number 990892 De…" at bounding box center [756, 400] width 691 height 617
click at [760, 648] on button "Cancel" at bounding box center [746, 635] width 59 height 31
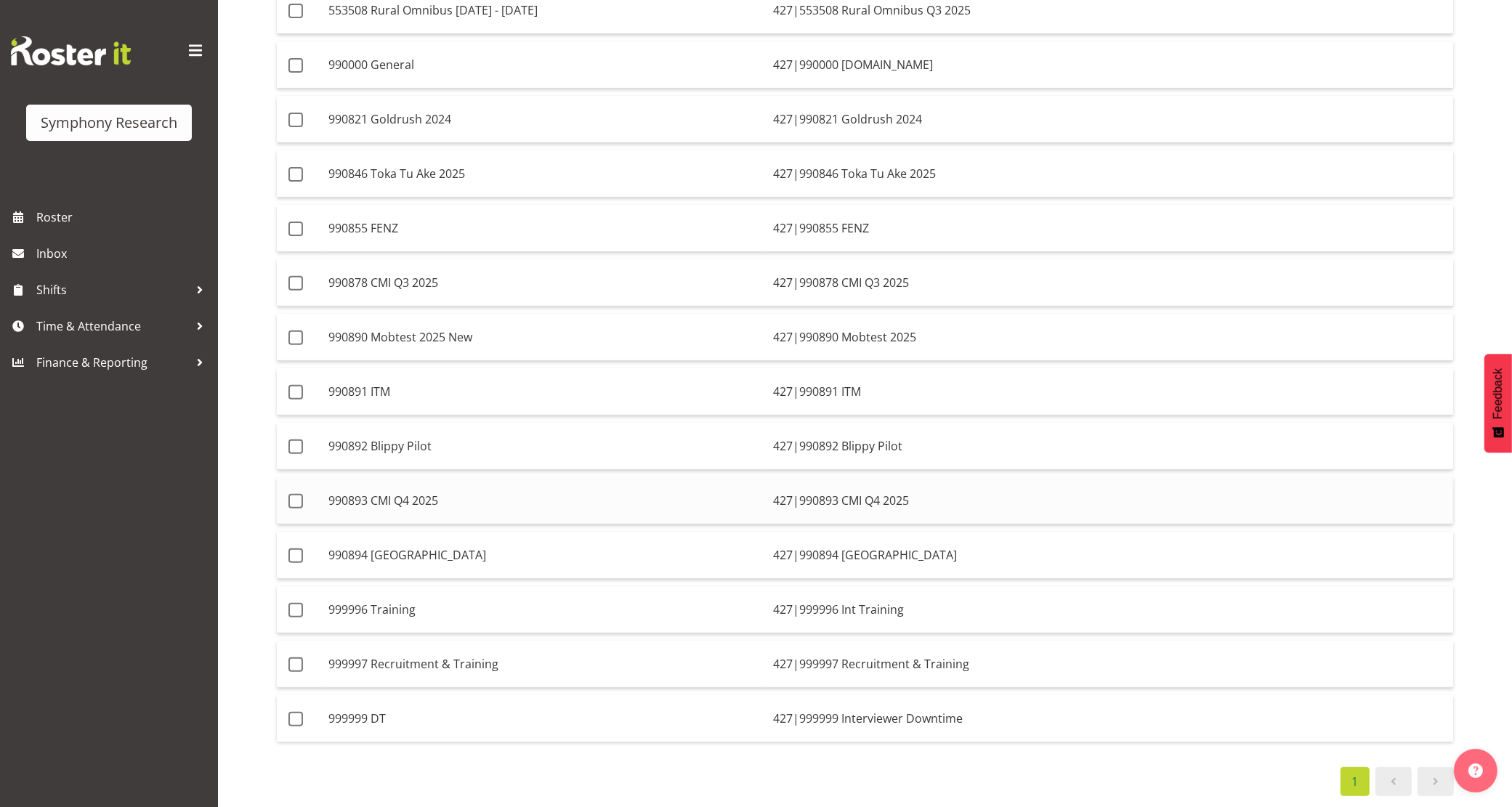
click at [463, 497] on td "990893 CMI Q4 2025" at bounding box center [544, 501] width 445 height 48
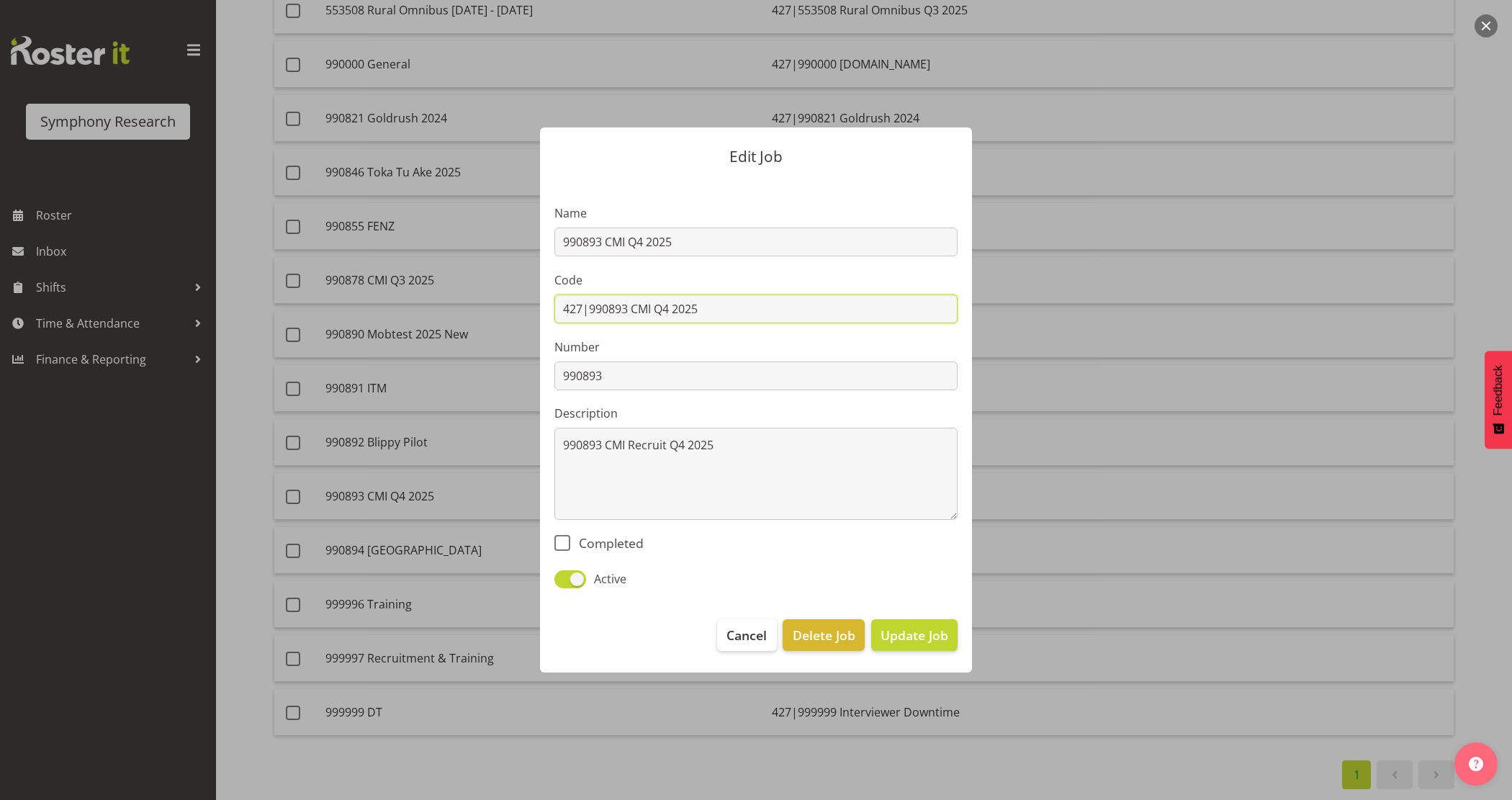
drag, startPoint x: 589, startPoint y: 306, endPoint x: 857, endPoint y: 337, distance: 269.8
click at [855, 335] on section "Name 990893 CMI Q4 2025 Code 427|990893 CMI Q4 2025 Number 990893 Description 9…" at bounding box center [756, 392] width 432 height 427
click at [1125, 506] on div at bounding box center [756, 400] width 1512 height 800
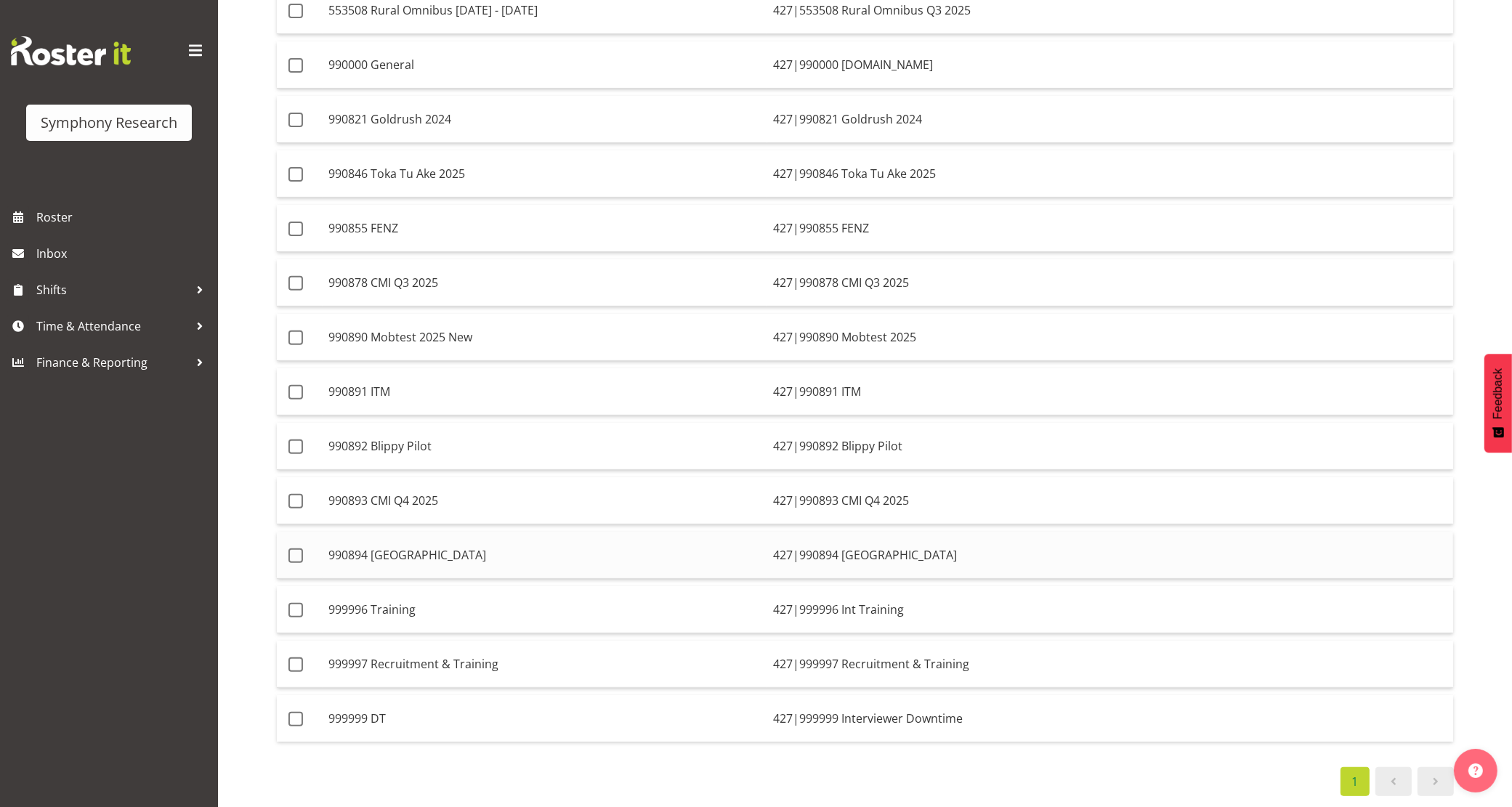
click at [448, 556] on td "990894 Whitecliffe" at bounding box center [544, 555] width 445 height 48
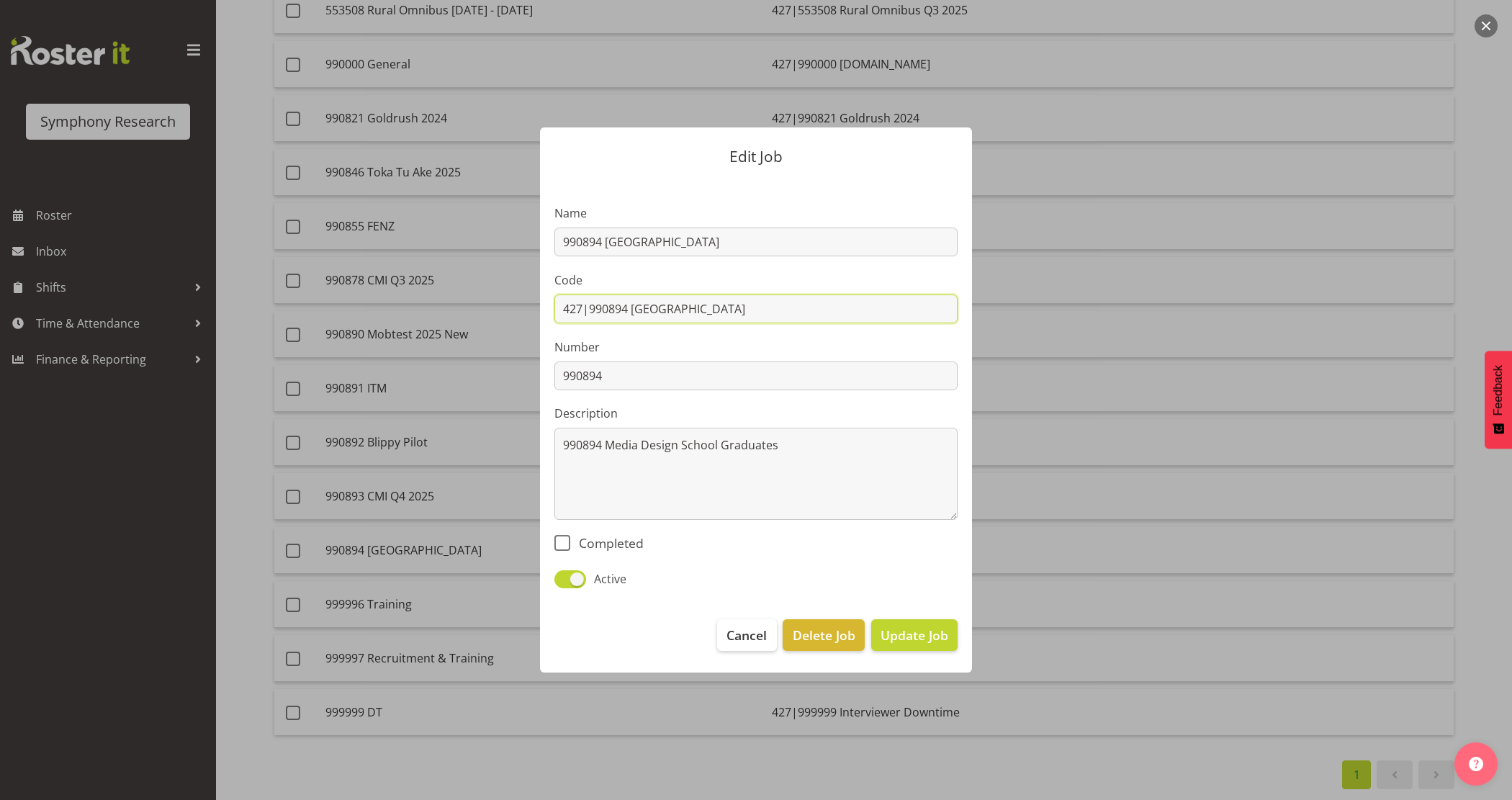
drag, startPoint x: 589, startPoint y: 307, endPoint x: 786, endPoint y: 306, distance: 197.0
click at [786, 306] on input "427|990894 Whitecliffe" at bounding box center [756, 309] width 403 height 28
click at [1115, 443] on div at bounding box center [756, 400] width 1512 height 800
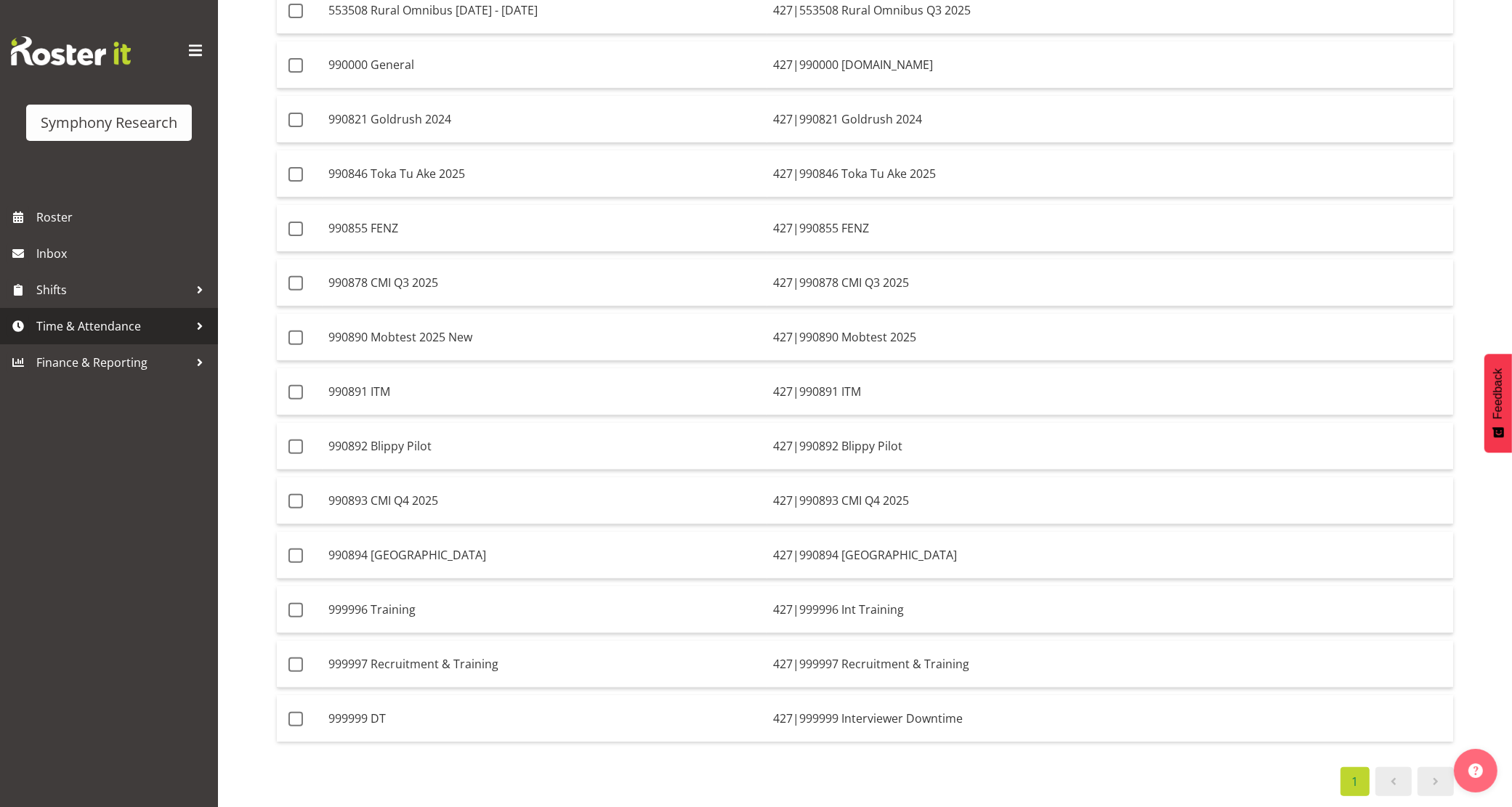
click at [145, 329] on span "Time & Attendance" at bounding box center [112, 326] width 152 height 22
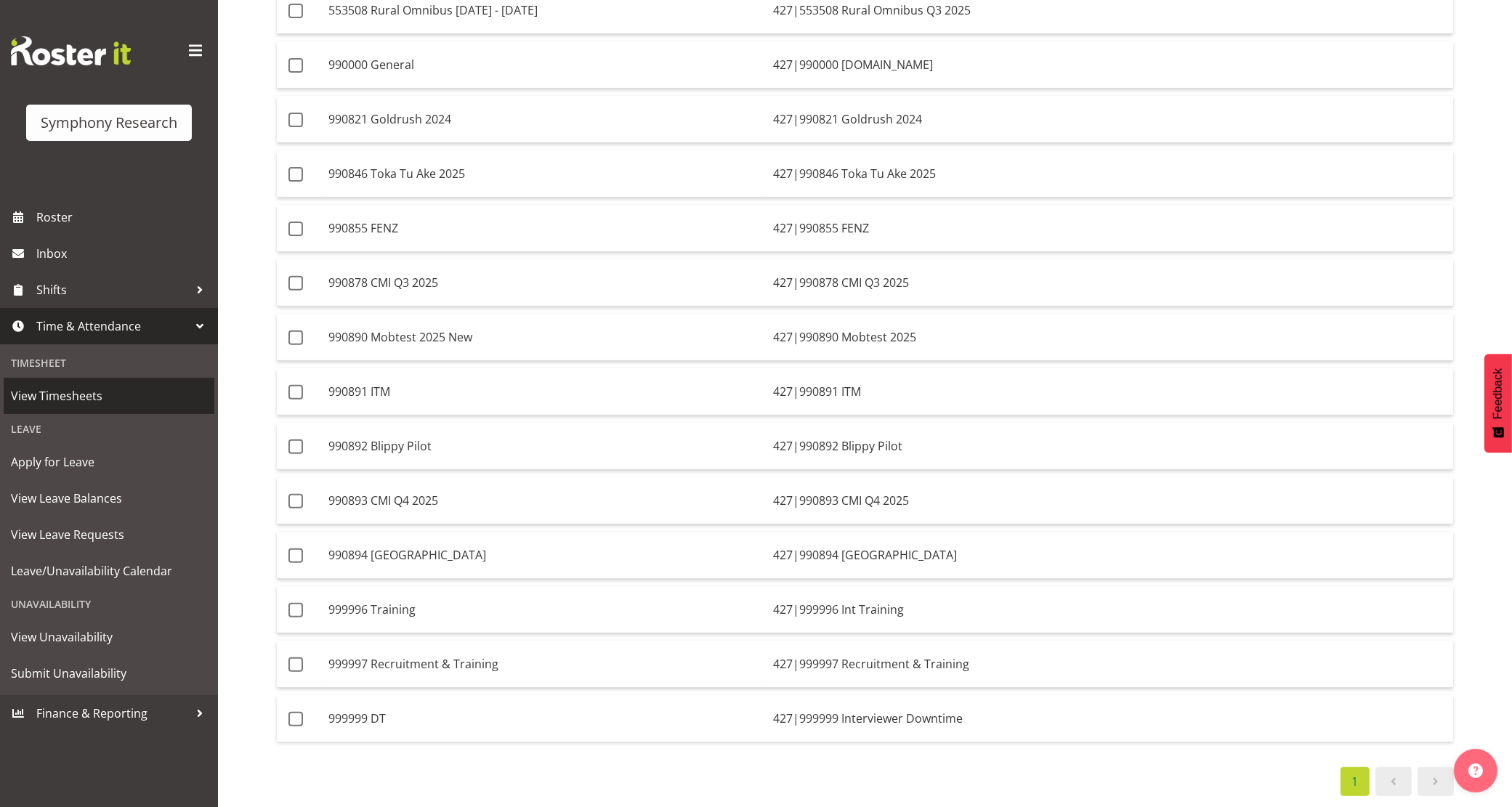
click at [128, 405] on span "View Timesheets" at bounding box center [109, 396] width 196 height 22
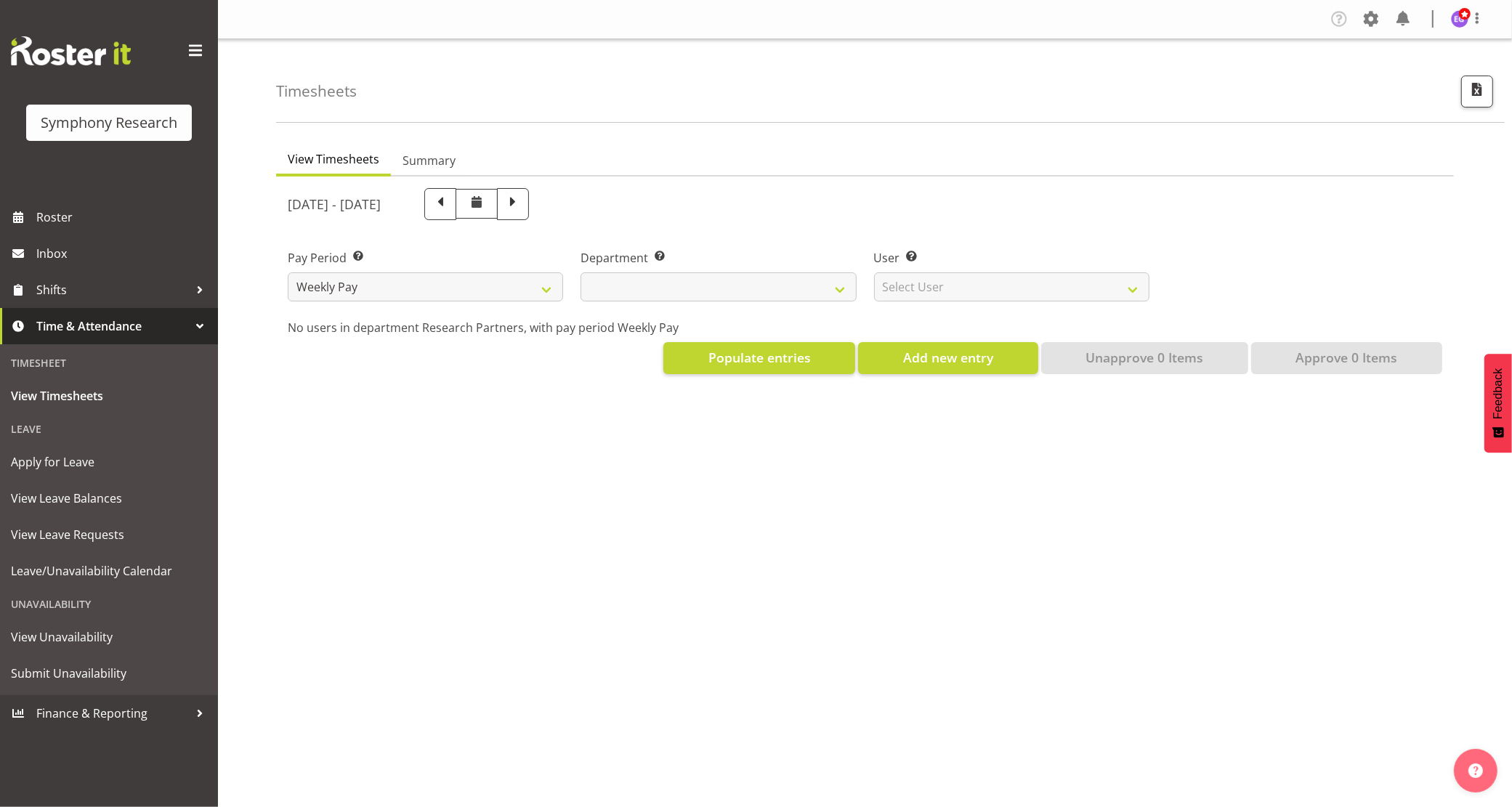
select select
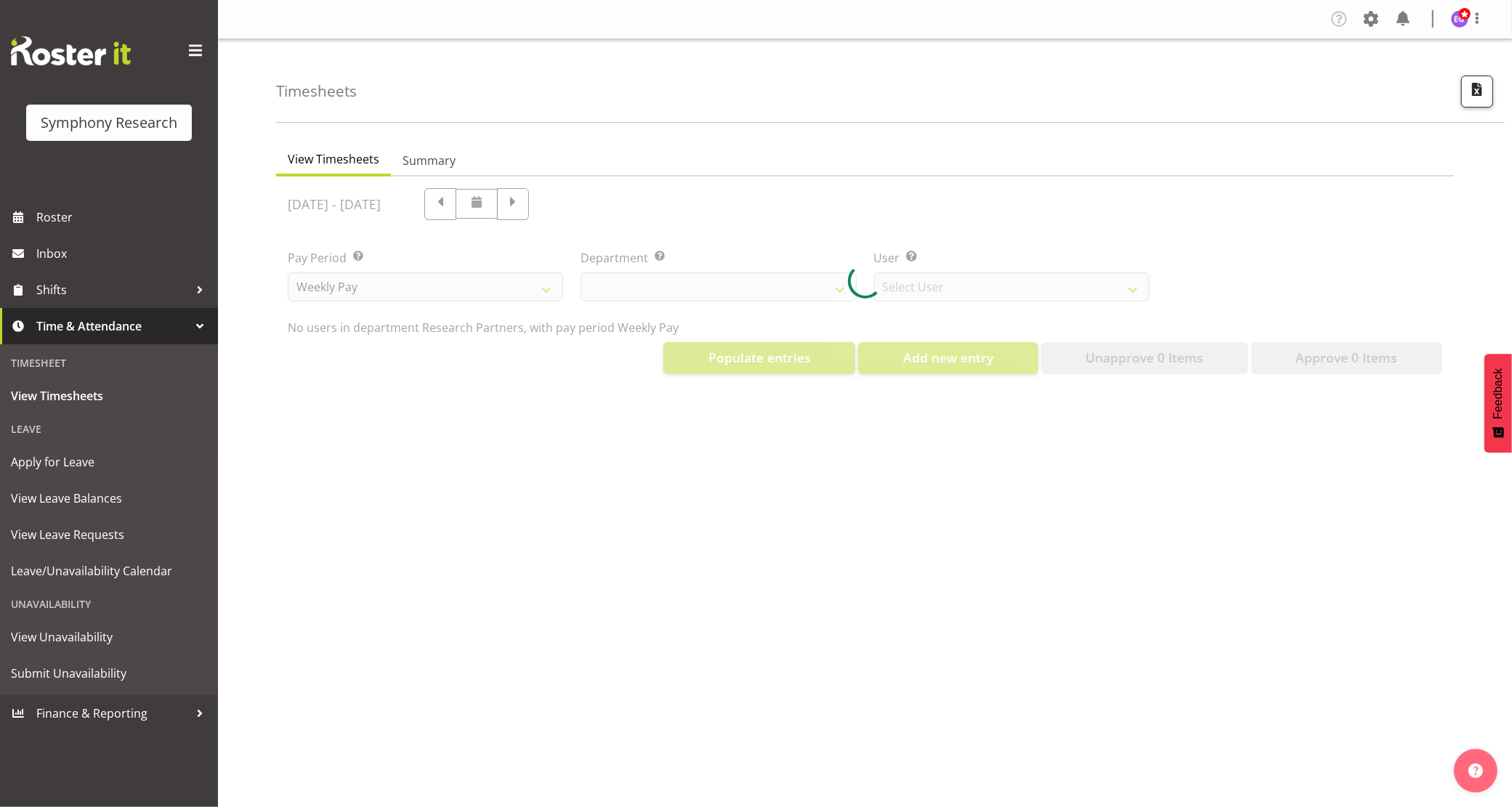
select select "10174"
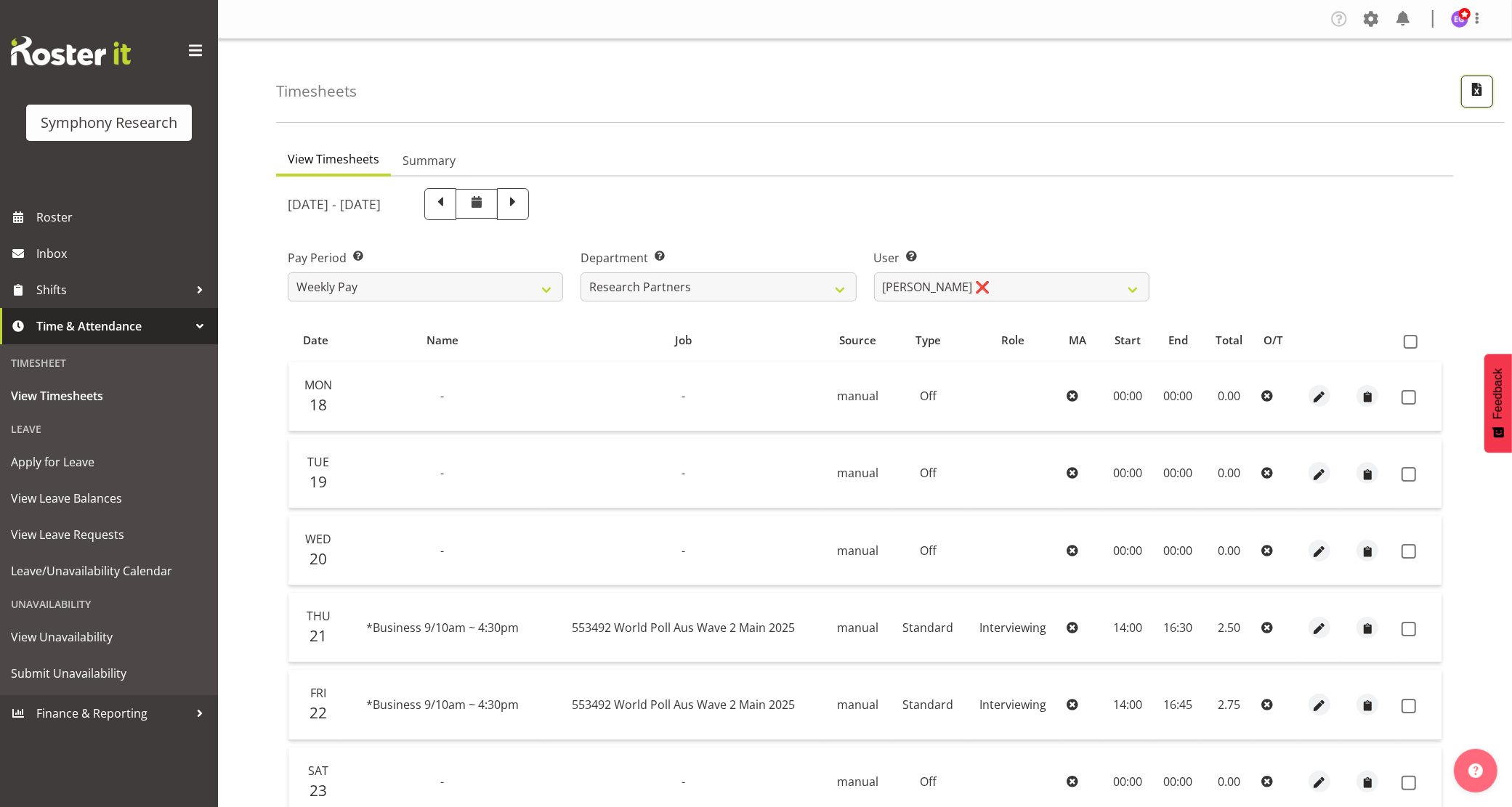
click at [1489, 89] on button "button" at bounding box center [1477, 91] width 32 height 32
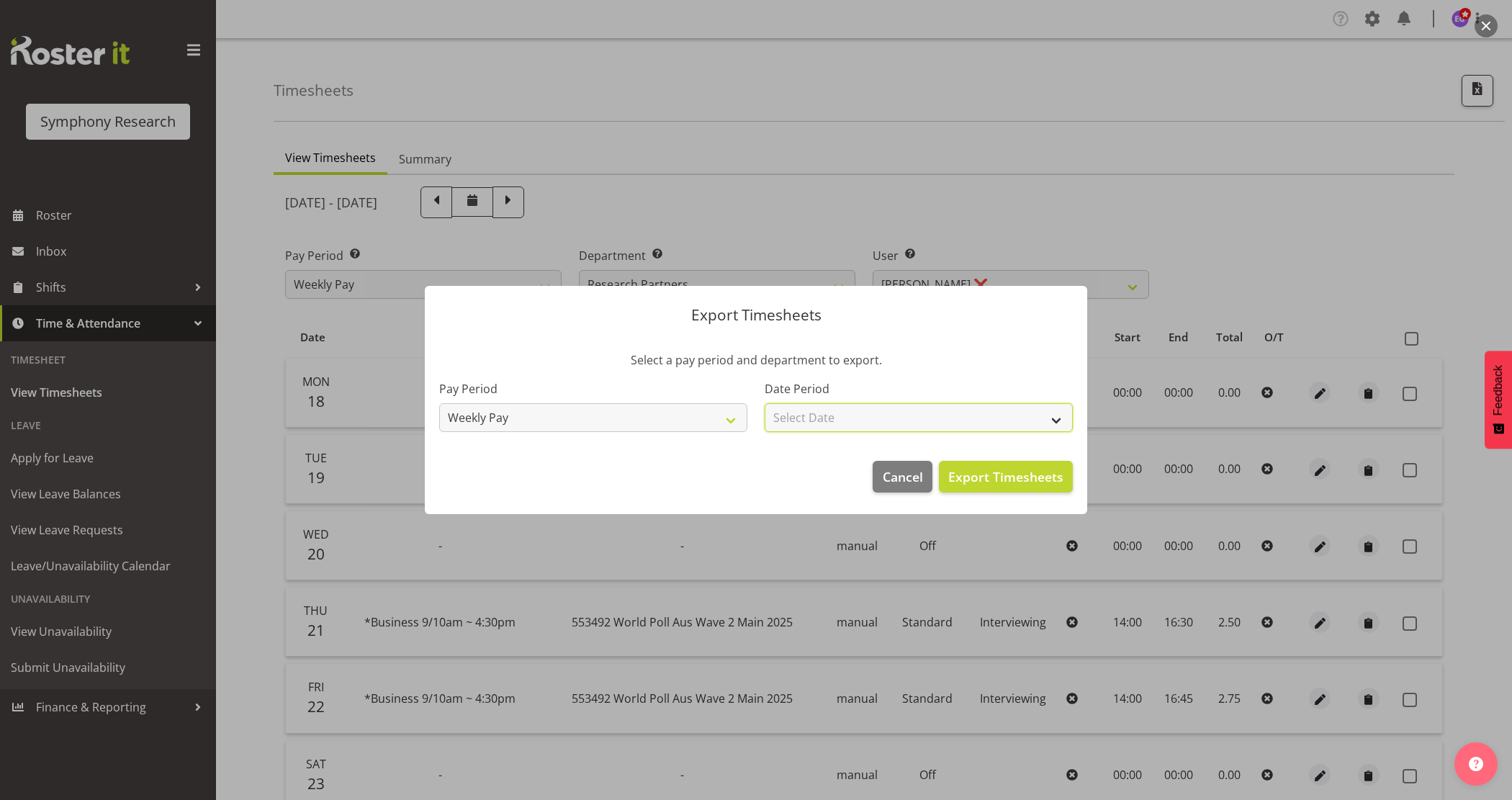
click at [941, 424] on select "Select Date Week starting 25/08/2025 Week starting 18/08/2025 Week starting 11/…" at bounding box center [919, 418] width 308 height 28
select select "2025-08-18"
click at [765, 403] on select "Select Date Week starting 25/08/2025 Week starting 18/08/2025 Week starting 11/…" at bounding box center [919, 418] width 308 height 28
click at [963, 481] on span "Export Timesheets" at bounding box center [1006, 477] width 115 height 19
click at [893, 481] on span "Cancel" at bounding box center [903, 477] width 40 height 19
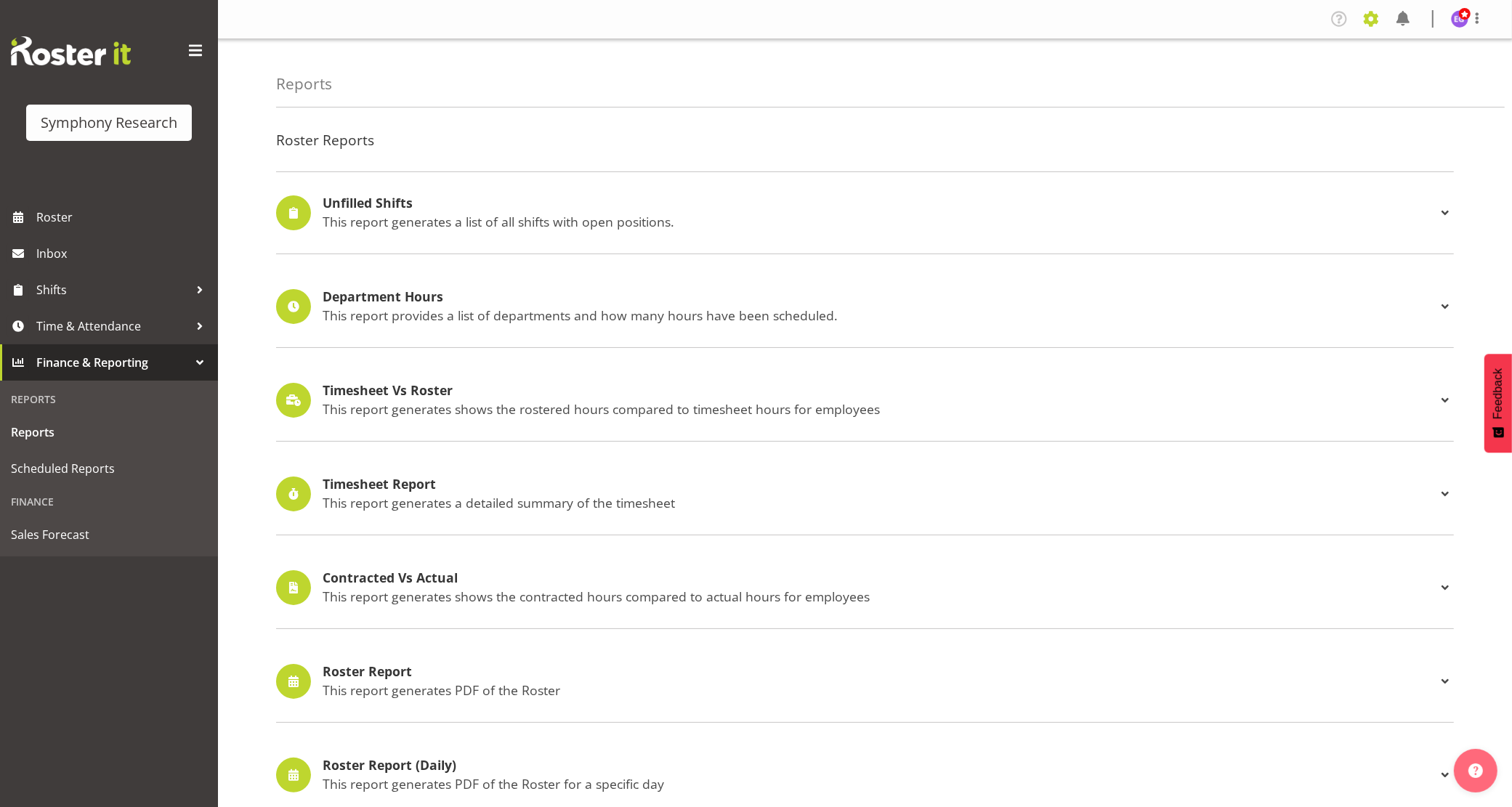
click at [1373, 8] on span at bounding box center [1370, 19] width 23 height 23
drag, startPoint x: 879, startPoint y: 109, endPoint x: 834, endPoint y: 109, distance: 45.0
drag, startPoint x: 32, startPoint y: 325, endPoint x: 48, endPoint y: 325, distance: 16.0
click at [33, 325] on link "Time & Attendance" at bounding box center [109, 326] width 218 height 36
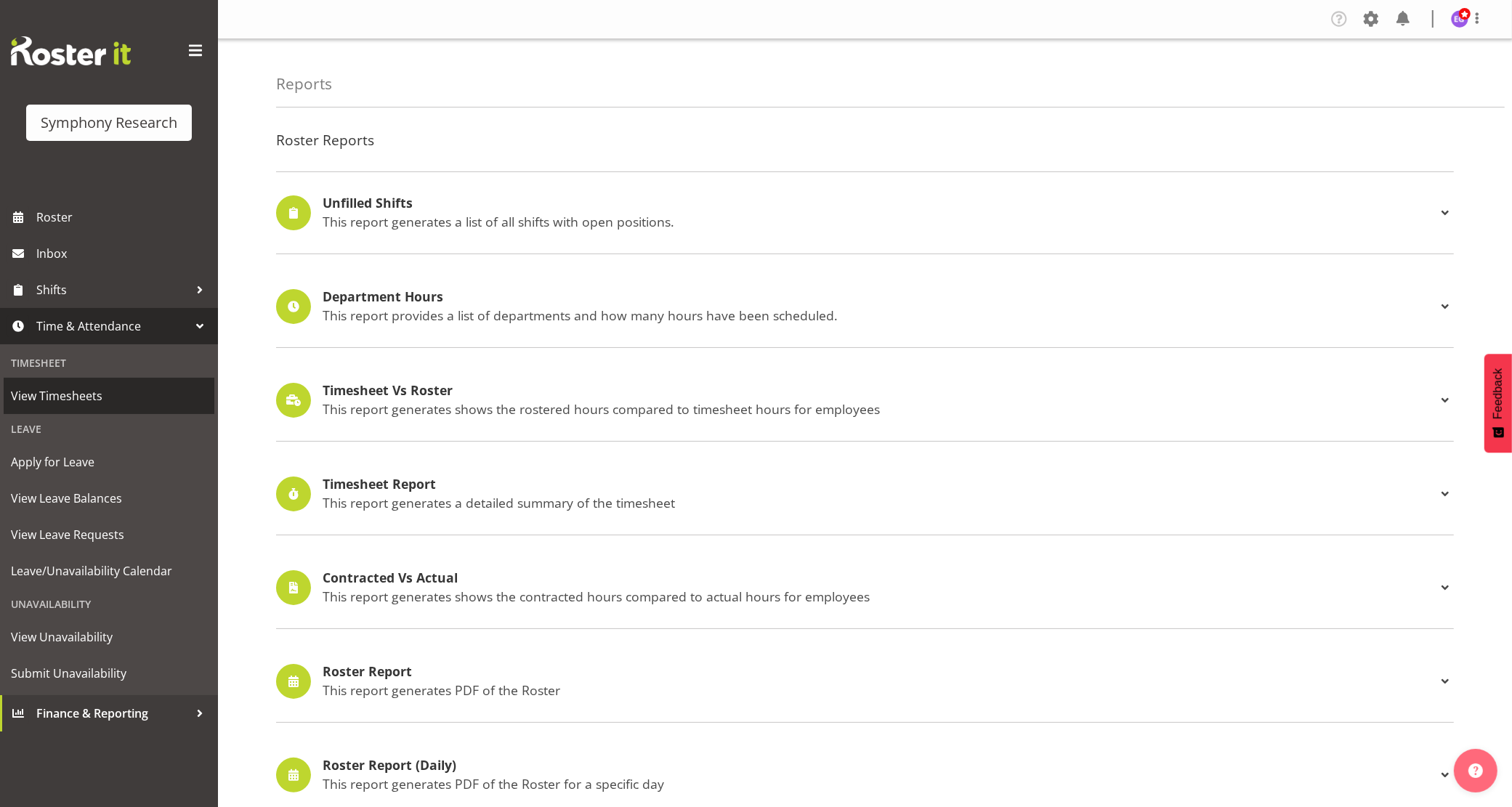
click at [109, 394] on span "View Timesheets" at bounding box center [109, 396] width 196 height 22
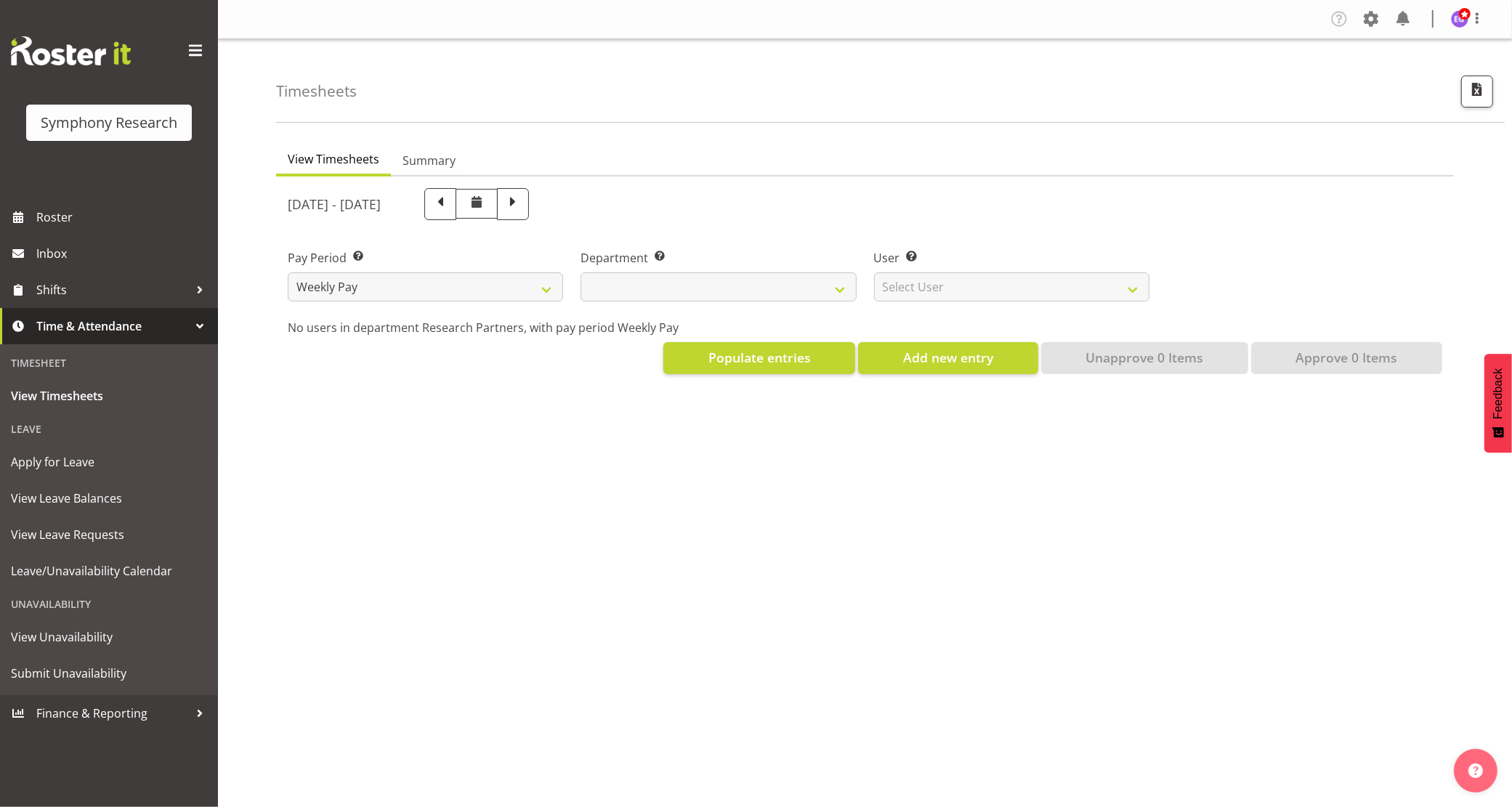
select select
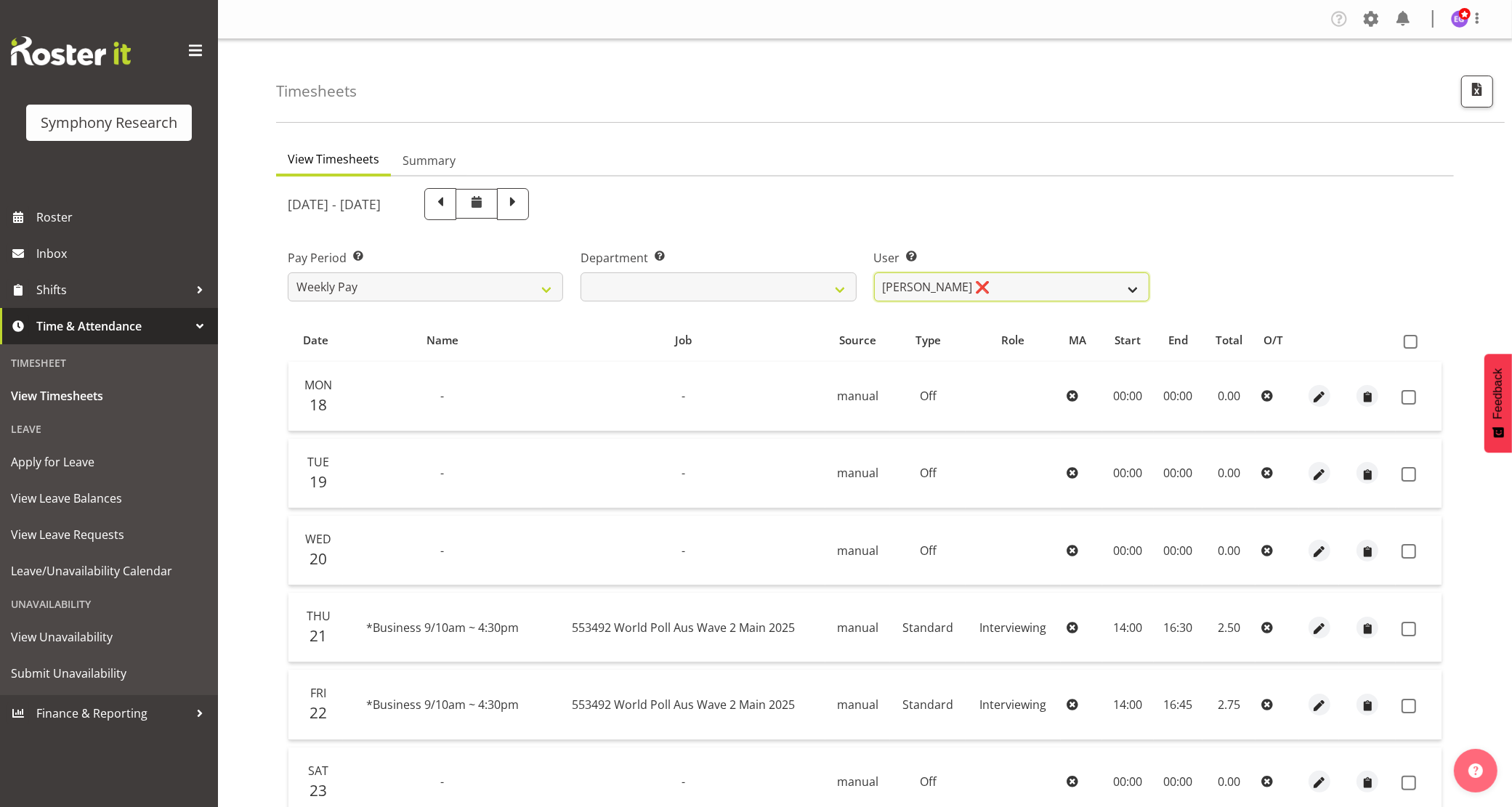
click at [1028, 288] on select "[PERSON_NAME] ❌ [PERSON_NAME] ❌ [PERSON_NAME] ❌ [PERSON_NAME] ❌ Akalita Vi ❌ [P…" at bounding box center [1012, 287] width 276 height 29
click at [874, 273] on select "[PERSON_NAME] ❌ [PERSON_NAME] ❌ [PERSON_NAME] ❌ [PERSON_NAME] ❌ Akalita Vi ❌ [P…" at bounding box center [1012, 287] width 276 height 29
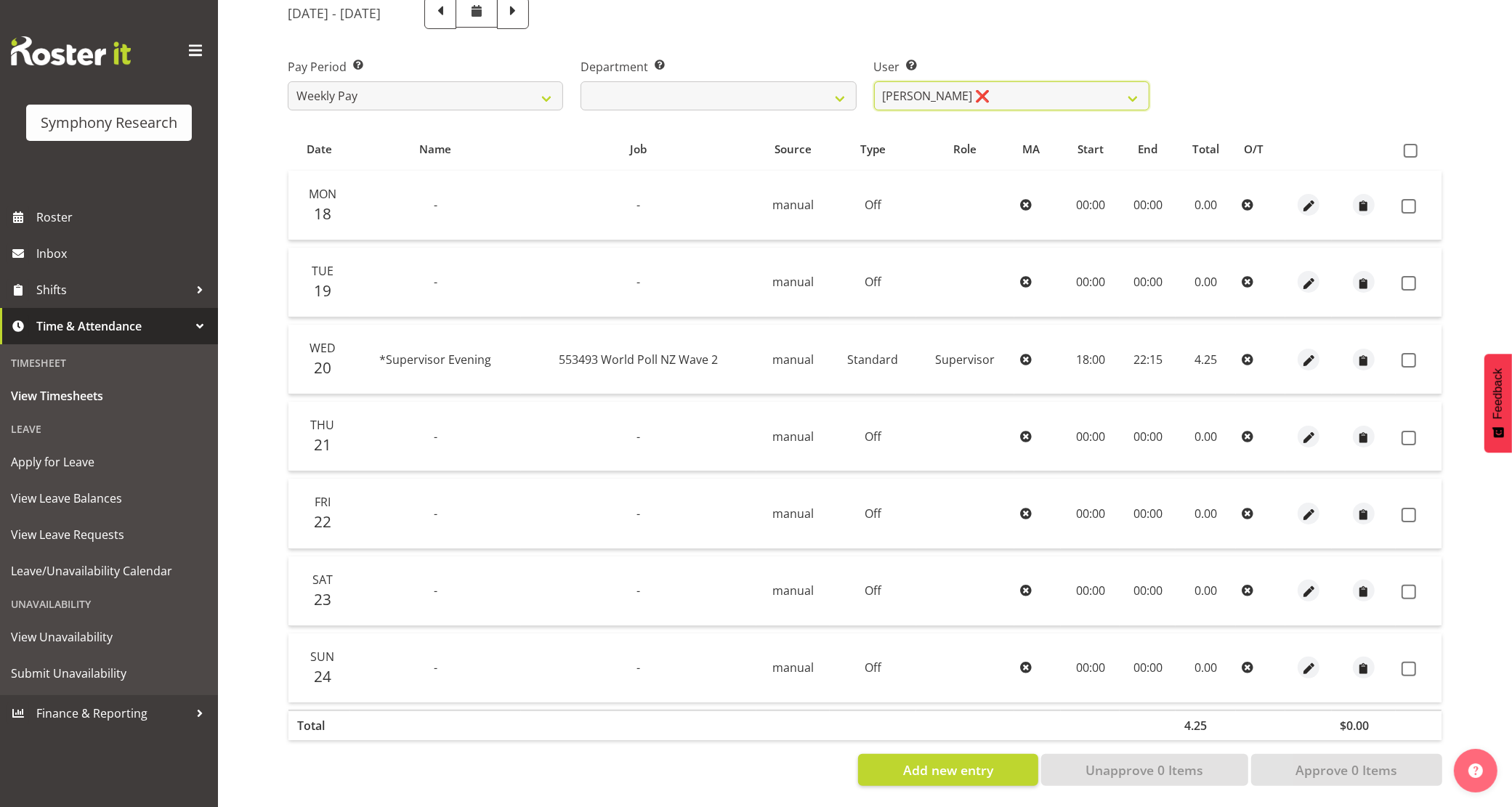
scroll to position [205, 0]
drag, startPoint x: 1008, startPoint y: 77, endPoint x: 1007, endPoint y: 93, distance: 16.0
click at [1007, 80] on select "[PERSON_NAME] ❌ [PERSON_NAME] ❌ [PERSON_NAME] ❌ [PERSON_NAME] ❌ Akalita Vi ❌ [P…" at bounding box center [1012, 94] width 276 height 29
click at [874, 80] on select "[PERSON_NAME] ❌ [PERSON_NAME] ❌ [PERSON_NAME] ❌ [PERSON_NAME] ❌ Akalita Vi ❌ [P…" at bounding box center [1012, 94] width 276 height 29
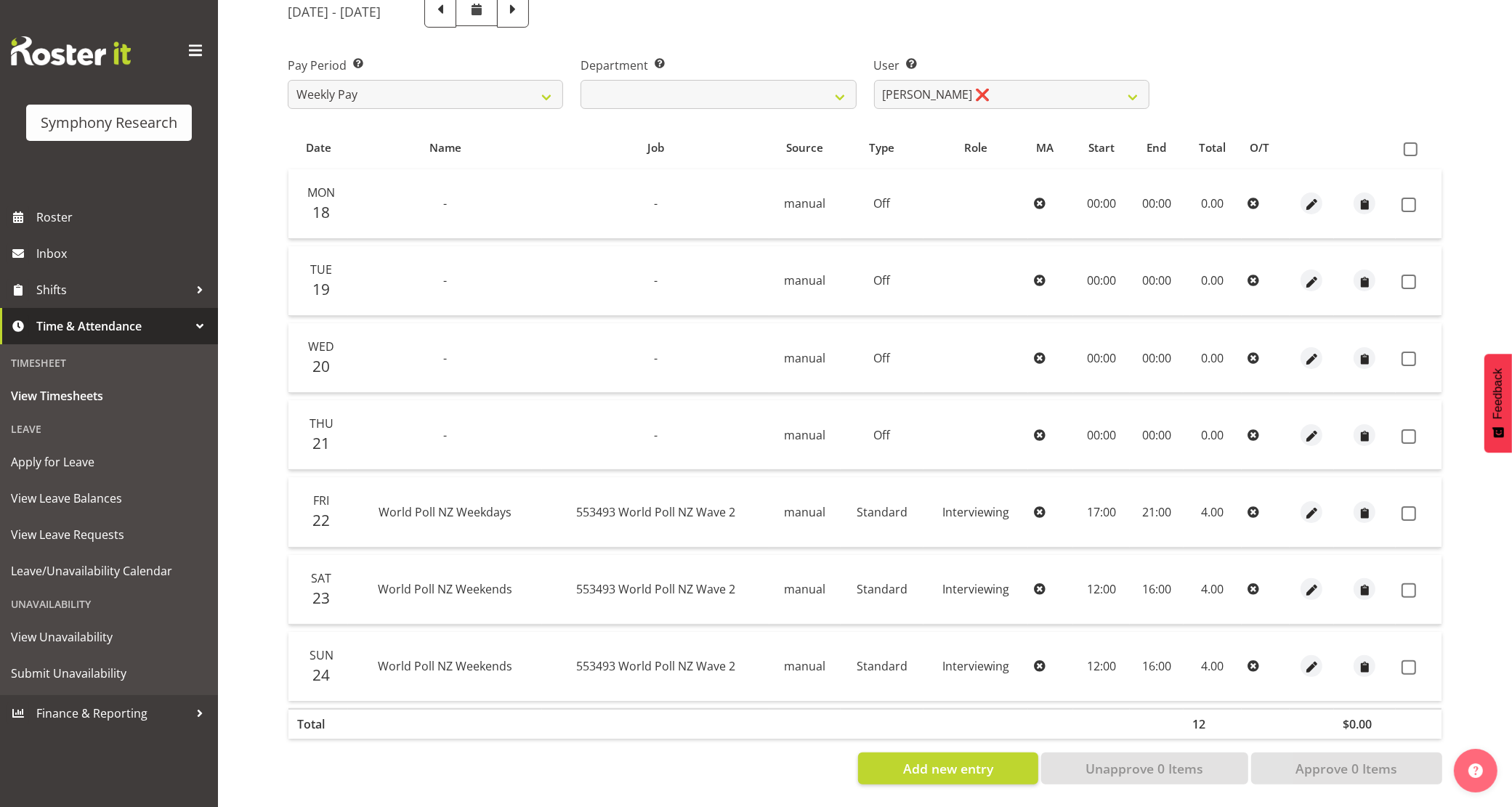
click at [974, 96] on div "User Select user. Note: This is filtered down by the previous two drop-down ite…" at bounding box center [1012, 77] width 293 height 82
click at [978, 57] on label "User Select user. Note: This is filtered down by the previous two drop-down ite…" at bounding box center [1012, 65] width 276 height 17
drag, startPoint x: 981, startPoint y: 81, endPoint x: 984, endPoint y: 93, distance: 12.4
click at [981, 81] on select "[PERSON_NAME] ❌ [PERSON_NAME] ❌ [PERSON_NAME] ❌ [PERSON_NAME] ❌ Akalita Vi ❌ [P…" at bounding box center [1012, 94] width 276 height 29
click at [874, 80] on select "[PERSON_NAME] ❌ [PERSON_NAME] ❌ [PERSON_NAME] ❌ [PERSON_NAME] ❌ Akalita Vi ❌ [P…" at bounding box center [1012, 94] width 276 height 29
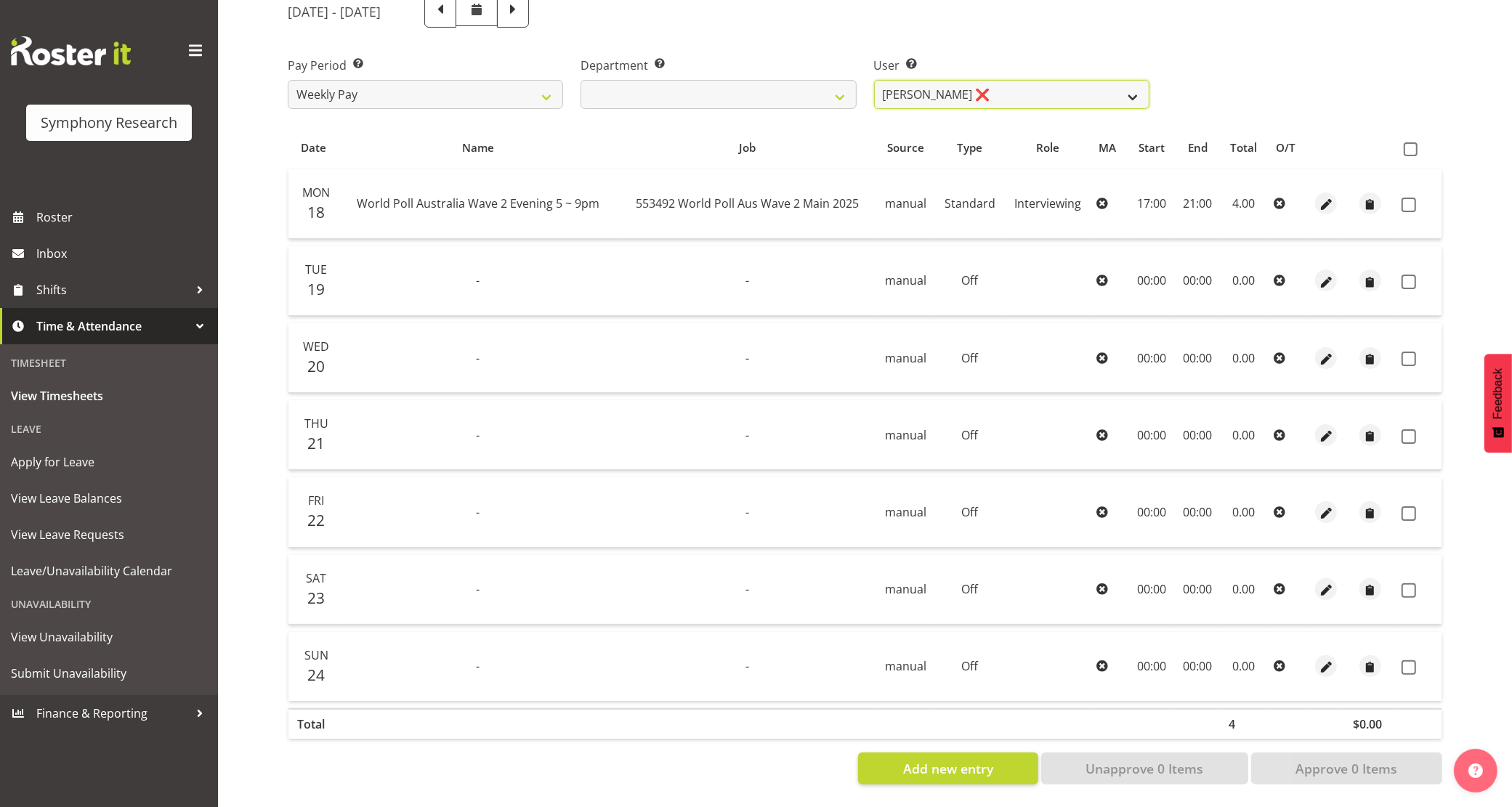
drag, startPoint x: 977, startPoint y: 78, endPoint x: 979, endPoint y: 86, distance: 8.2
click at [977, 80] on select "[PERSON_NAME] ❌ [PERSON_NAME] ❌ [PERSON_NAME] ❌ [PERSON_NAME] ❌ Akalita Vi ❌ [P…" at bounding box center [1012, 94] width 276 height 29
click at [874, 80] on select "[PERSON_NAME] ❌ [PERSON_NAME] ❌ [PERSON_NAME] ❌ [PERSON_NAME] ❌ Akalita Vi ❌ [P…" at bounding box center [1012, 94] width 276 height 29
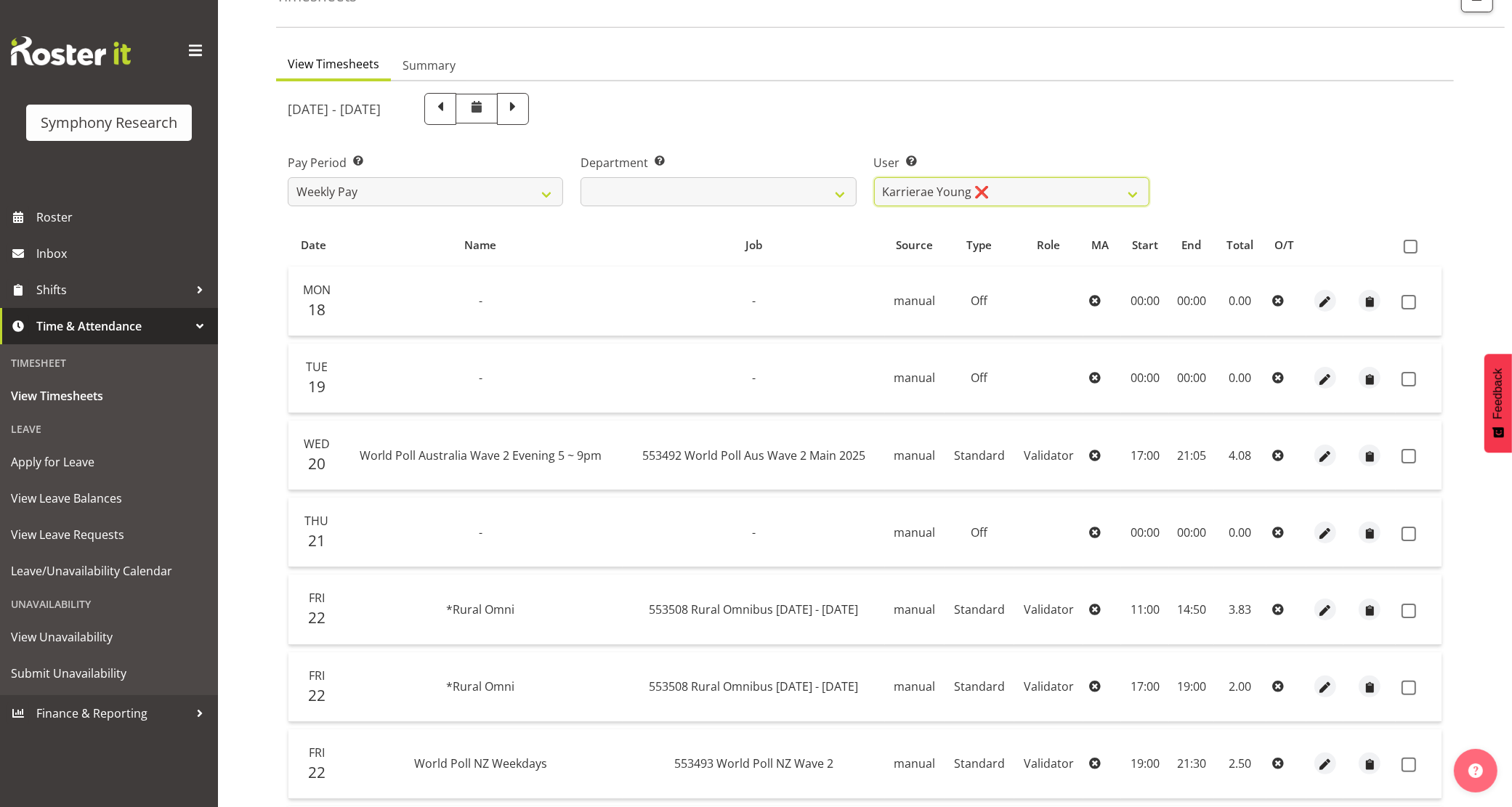
scroll to position [0, 0]
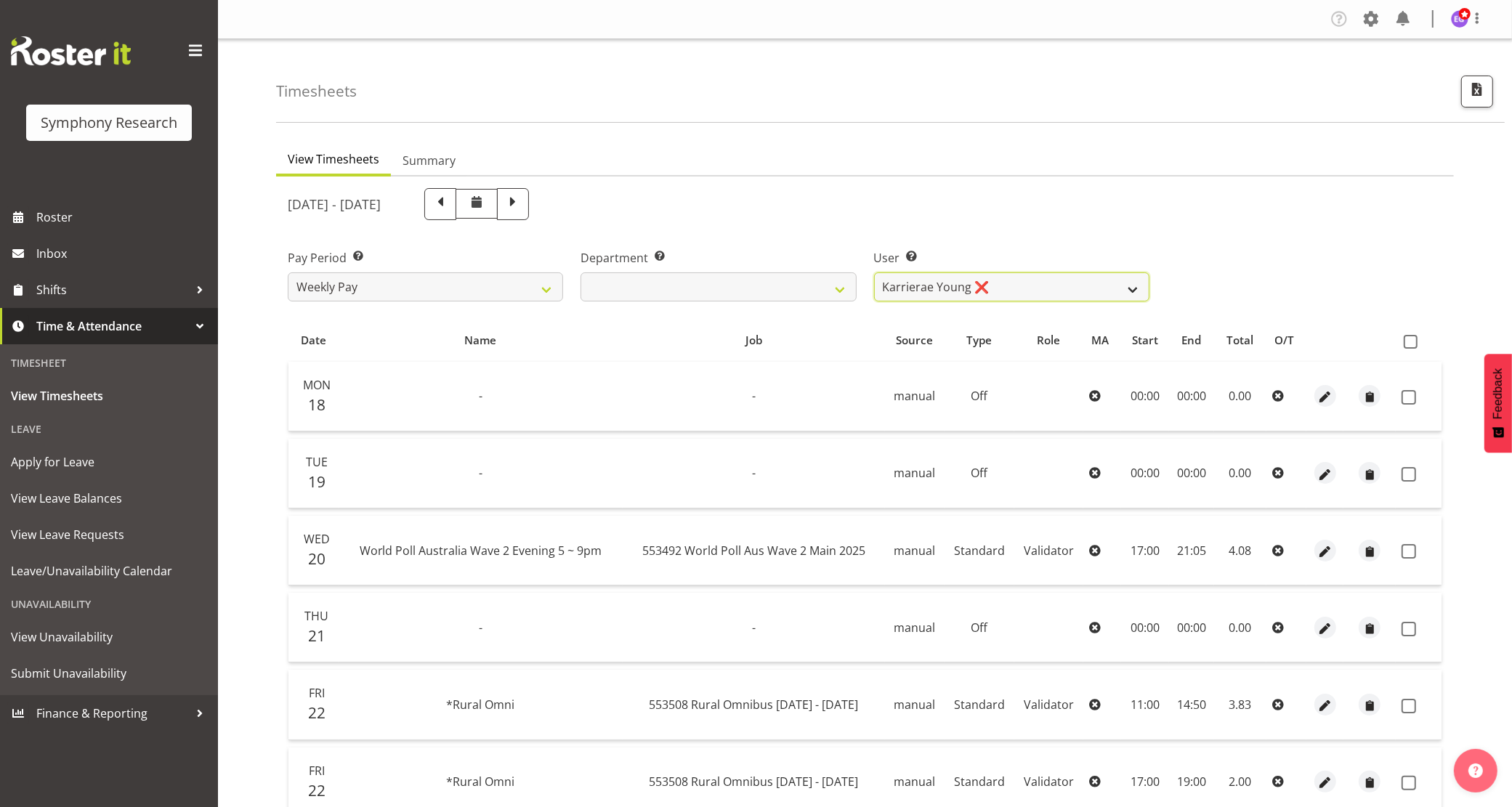
click at [946, 277] on select "[PERSON_NAME] ❌ [PERSON_NAME] ❌ [PERSON_NAME] ❌ [PERSON_NAME] ❌ Akalita Vi ❌ [P…" at bounding box center [1012, 287] width 276 height 29
select select "1830"
click at [874, 273] on select "[PERSON_NAME] ❌ [PERSON_NAME] ❌ [PERSON_NAME] ❌ [PERSON_NAME] ❌ Akalita Vi ❌ [P…" at bounding box center [1012, 287] width 276 height 29
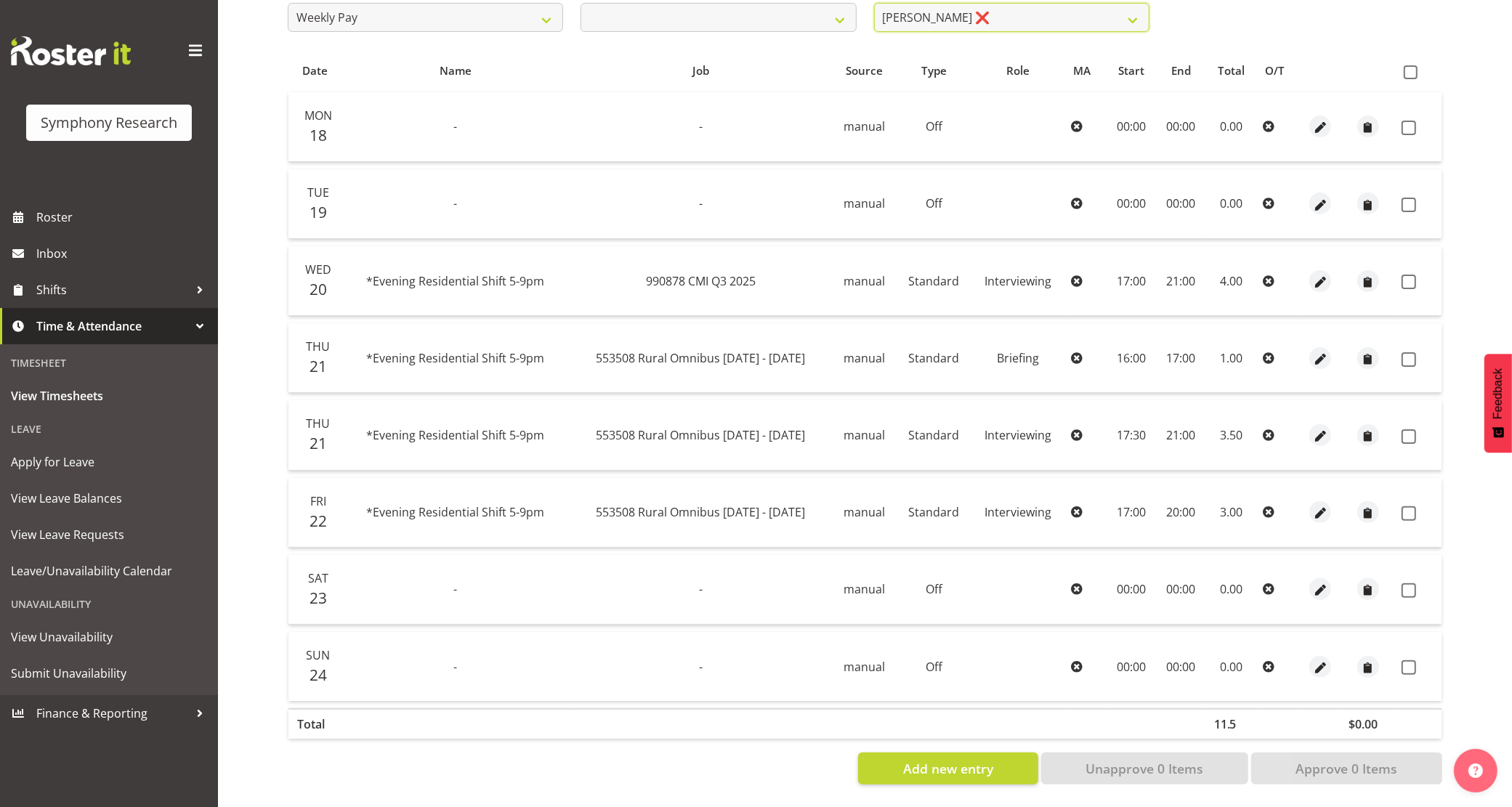
scroll to position [283, 0]
